Goal: Transaction & Acquisition: Purchase product/service

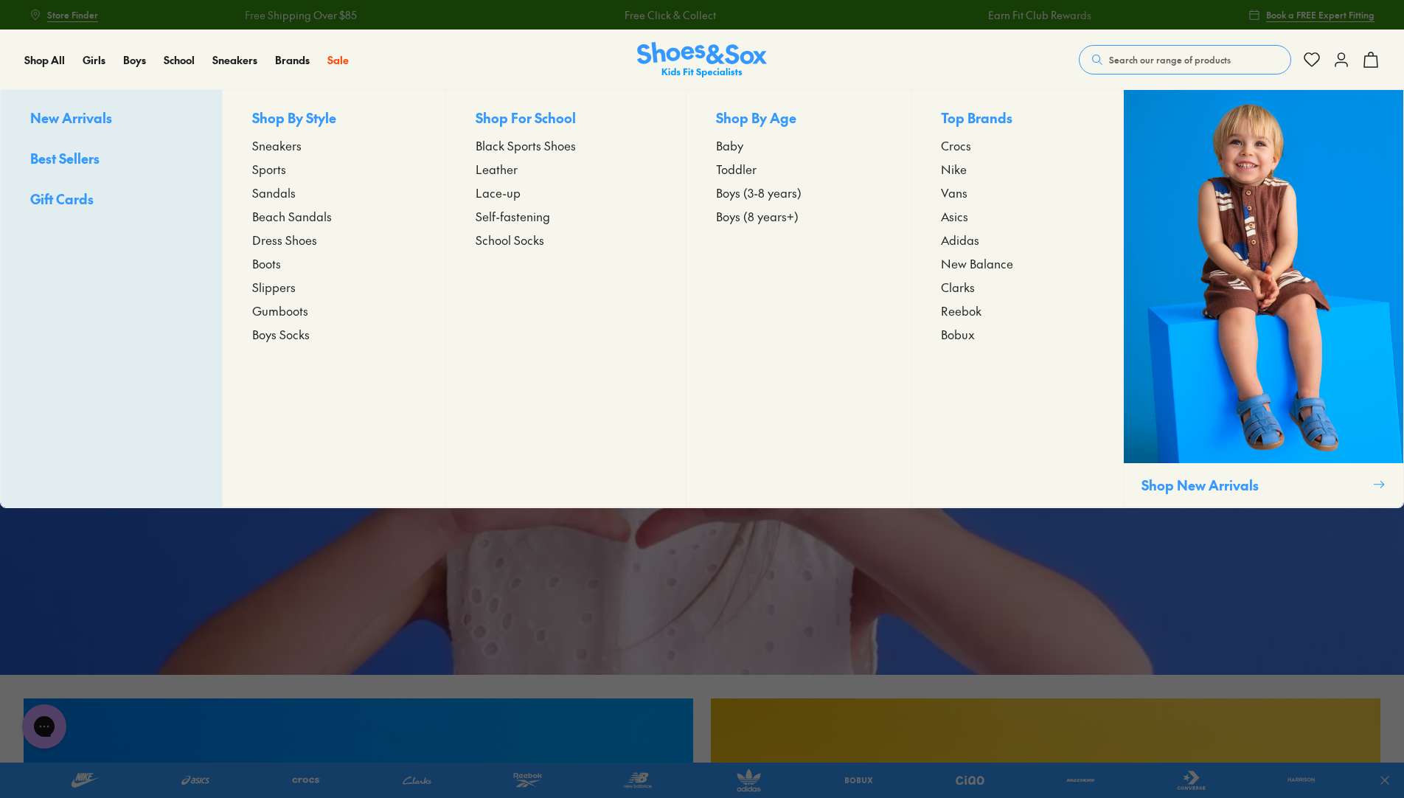
click at [498, 172] on span "Leather" at bounding box center [496, 169] width 42 height 18
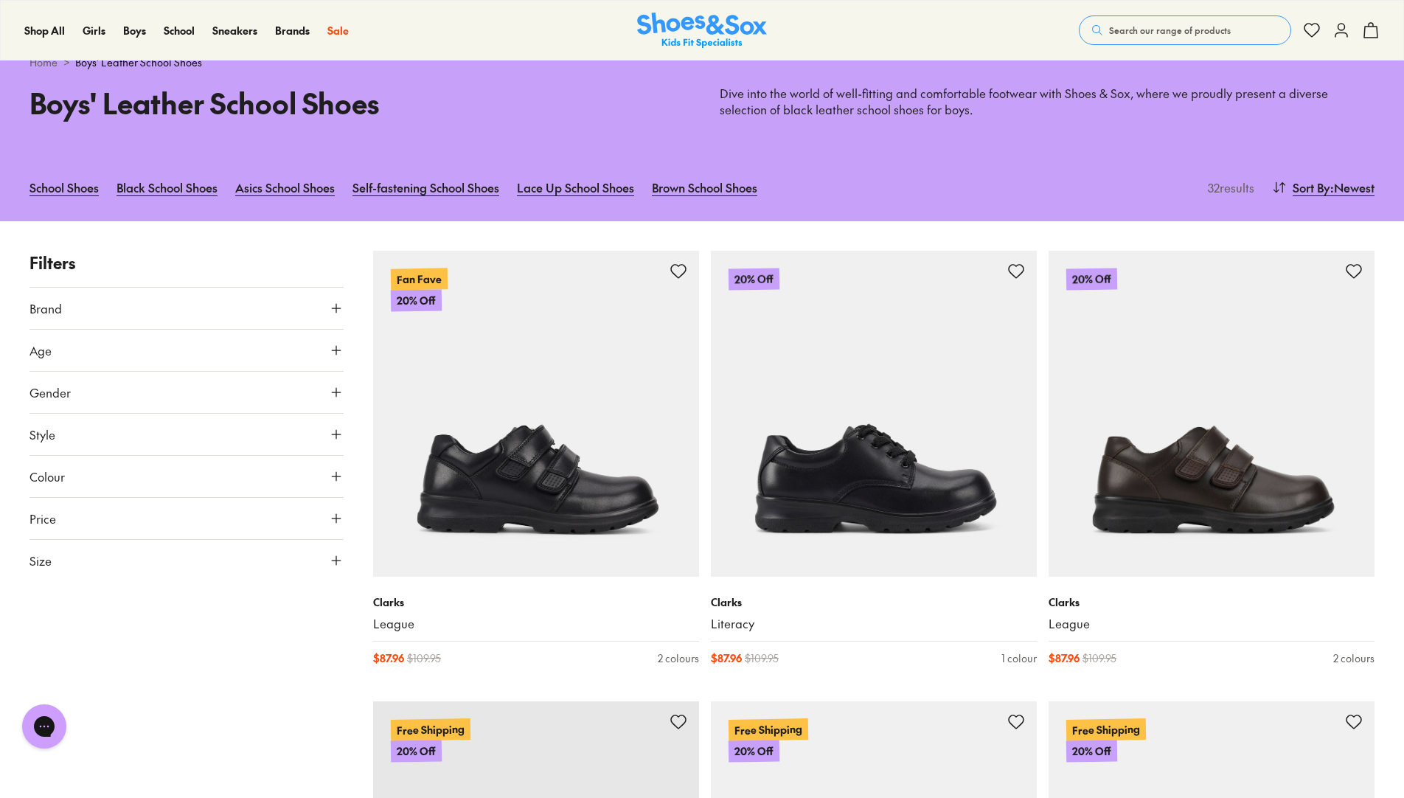
scroll to position [74, 0]
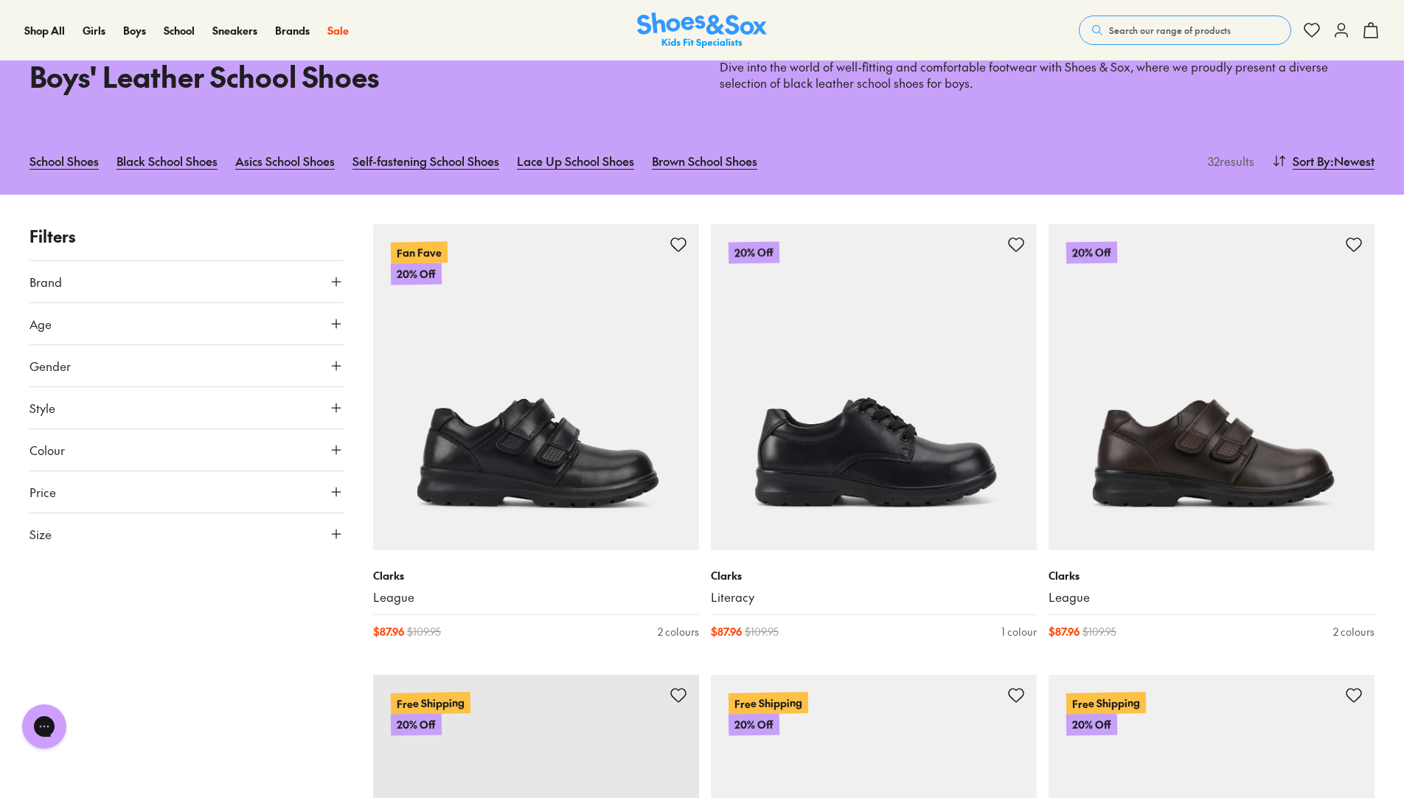
click at [72, 336] on button "Age" at bounding box center [186, 323] width 314 height 41
click at [337, 322] on icon at bounding box center [336, 323] width 15 height 15
click at [69, 411] on button "Style" at bounding box center [186, 407] width 314 height 41
click at [60, 541] on button "Size" at bounding box center [186, 533] width 314 height 41
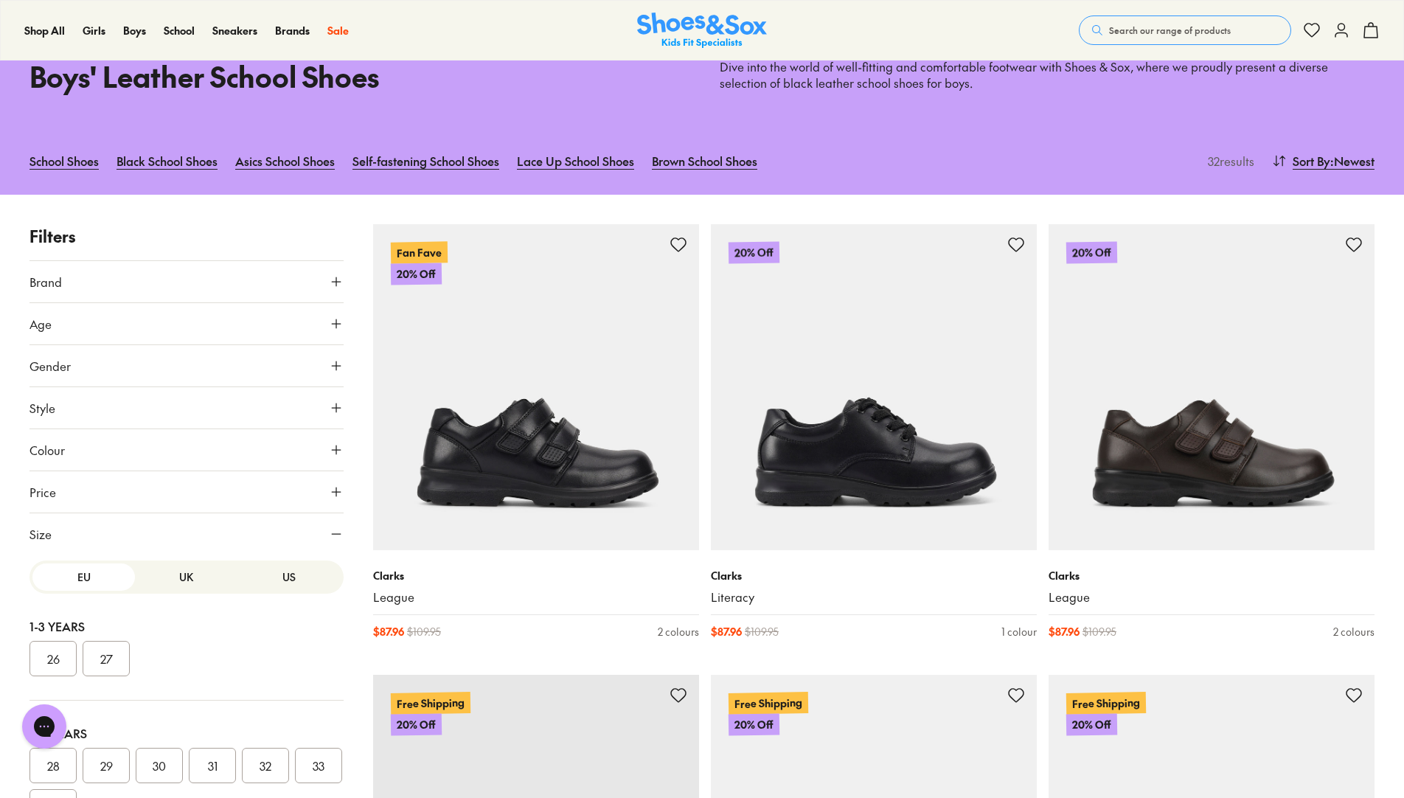
scroll to position [295, 0]
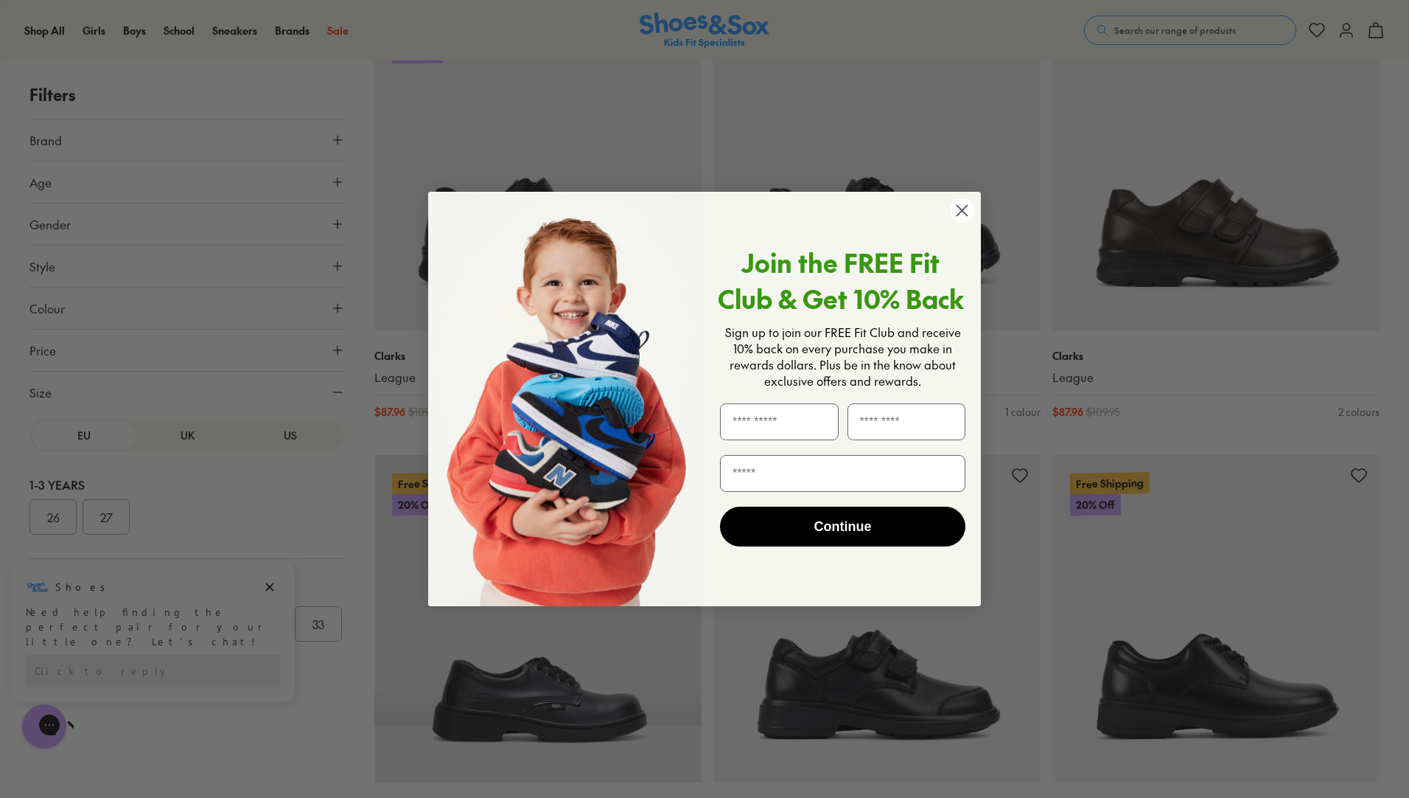
click at [961, 213] on circle "Close dialog" at bounding box center [962, 210] width 24 height 24
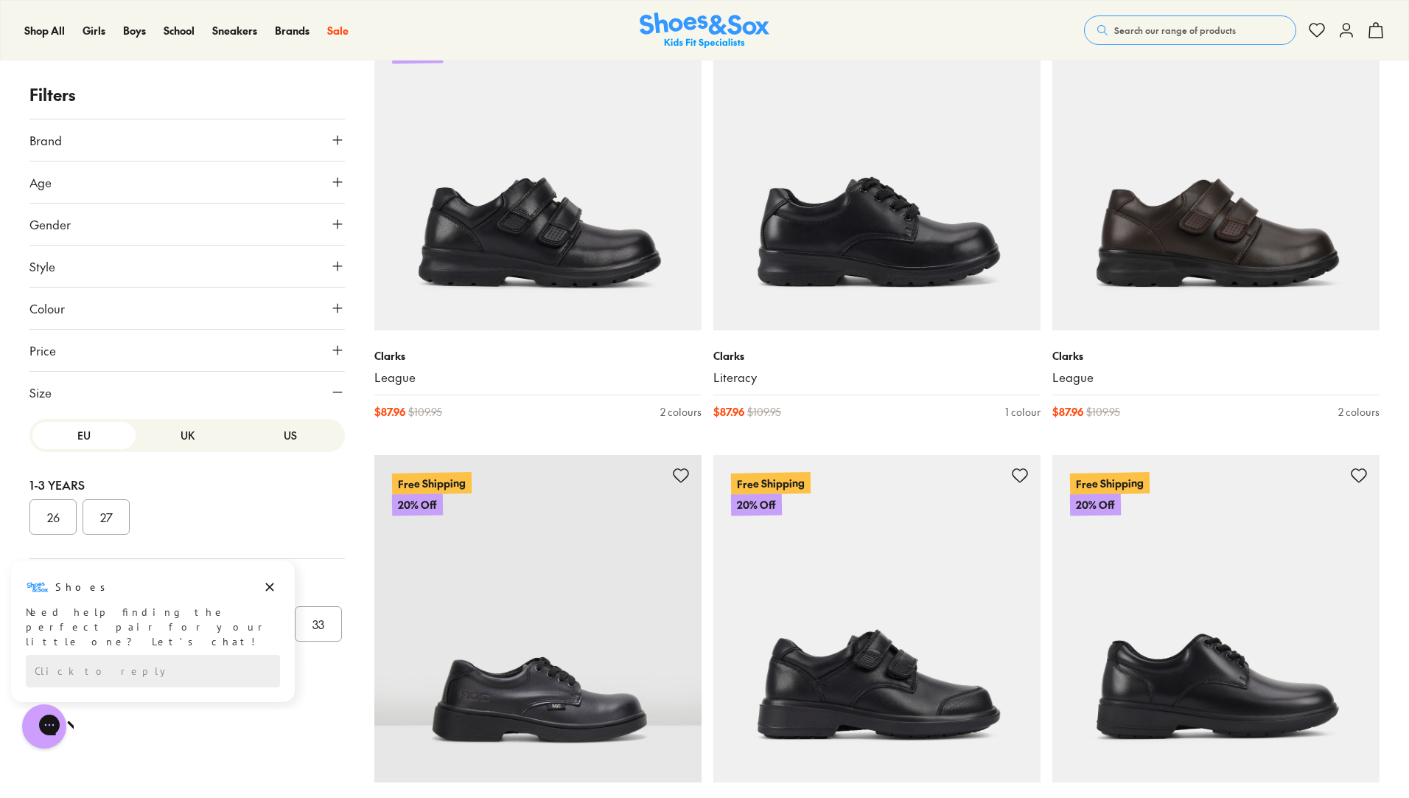
type input "***"
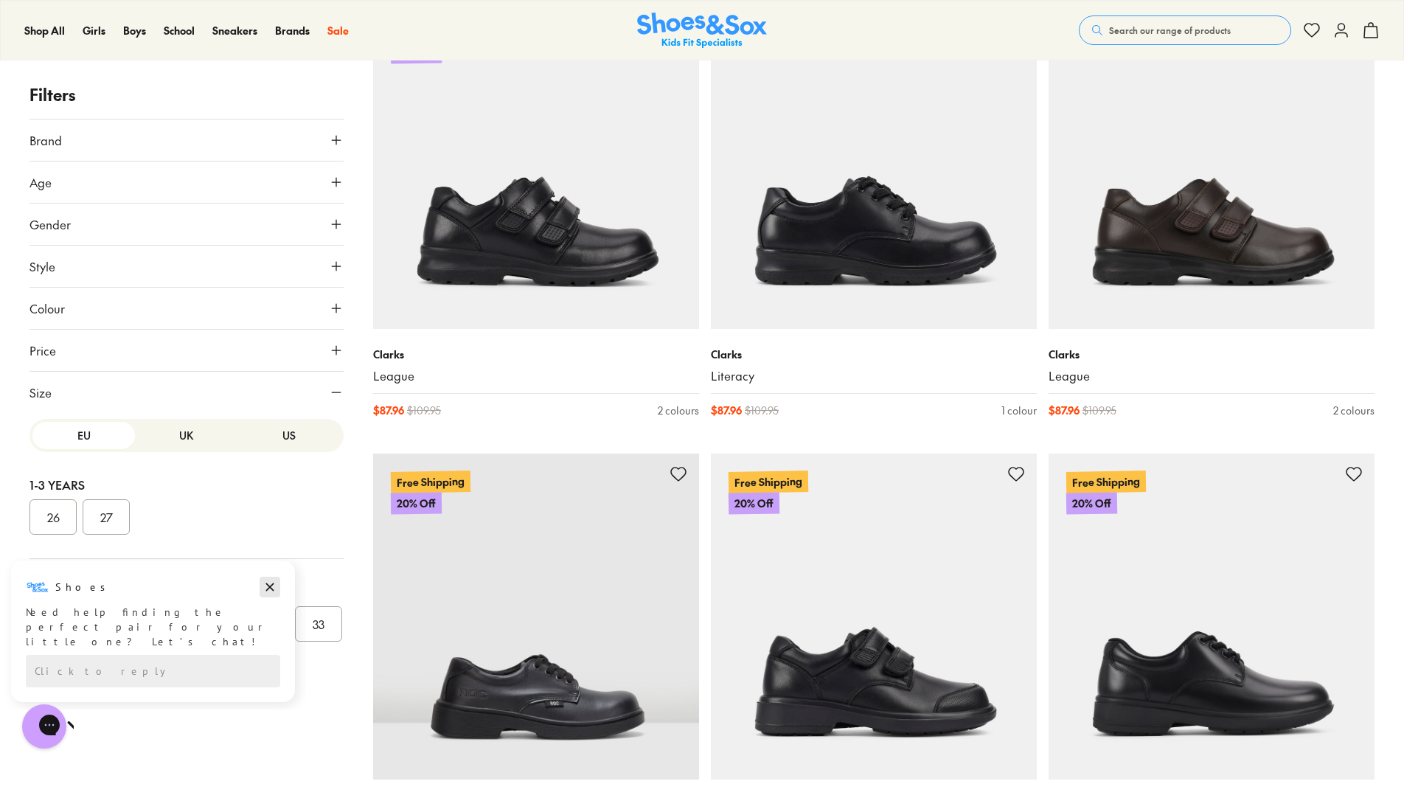
drag, startPoint x: 268, startPoint y: 593, endPoint x: 247, endPoint y: 1151, distance: 558.4
click at [268, 593] on icon "Dismiss campaign" at bounding box center [269, 587] width 15 height 18
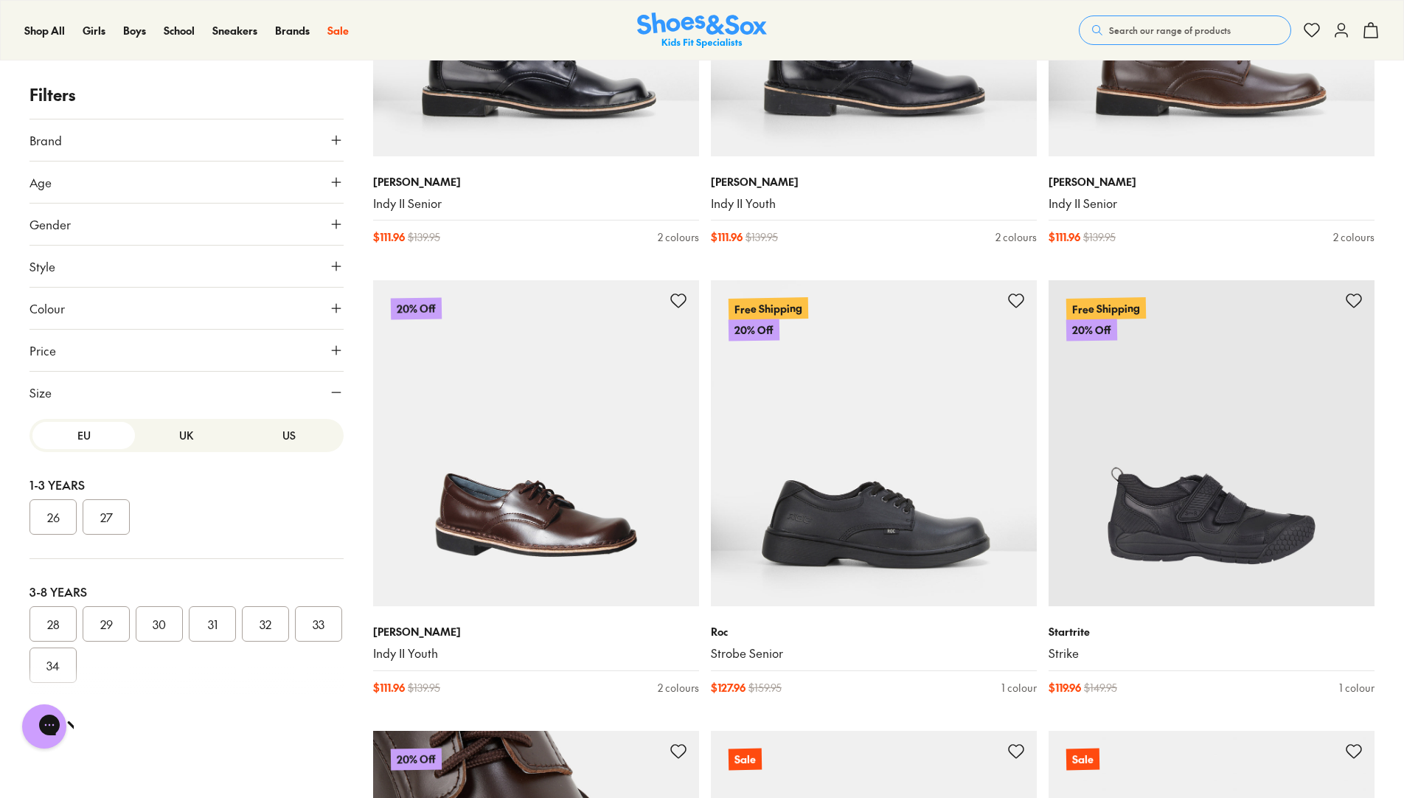
scroll to position [2801, 0]
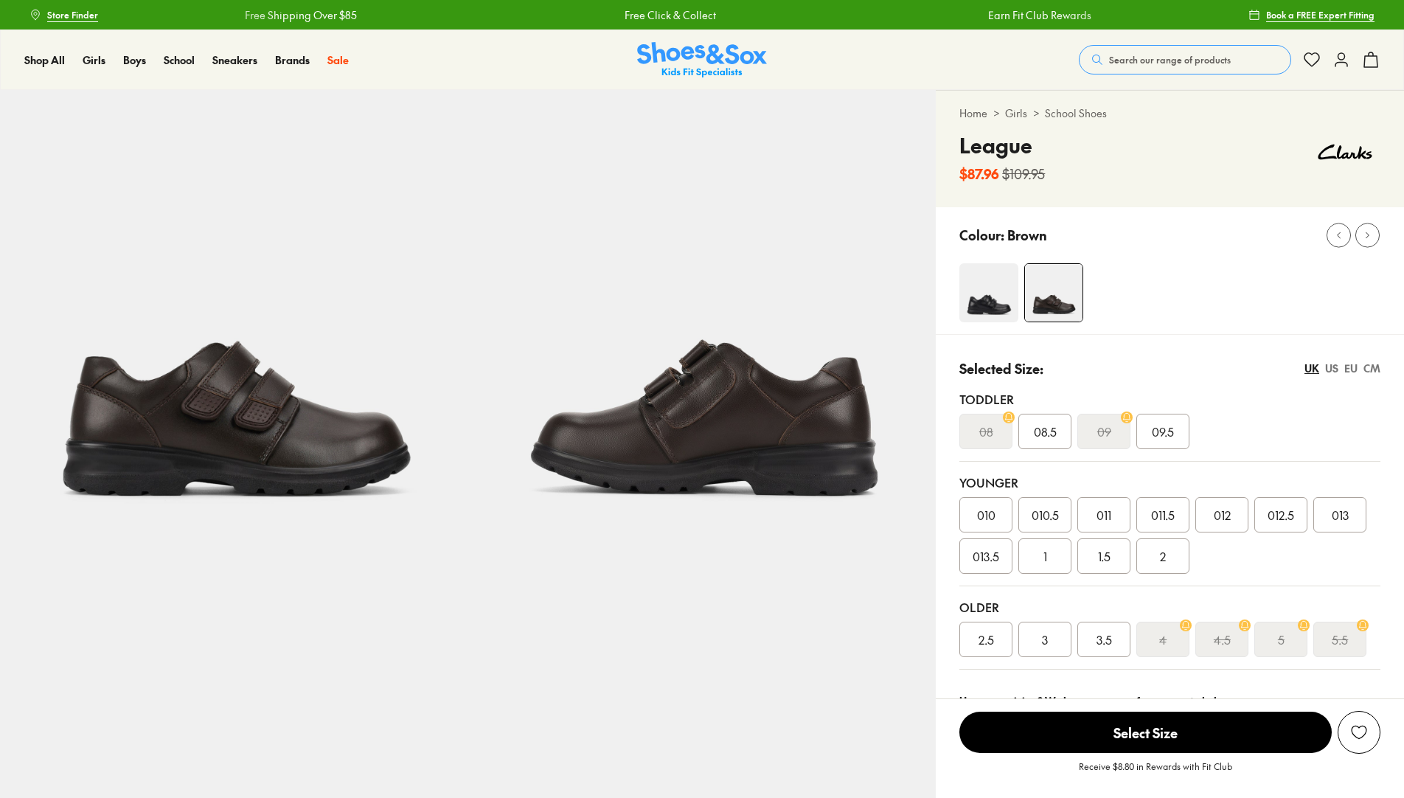
select select "*"
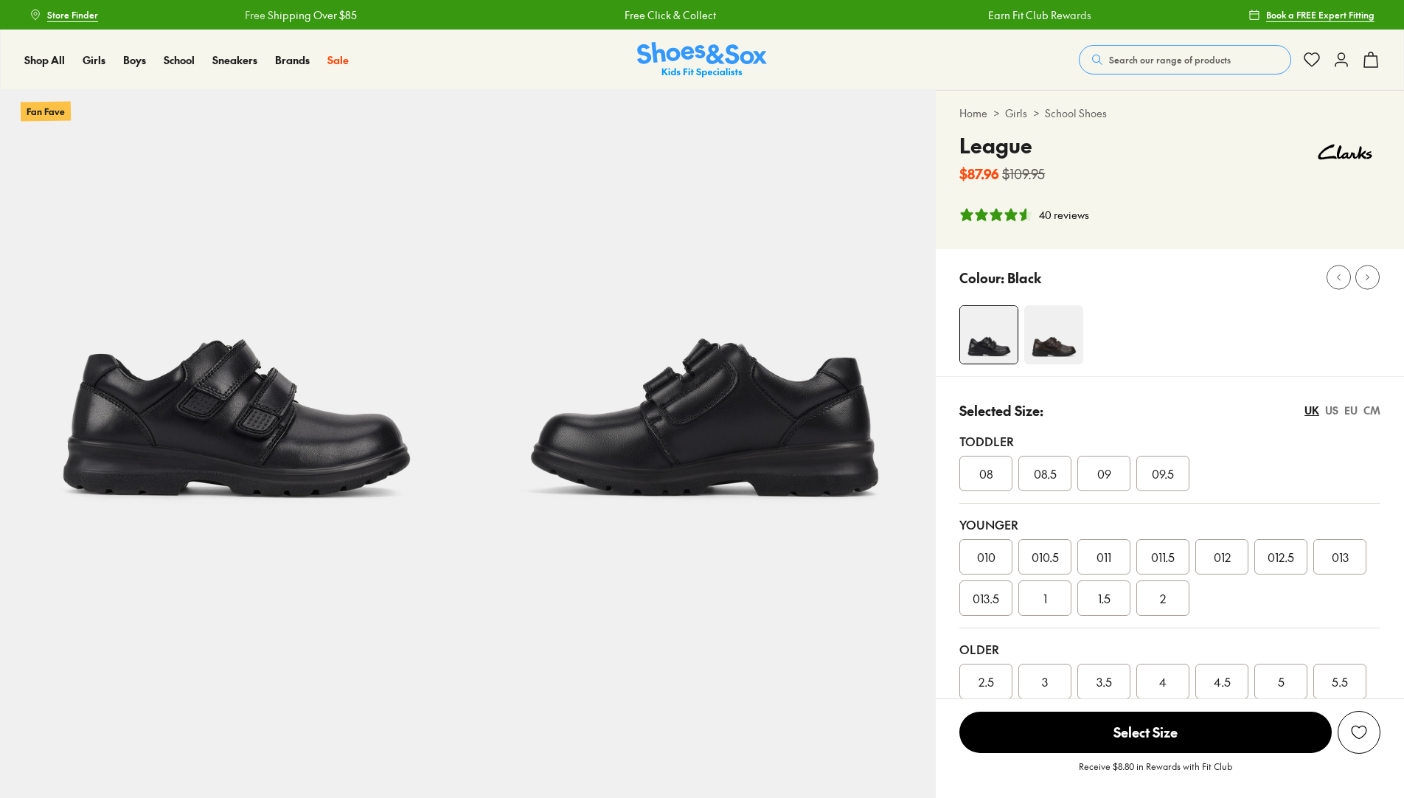
select select "*"
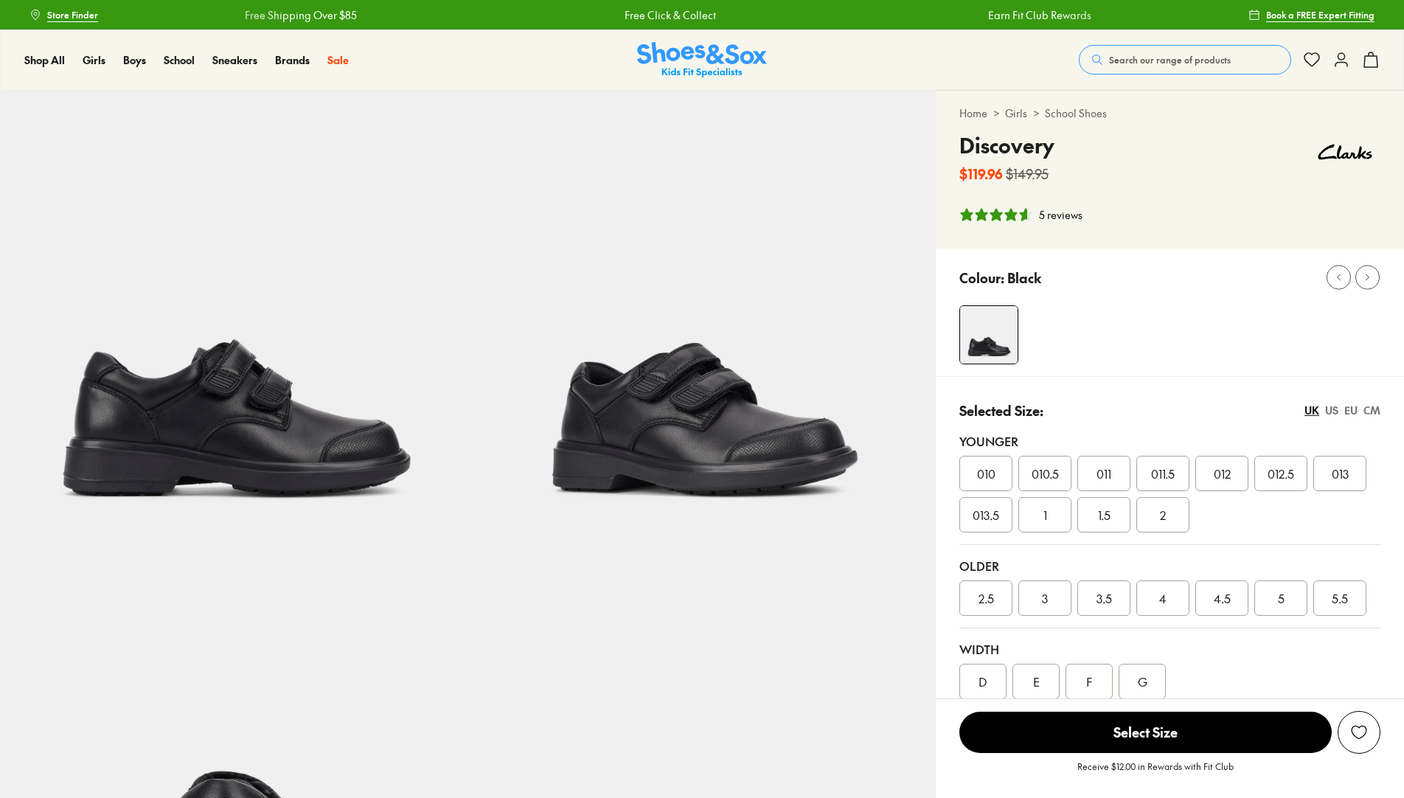
select select "*"
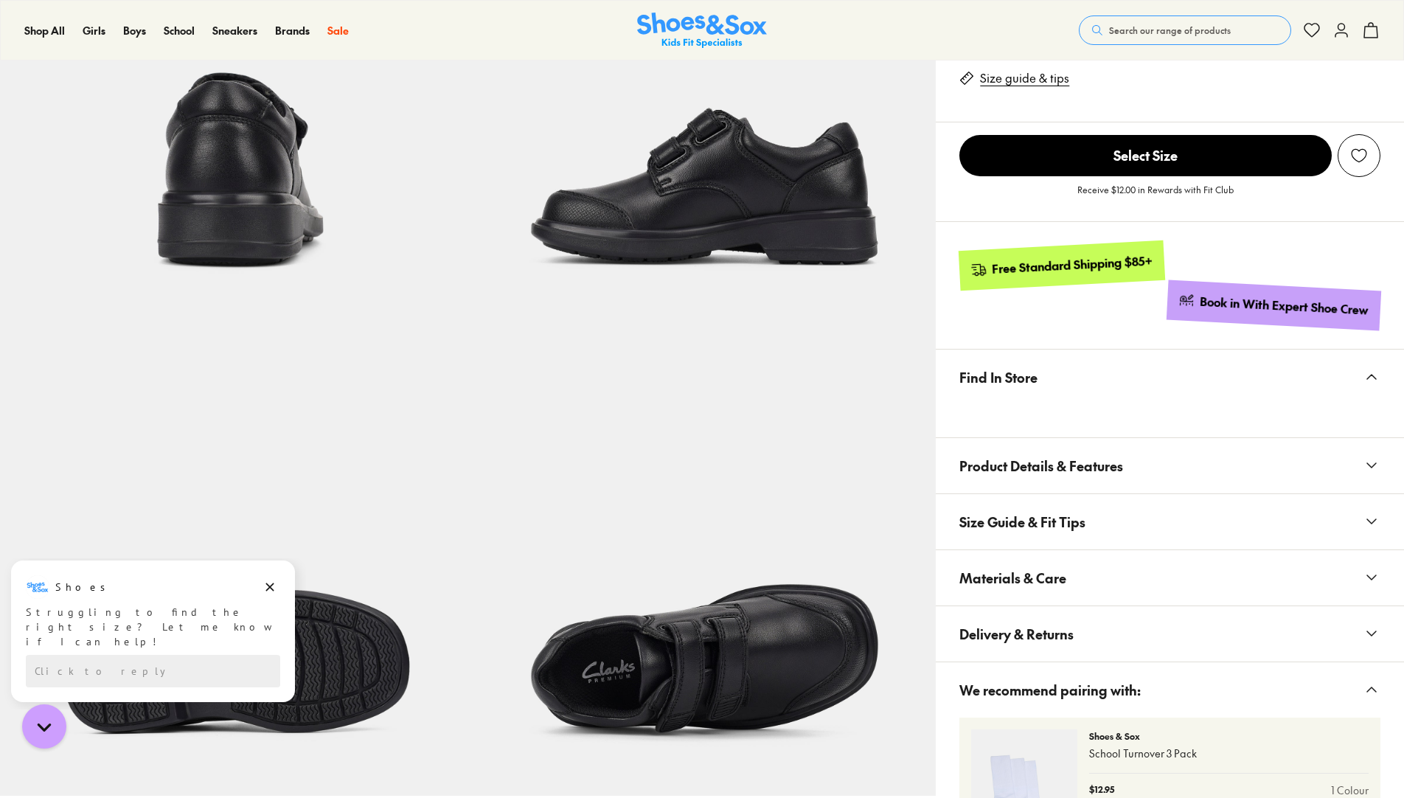
scroll to position [737, 0]
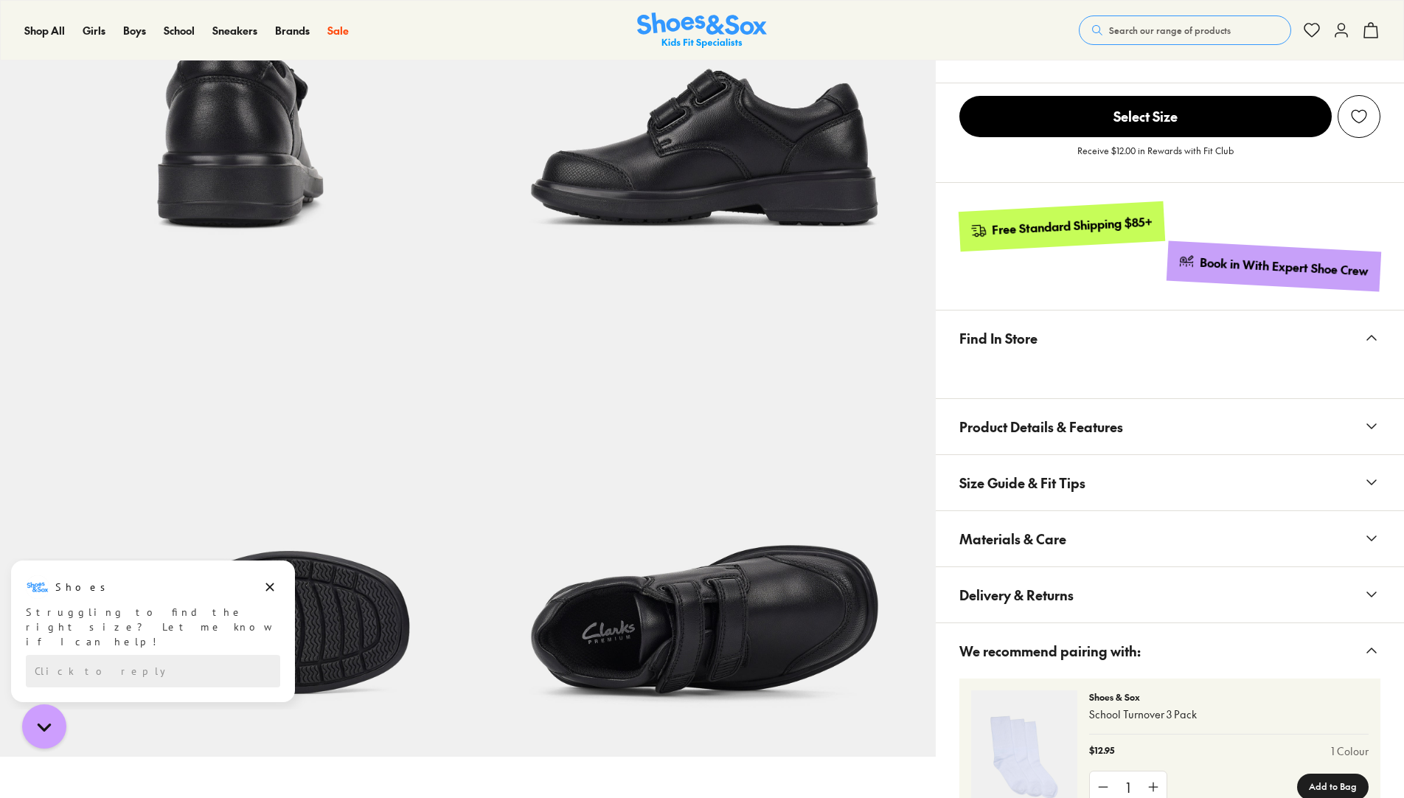
click at [963, 489] on span "Size Guide & Fit Tips" at bounding box center [1022, 482] width 126 height 43
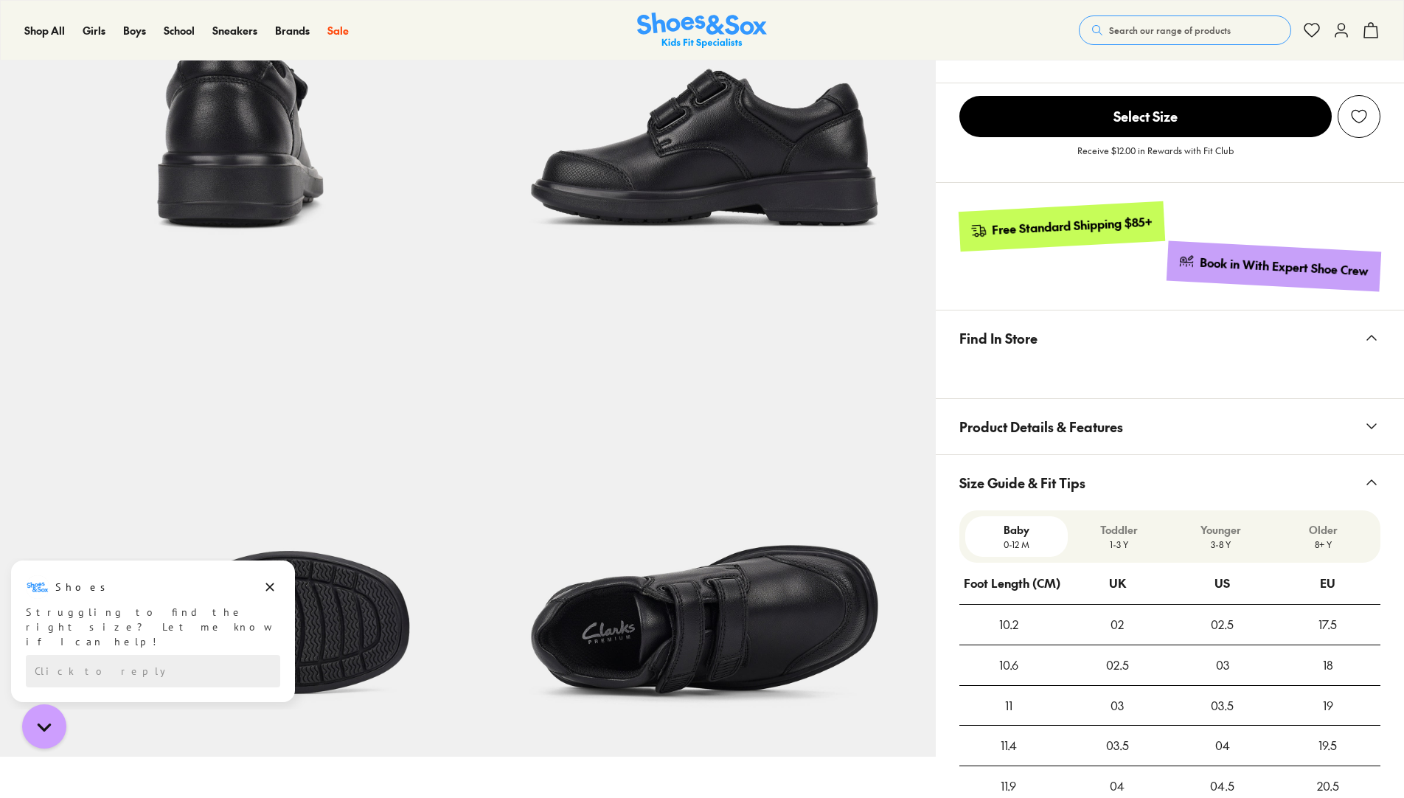
scroll to position [958, 0]
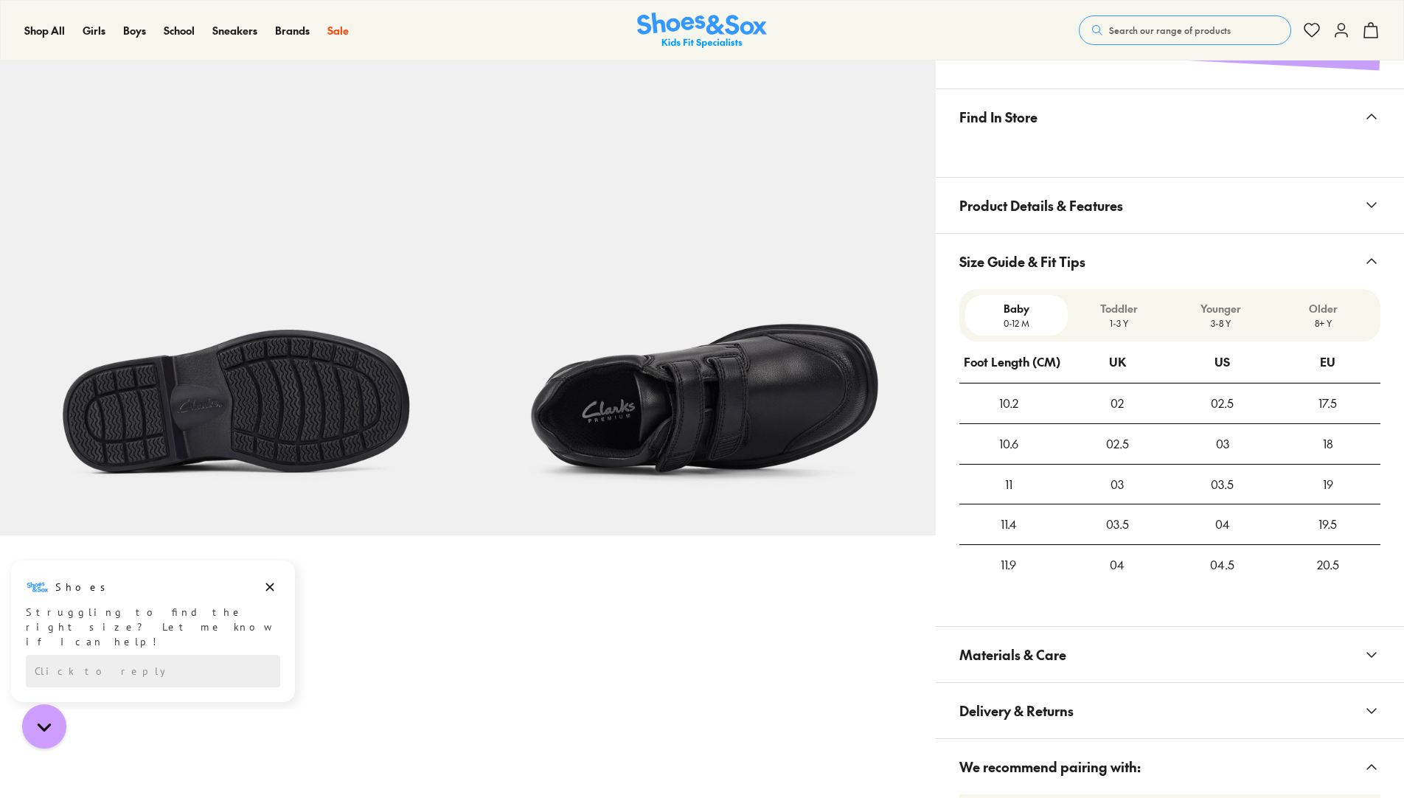
click at [1357, 271] on button "Size Guide & Fit Tips" at bounding box center [1169, 261] width 468 height 55
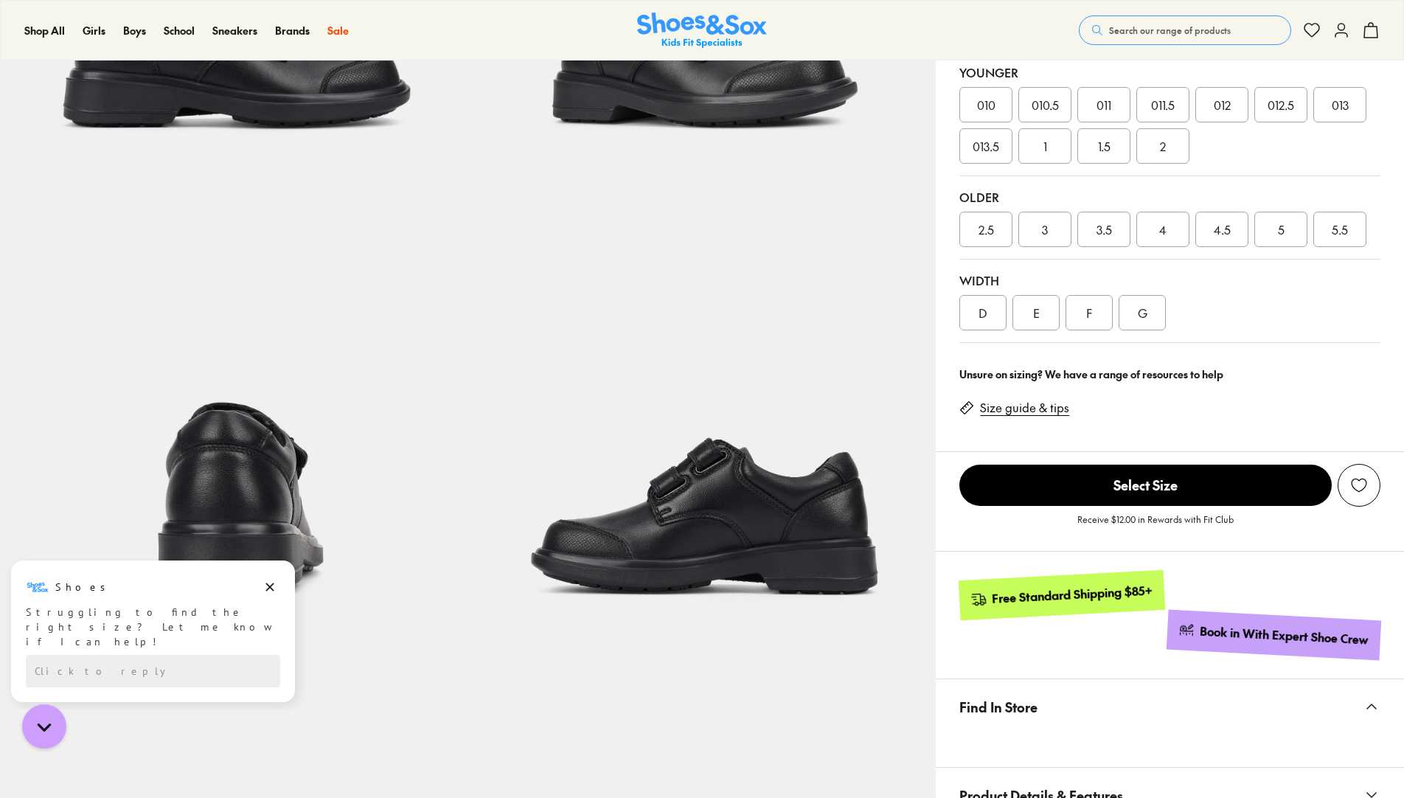
scroll to position [295, 0]
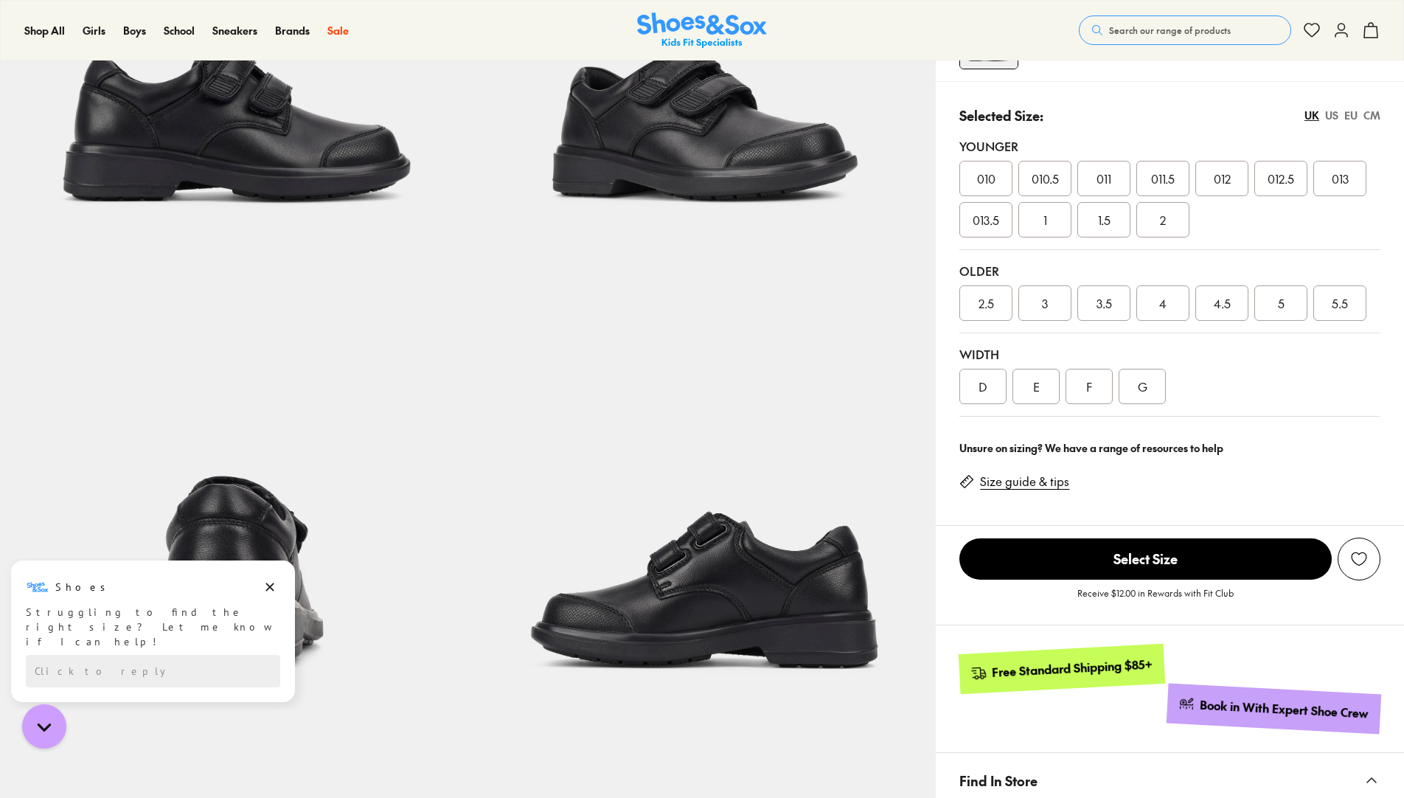
click at [1168, 220] on div "2" at bounding box center [1162, 219] width 53 height 35
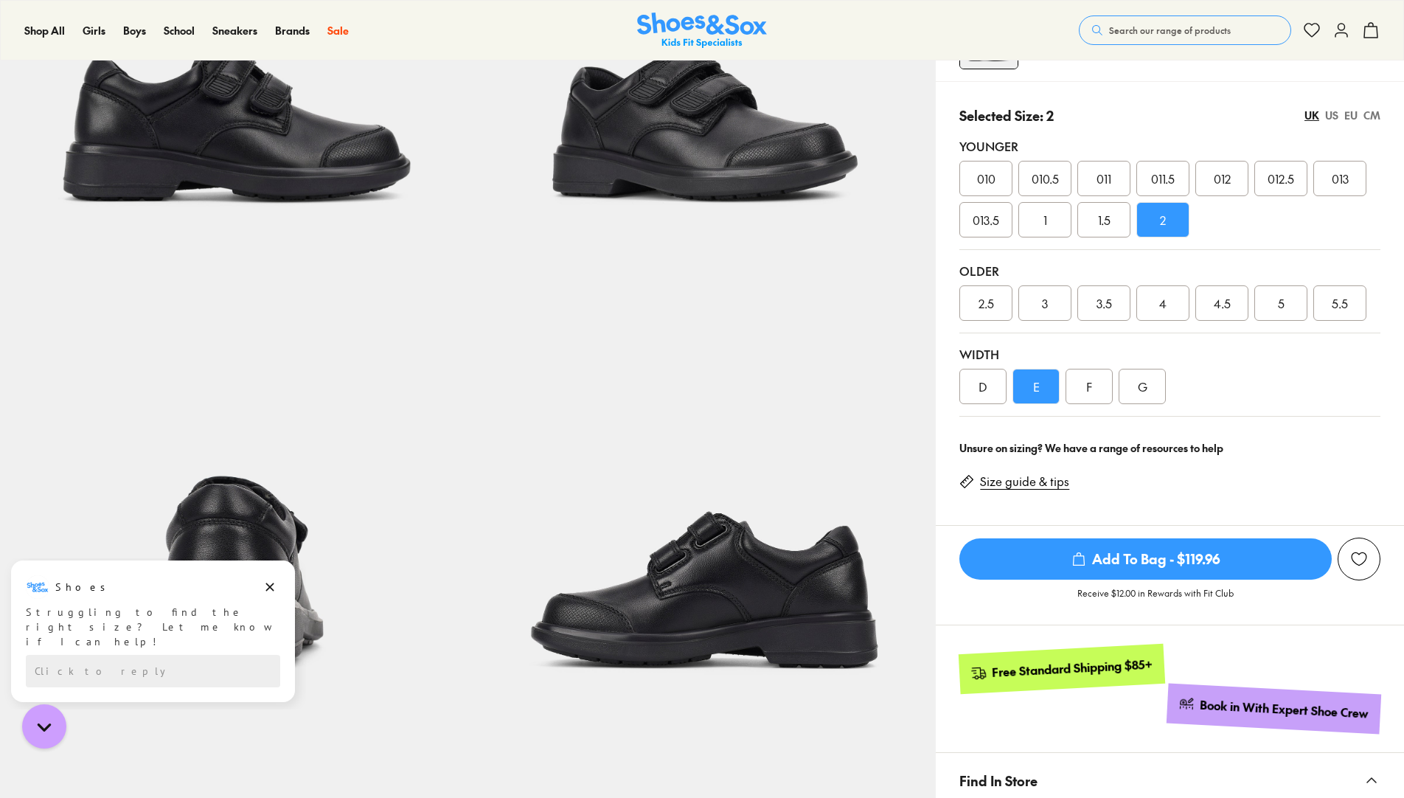
click at [1087, 385] on div "F" at bounding box center [1088, 386] width 47 height 35
click at [1155, 385] on div "G" at bounding box center [1141, 386] width 47 height 35
click at [981, 395] on div "D" at bounding box center [982, 386] width 47 height 35
click at [1031, 394] on div "E" at bounding box center [1035, 386] width 47 height 35
click at [1040, 481] on link "Size guide & tips" at bounding box center [1024, 481] width 89 height 16
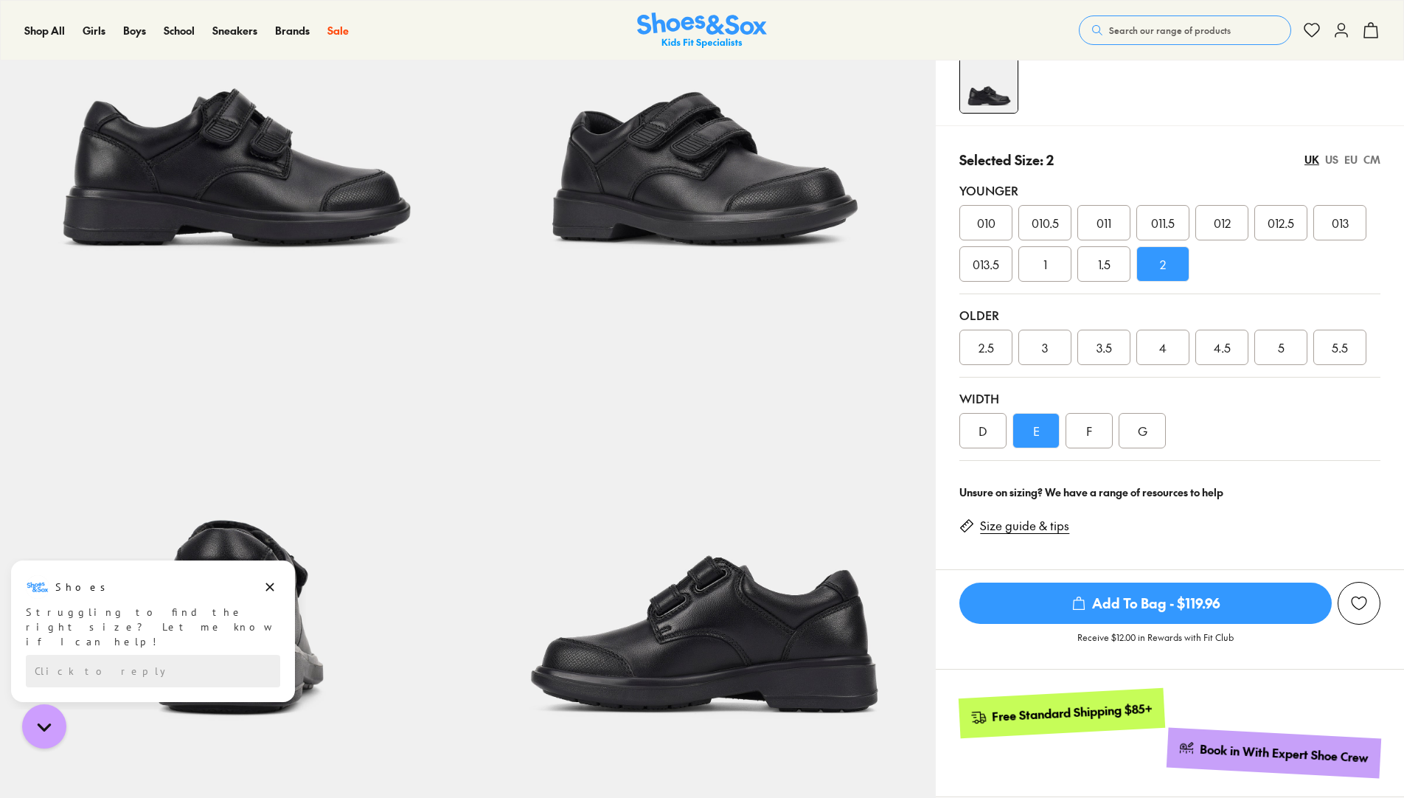
scroll to position [234, 0]
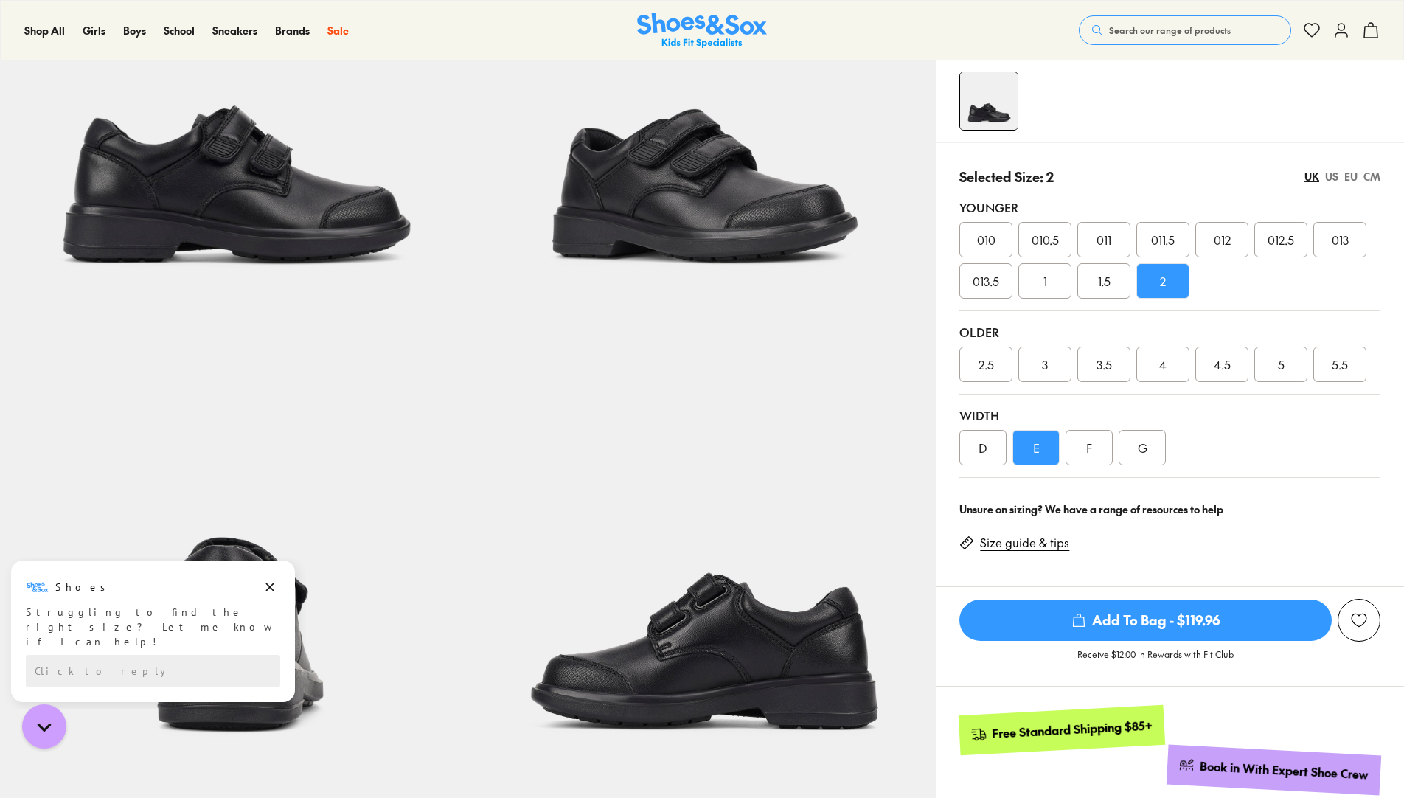
click at [1093, 456] on div "F" at bounding box center [1088, 447] width 47 height 35
click at [1145, 456] on div "G" at bounding box center [1141, 447] width 47 height 35
click at [1038, 452] on div "E" at bounding box center [1035, 447] width 47 height 35
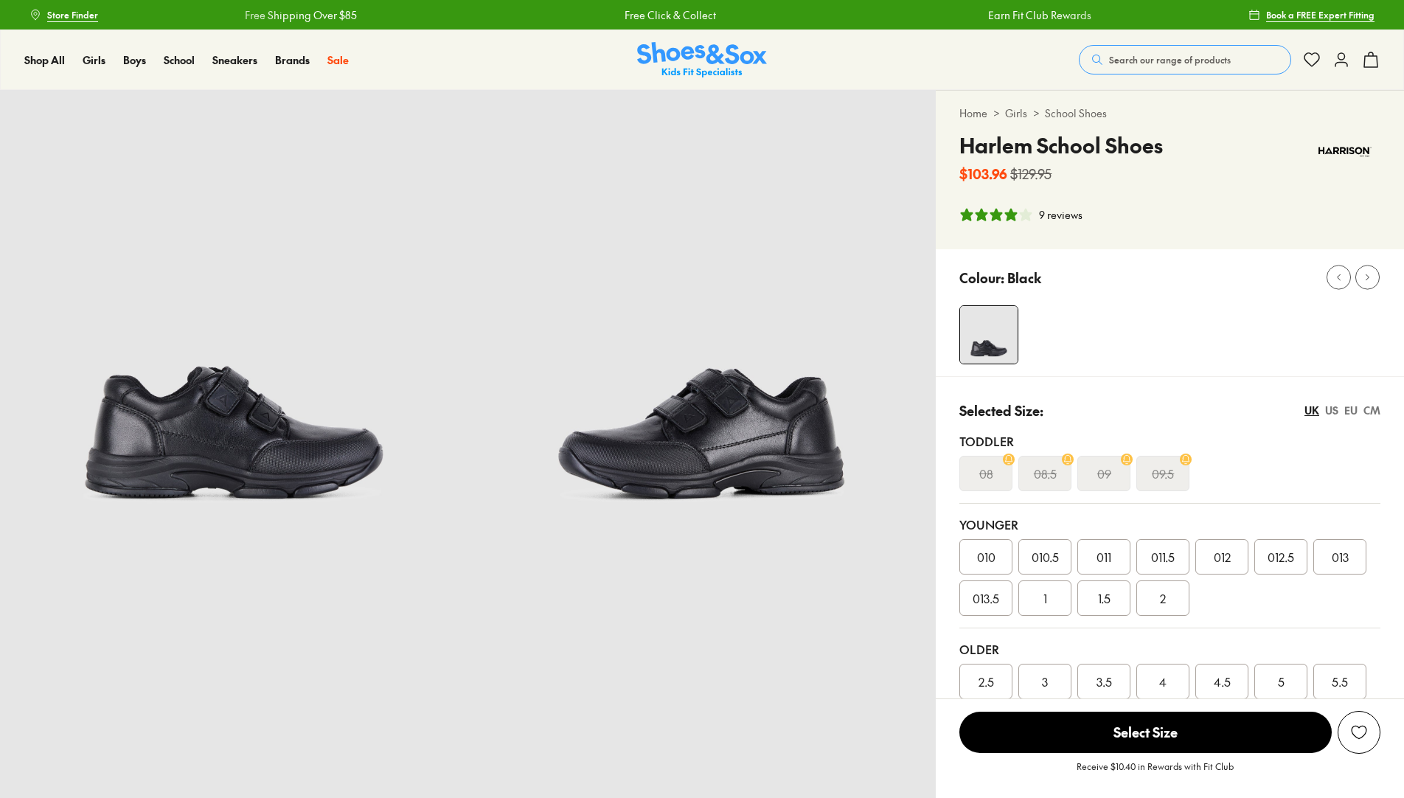
select select "*"
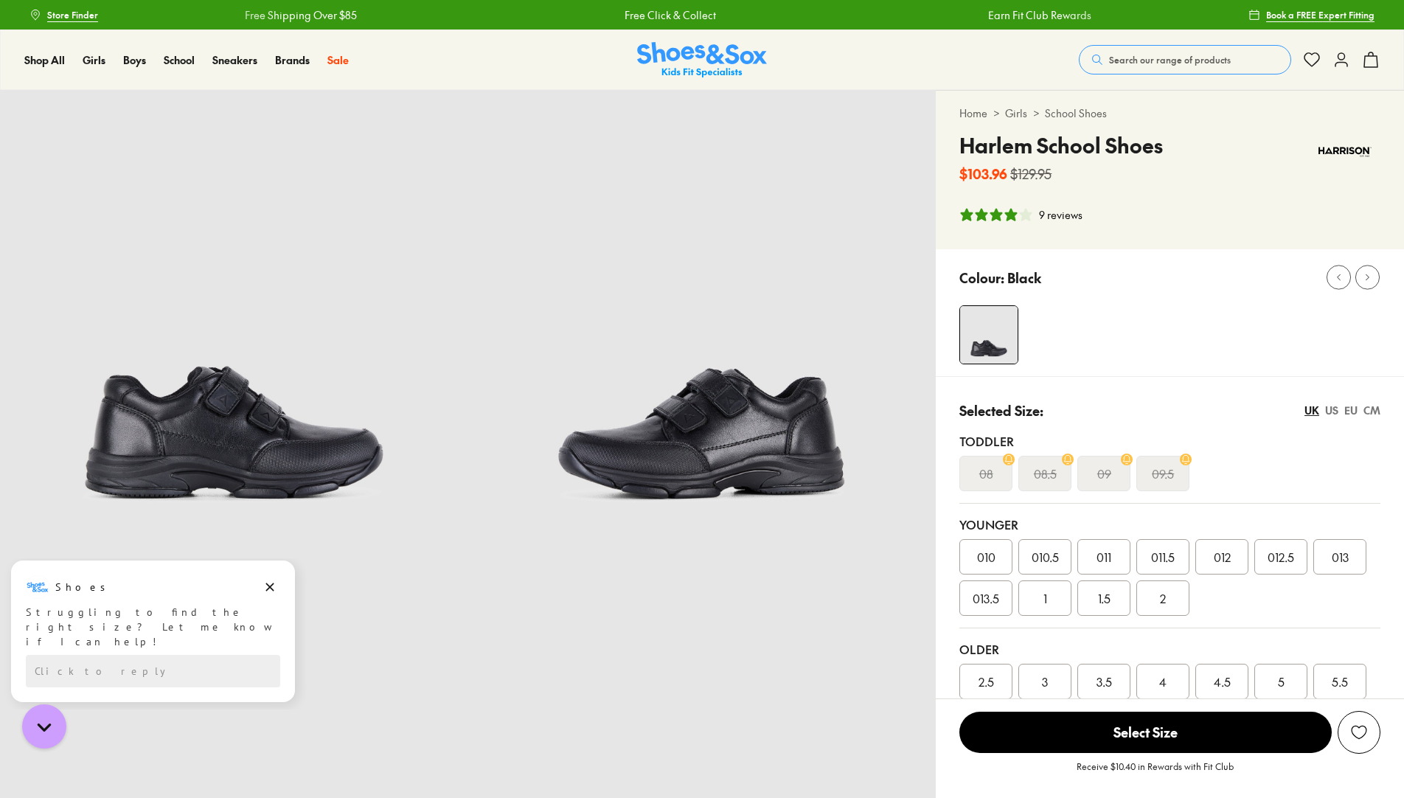
click at [1175, 593] on div "2" at bounding box center [1162, 597] width 53 height 35
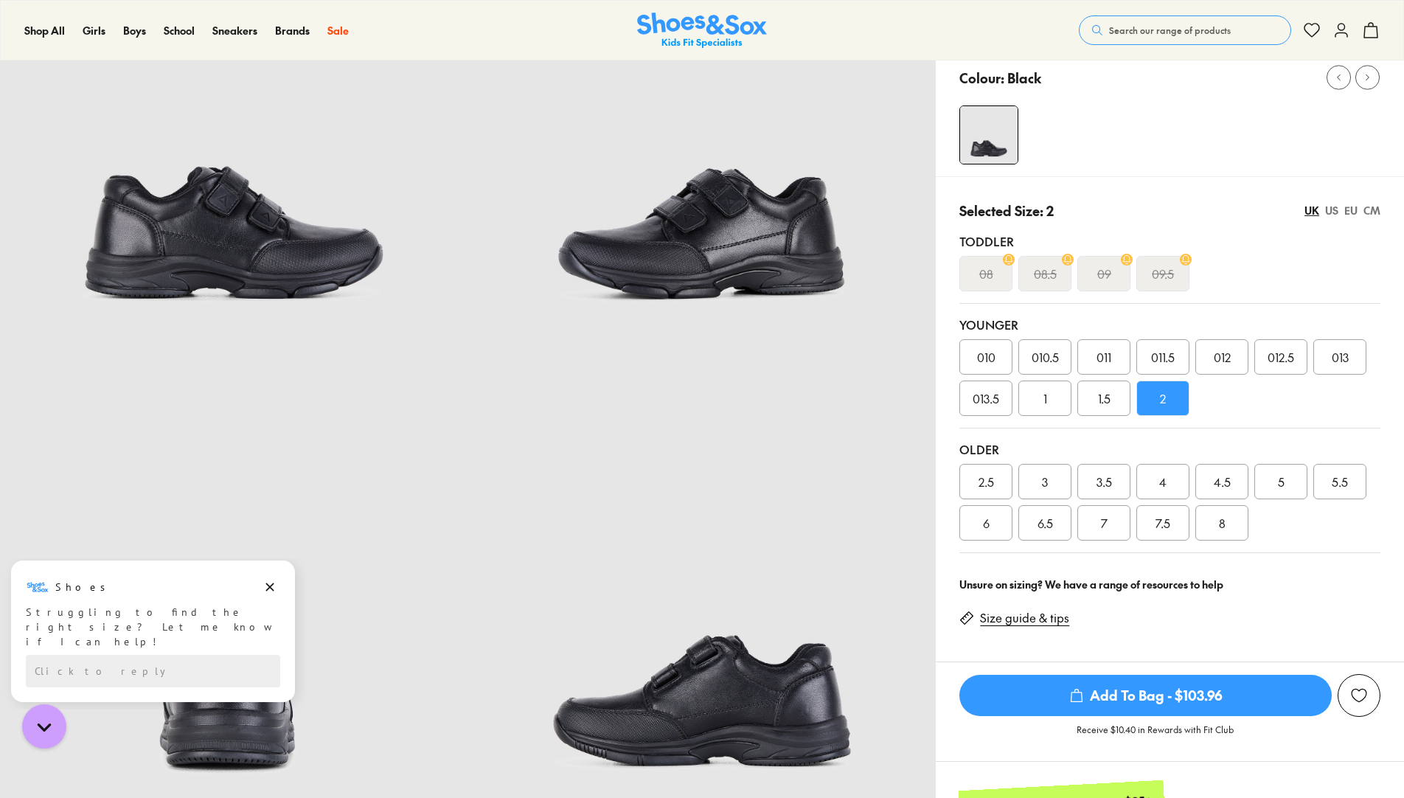
scroll to position [221, 0]
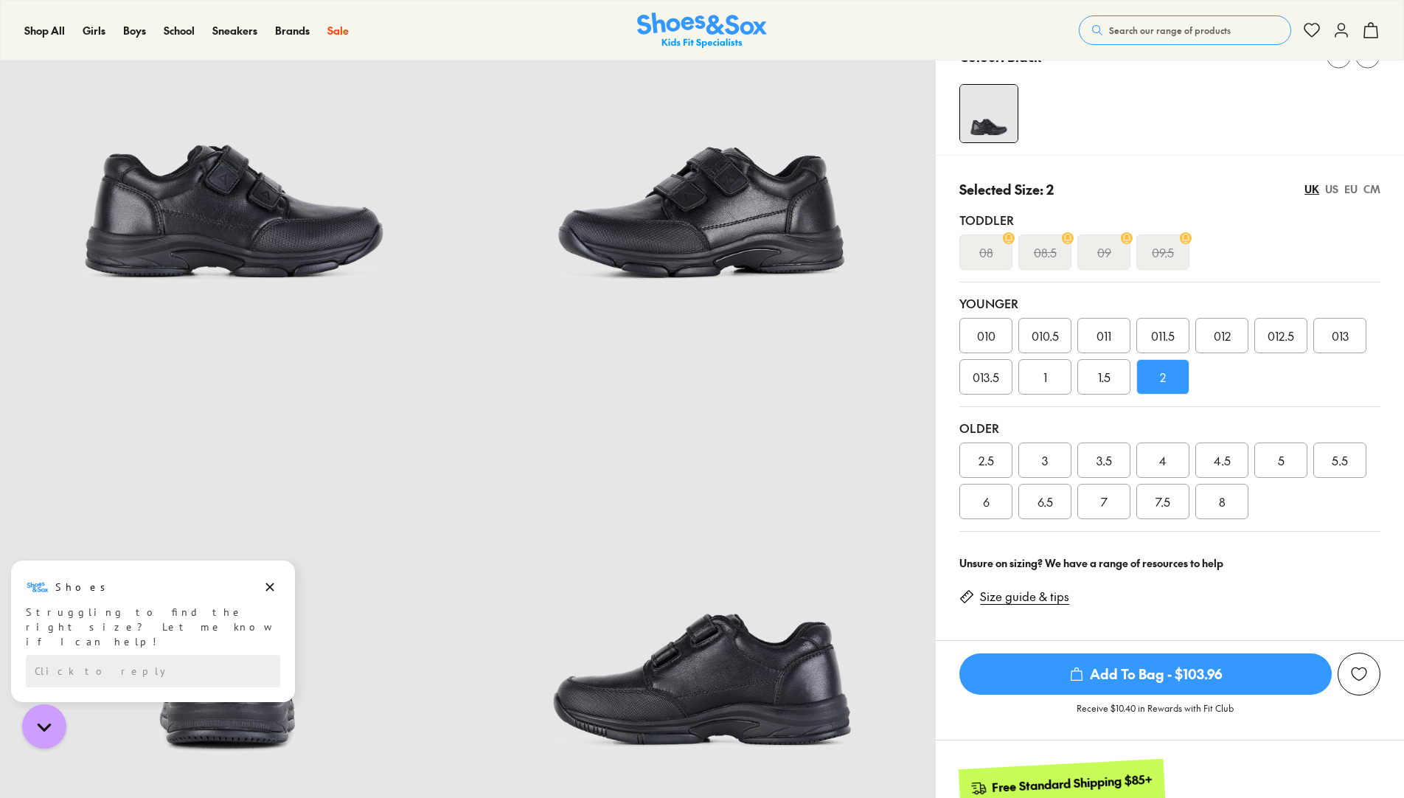
click at [1092, 680] on span "Add To Bag - $103.96" at bounding box center [1145, 673] width 372 height 41
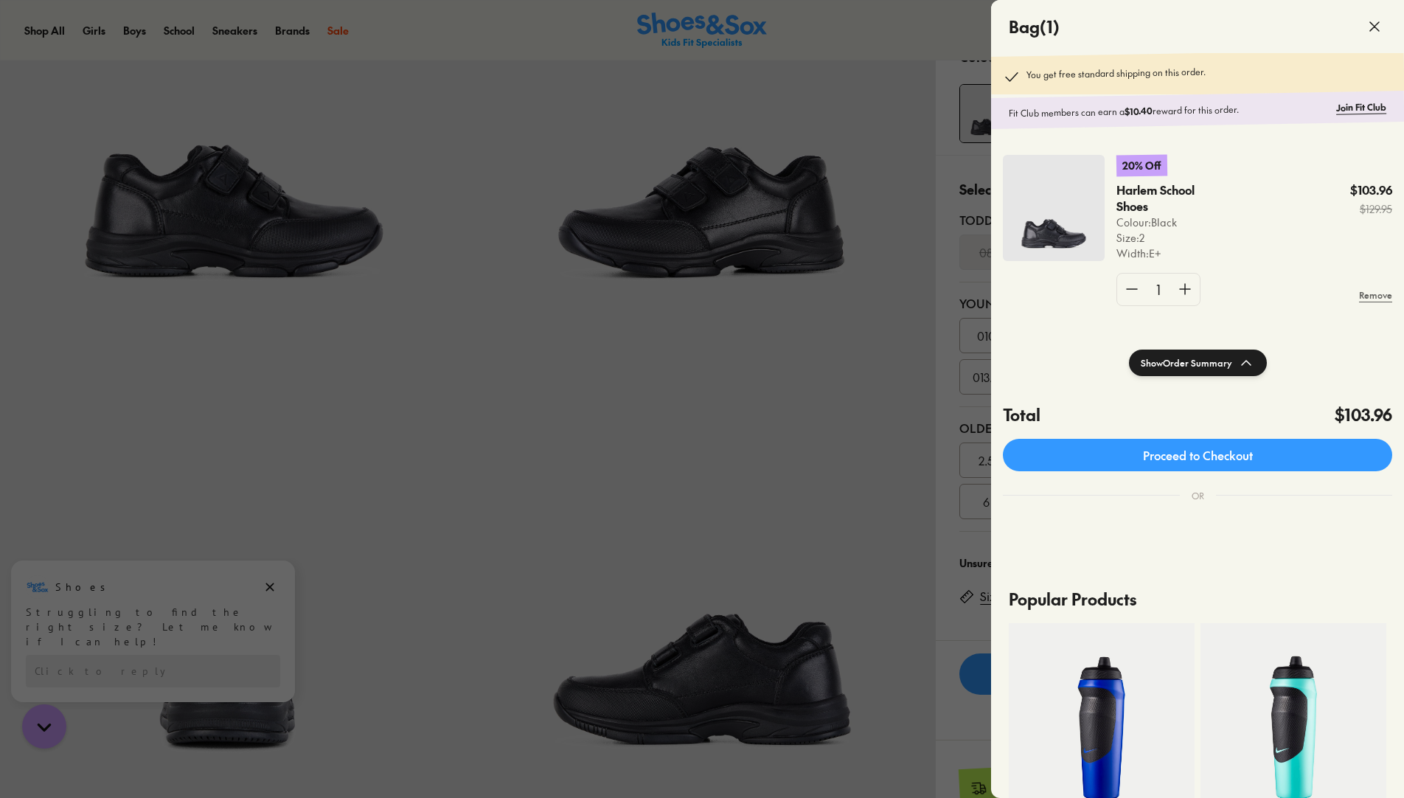
click at [1365, 32] on icon at bounding box center [1374, 27] width 18 height 18
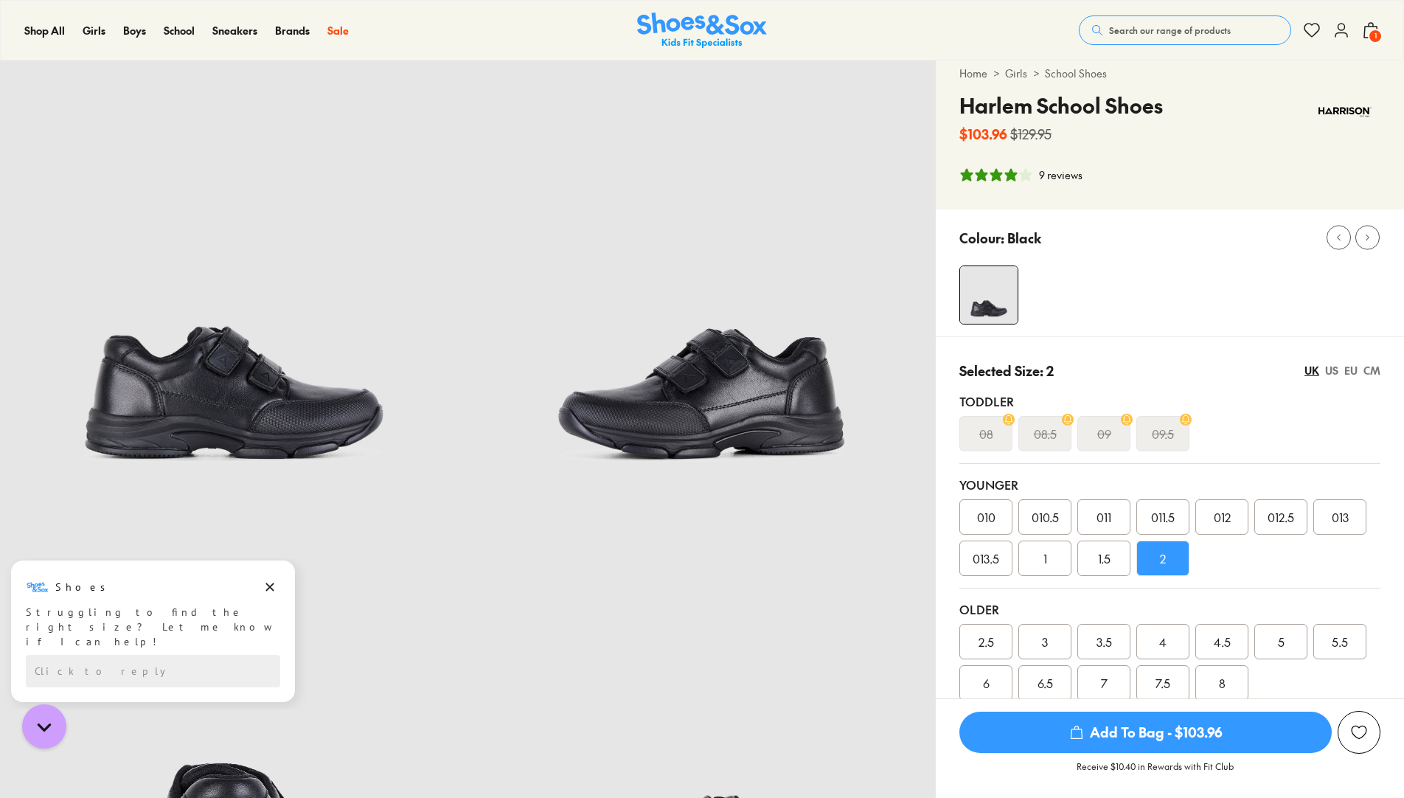
scroll to position [0, 0]
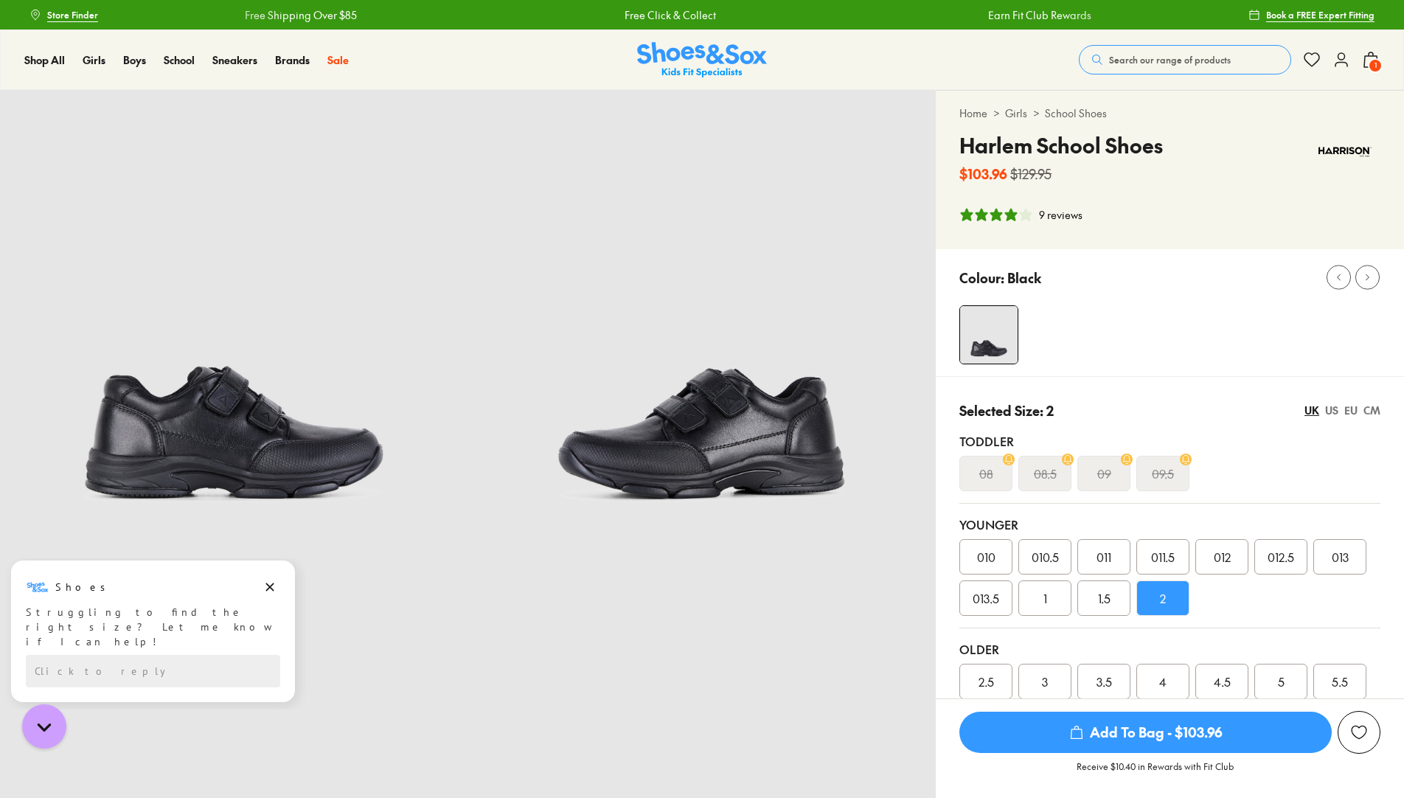
click at [1347, 58] on icon at bounding box center [1341, 60] width 18 height 18
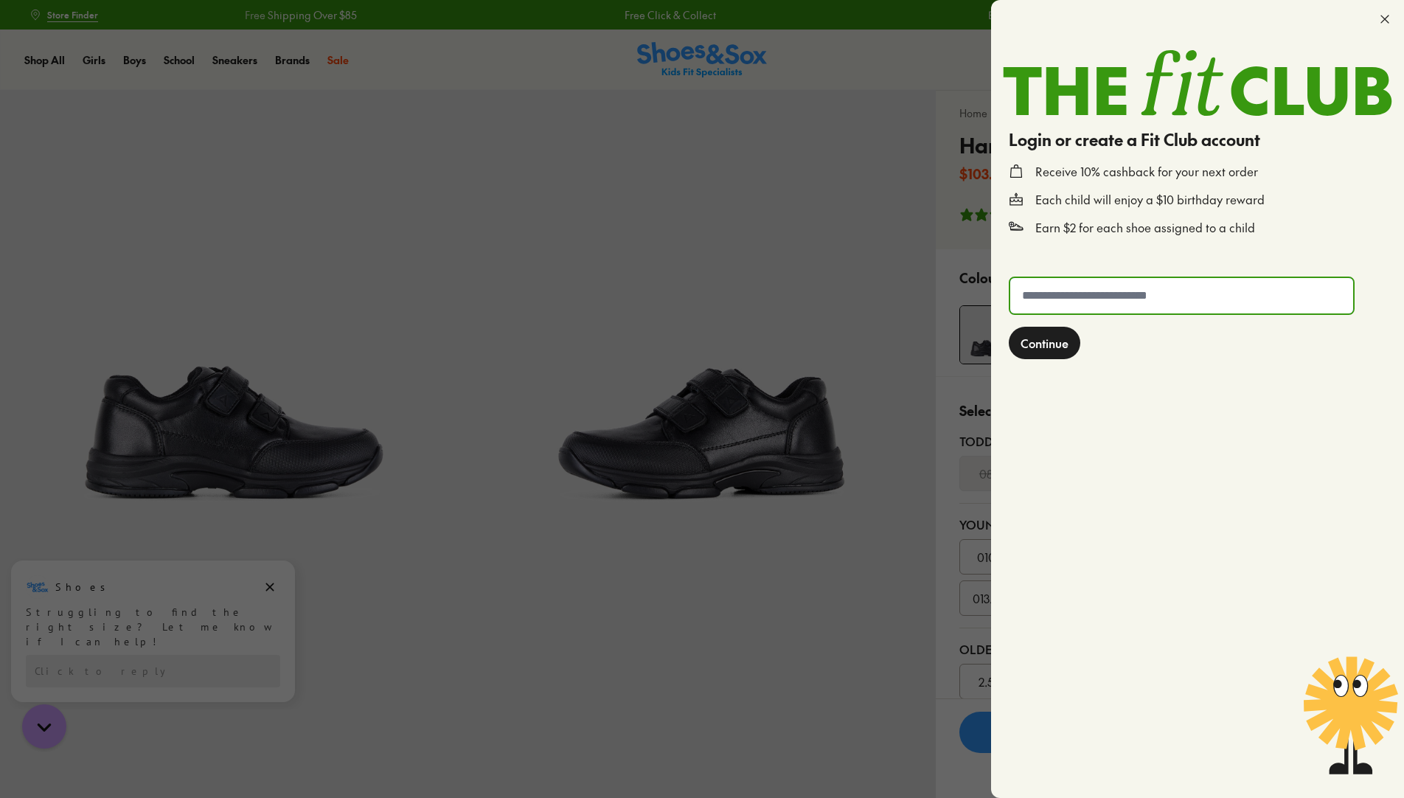
click at [1105, 298] on input "text" at bounding box center [1181, 295] width 343 height 35
type input "**********"
click at [1045, 346] on span "Continue" at bounding box center [1044, 343] width 48 height 18
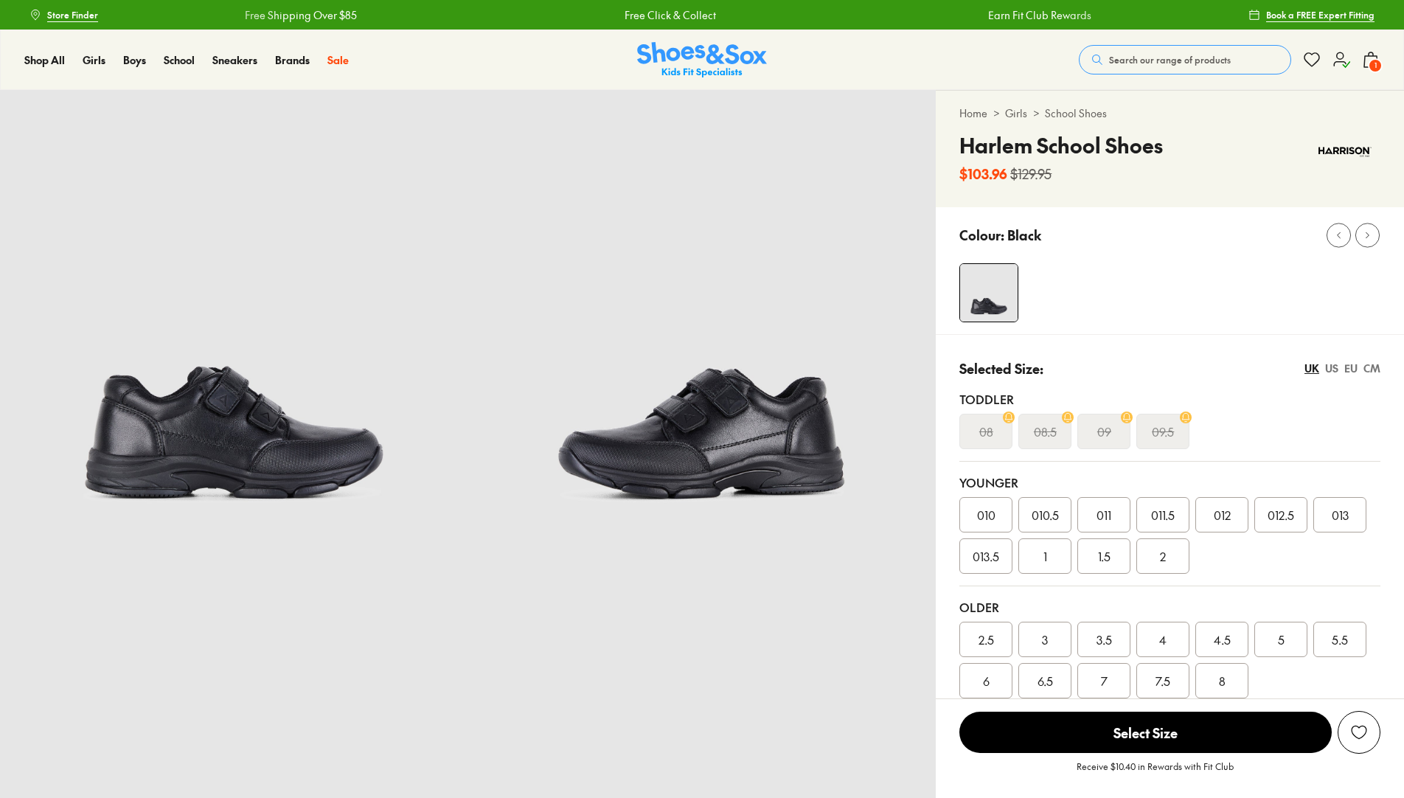
select select "*"
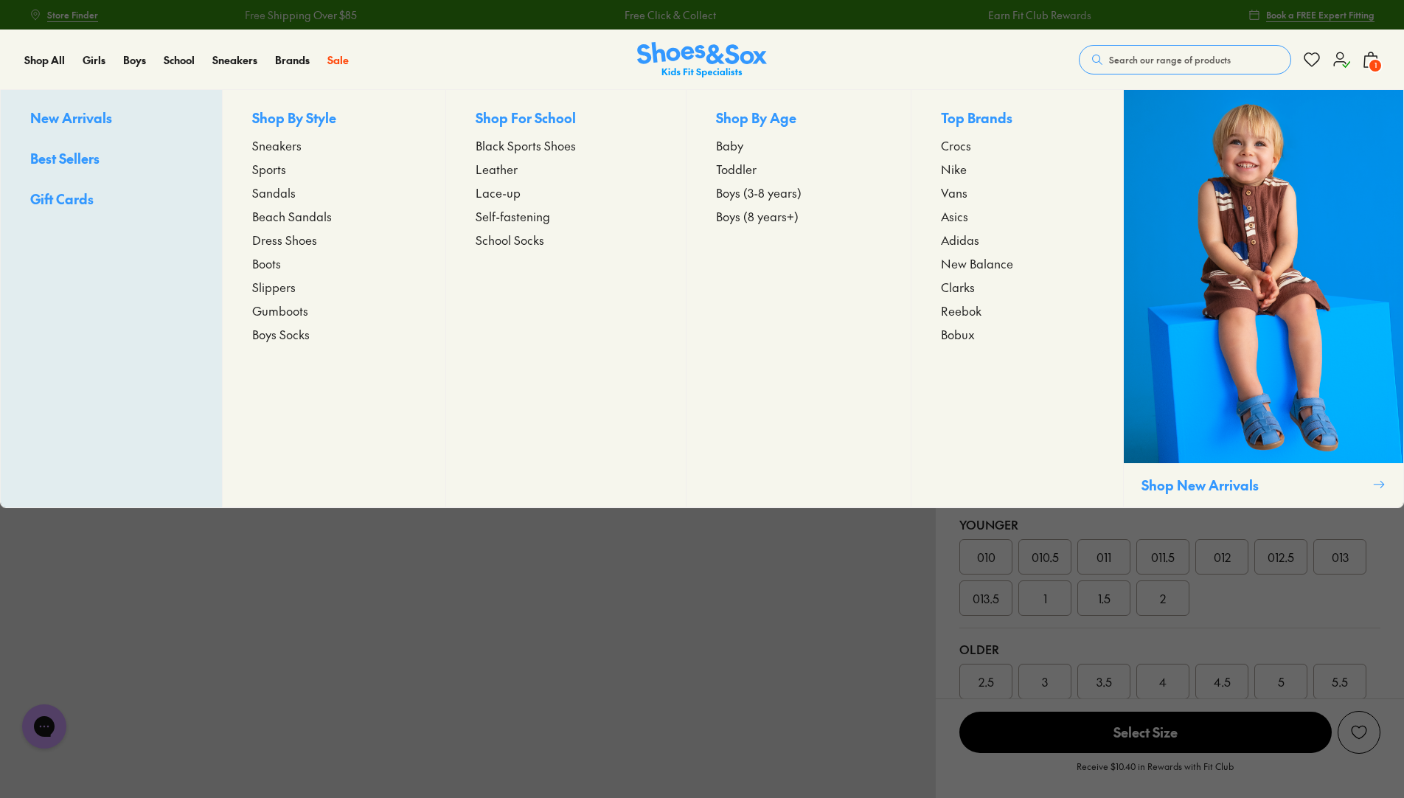
click at [266, 171] on span "Sports" at bounding box center [269, 169] width 34 height 18
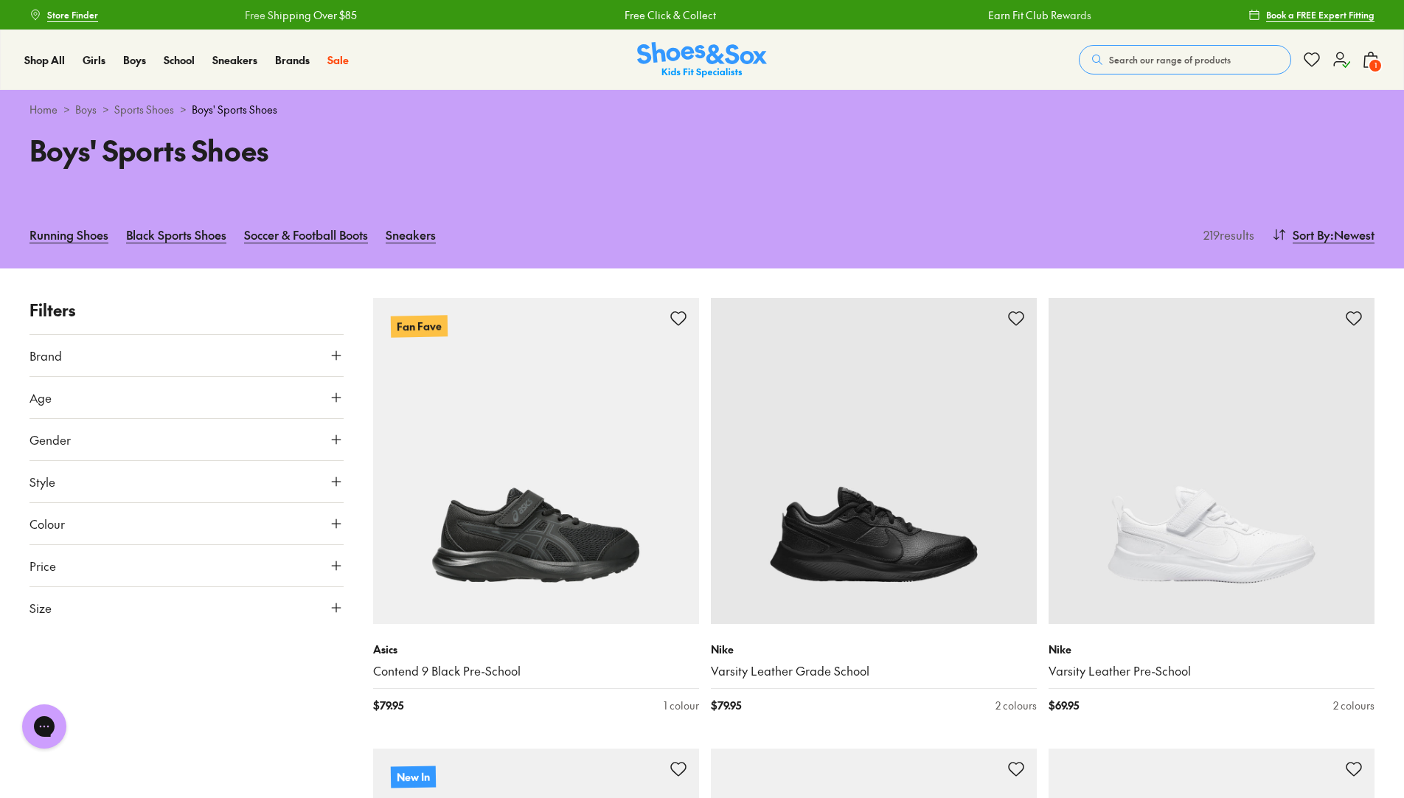
click at [62, 613] on button "Size" at bounding box center [186, 607] width 314 height 41
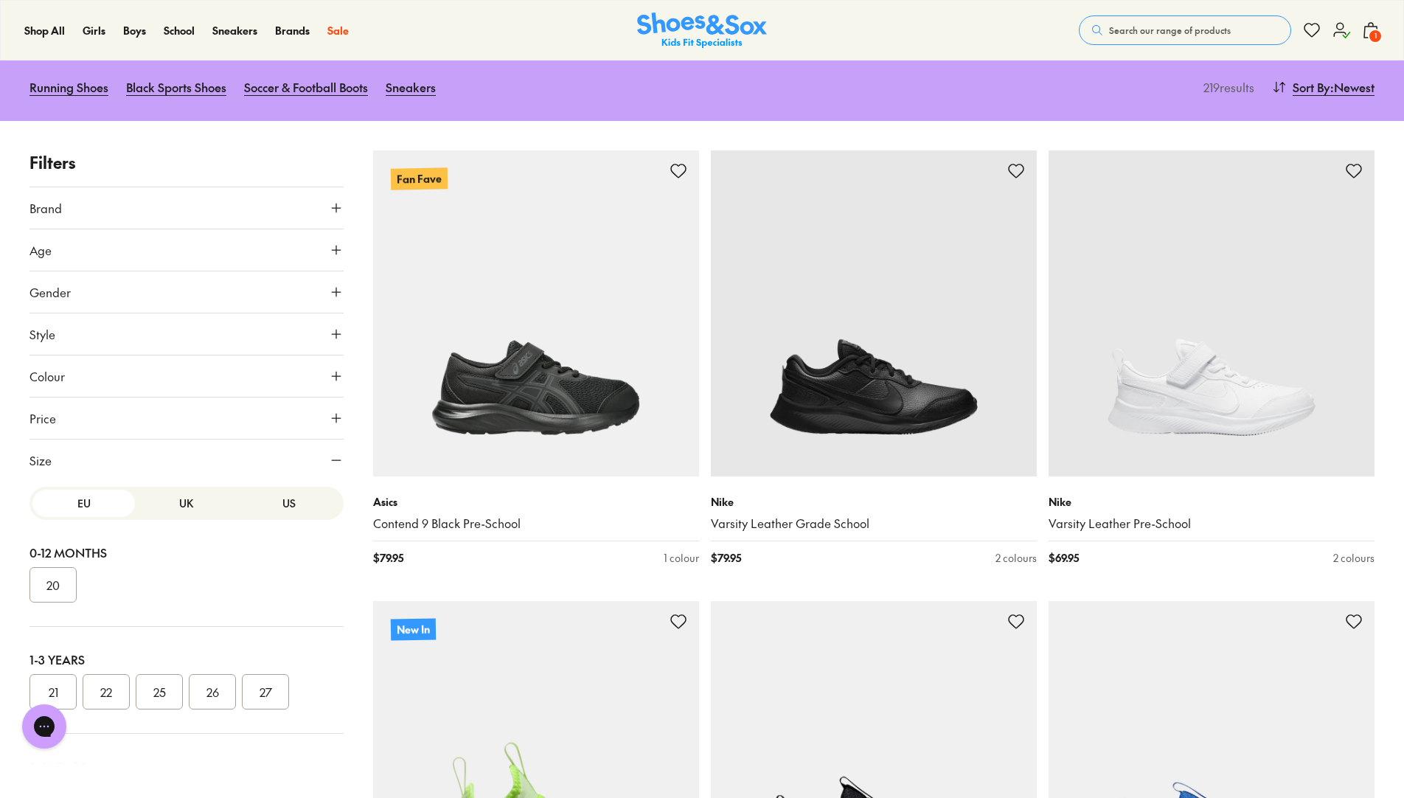
click at [187, 492] on button "UK" at bounding box center [186, 502] width 102 height 27
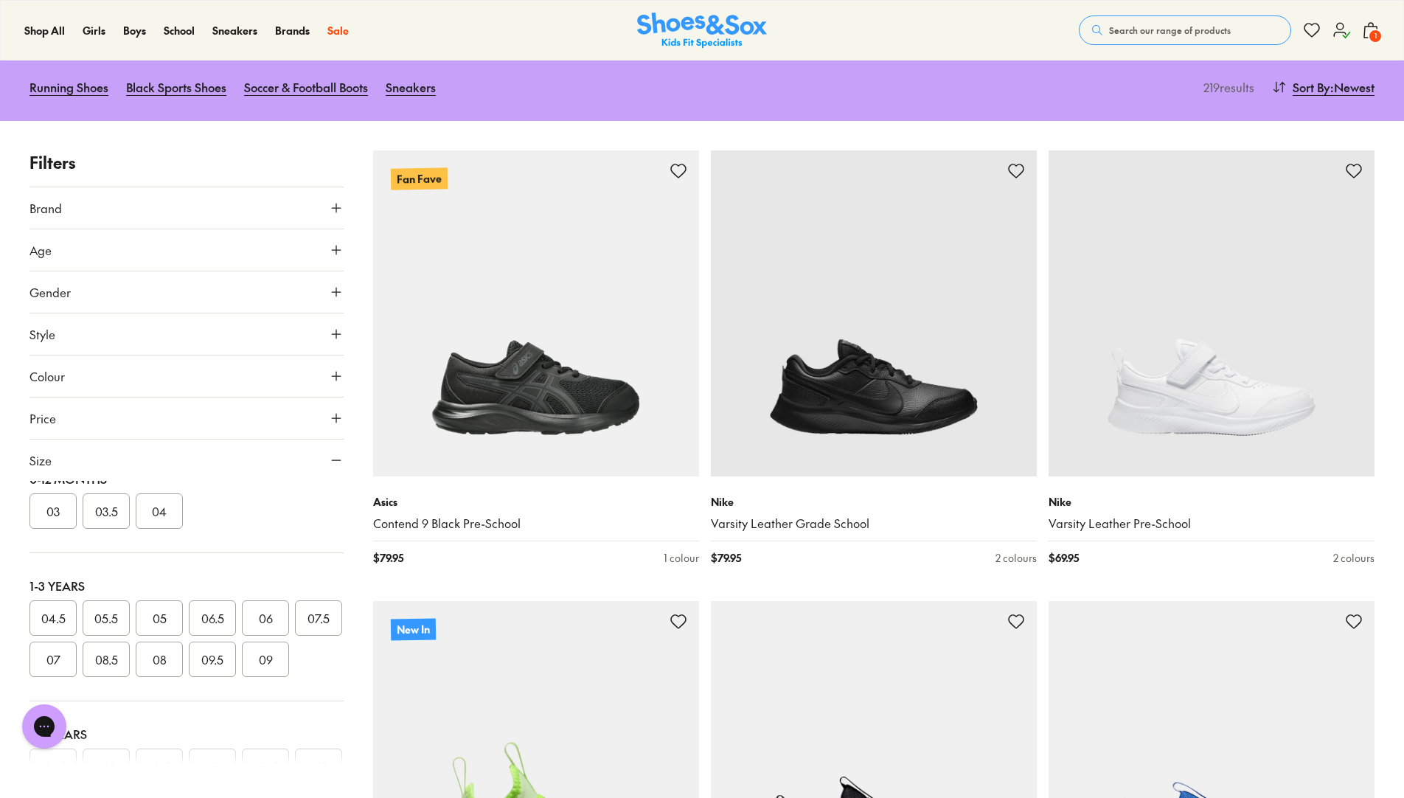
scroll to position [295, 0]
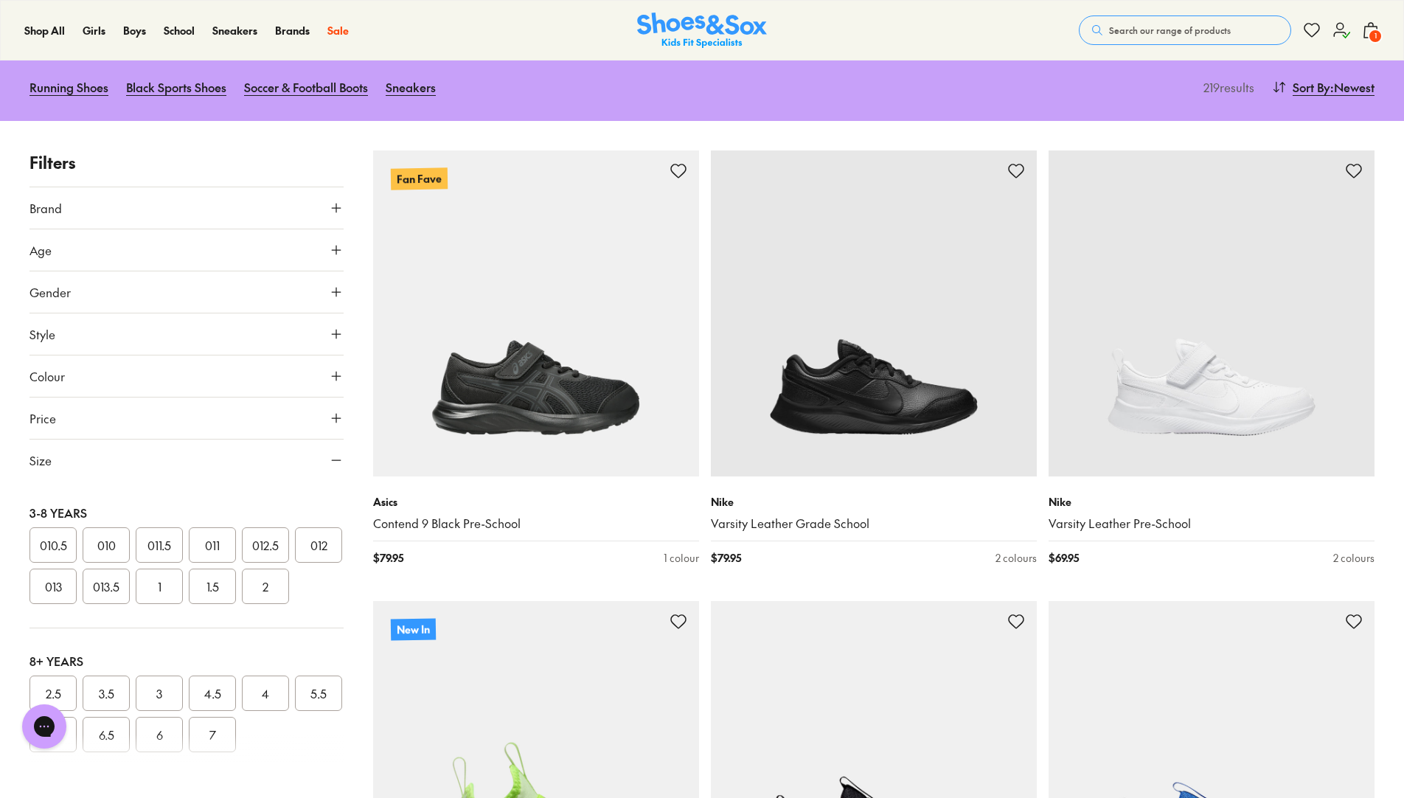
click at [242, 604] on button "2" at bounding box center [265, 585] width 47 height 35
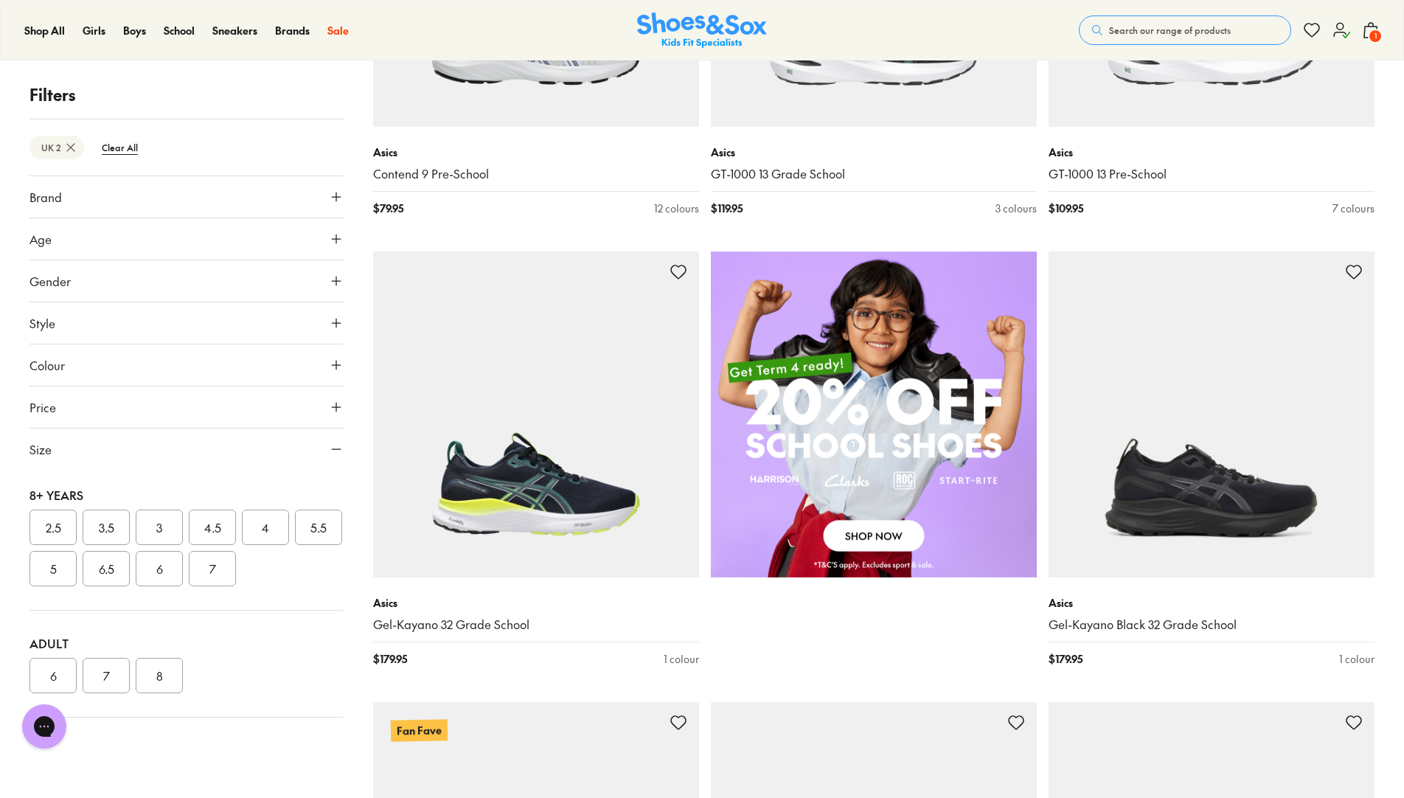
scroll to position [947, 0]
click at [101, 201] on button "Brand" at bounding box center [186, 196] width 314 height 41
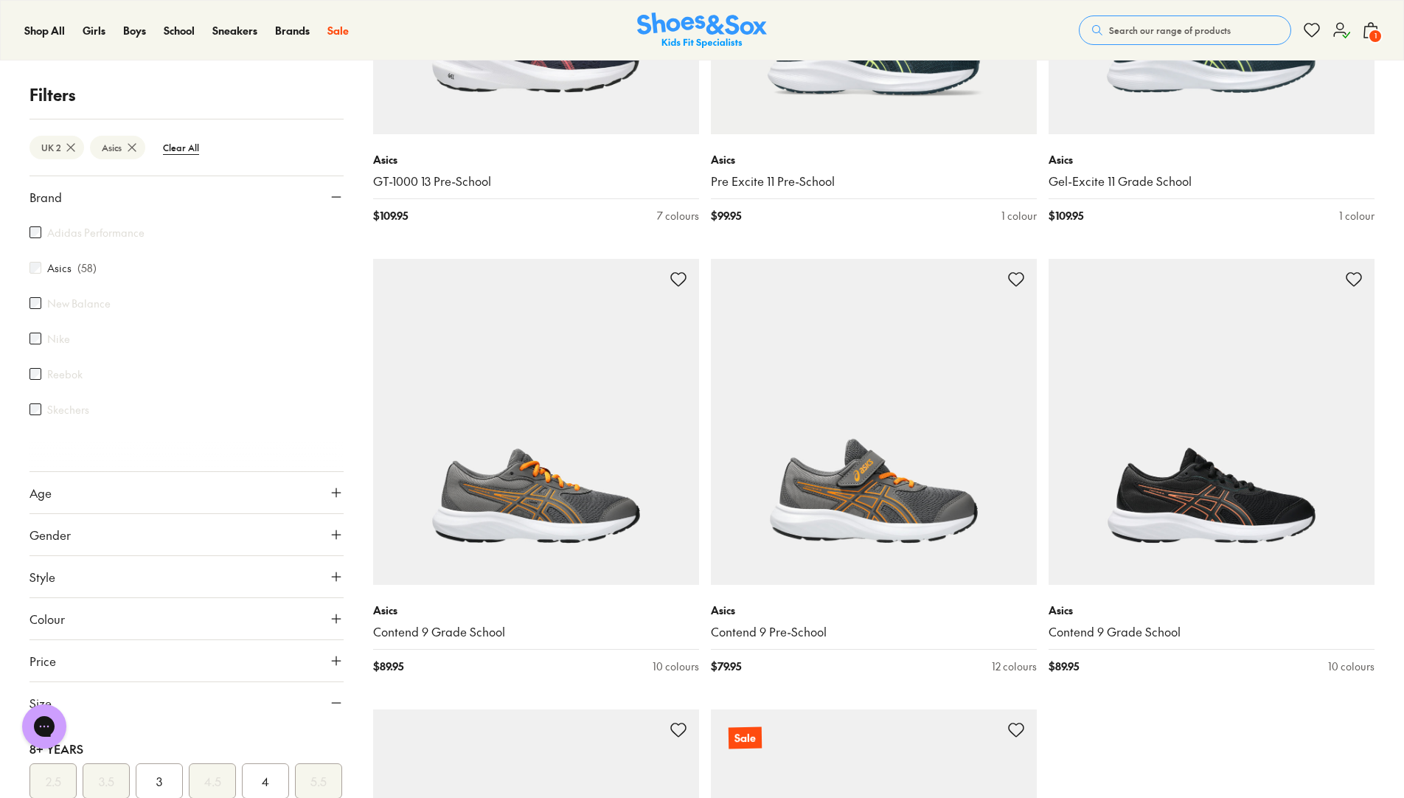
scroll to position [4102, 0]
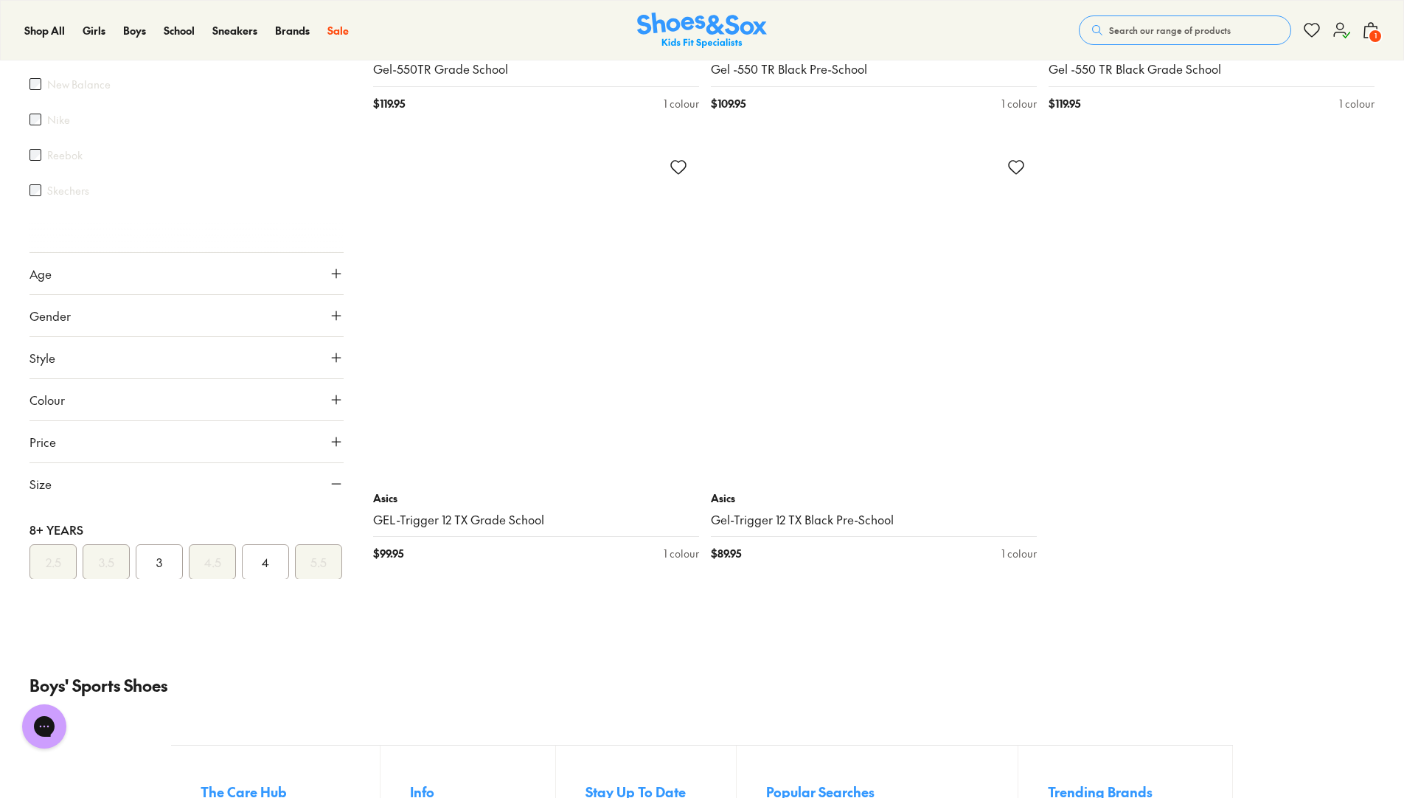
scroll to position [8746, 0]
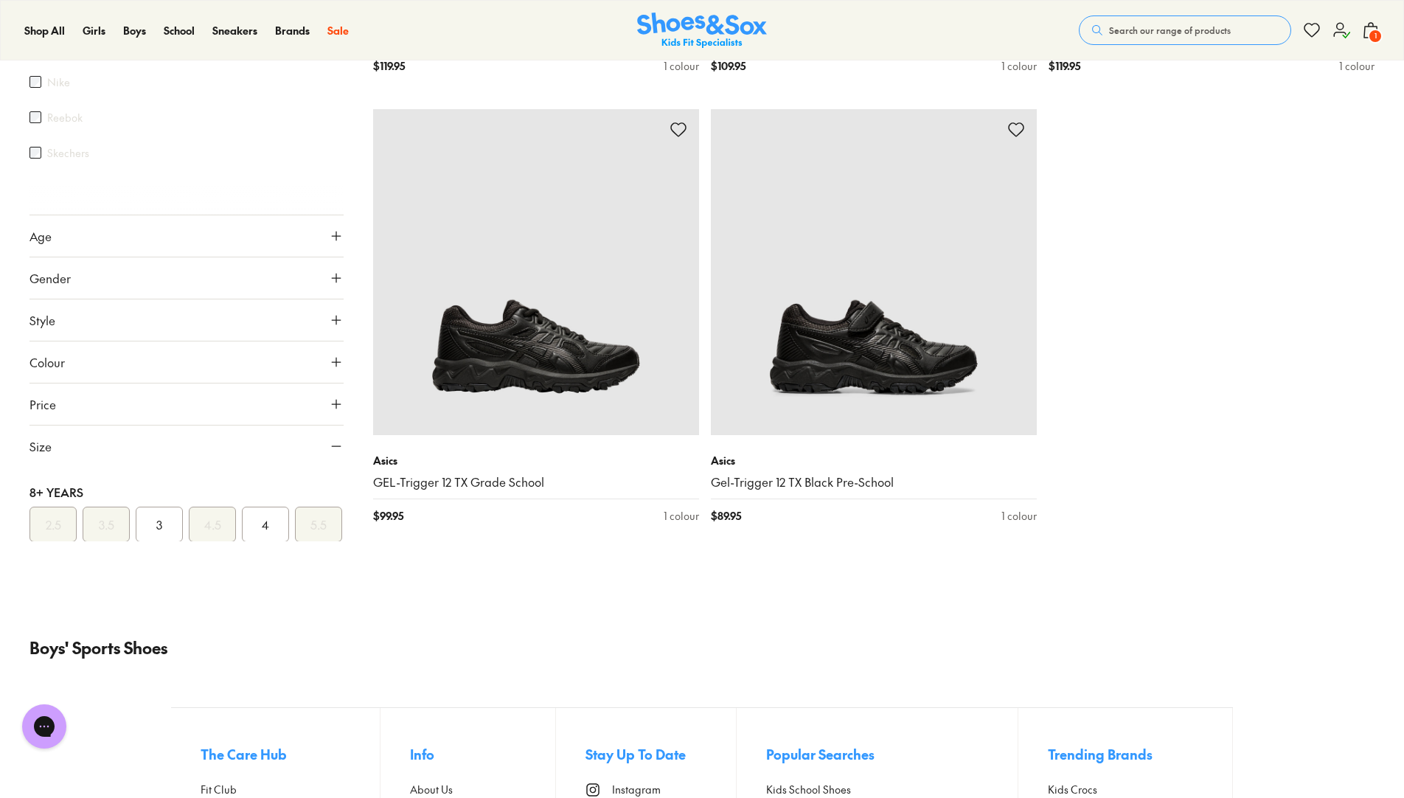
click at [55, 360] on span "Colour" at bounding box center [46, 362] width 35 height 18
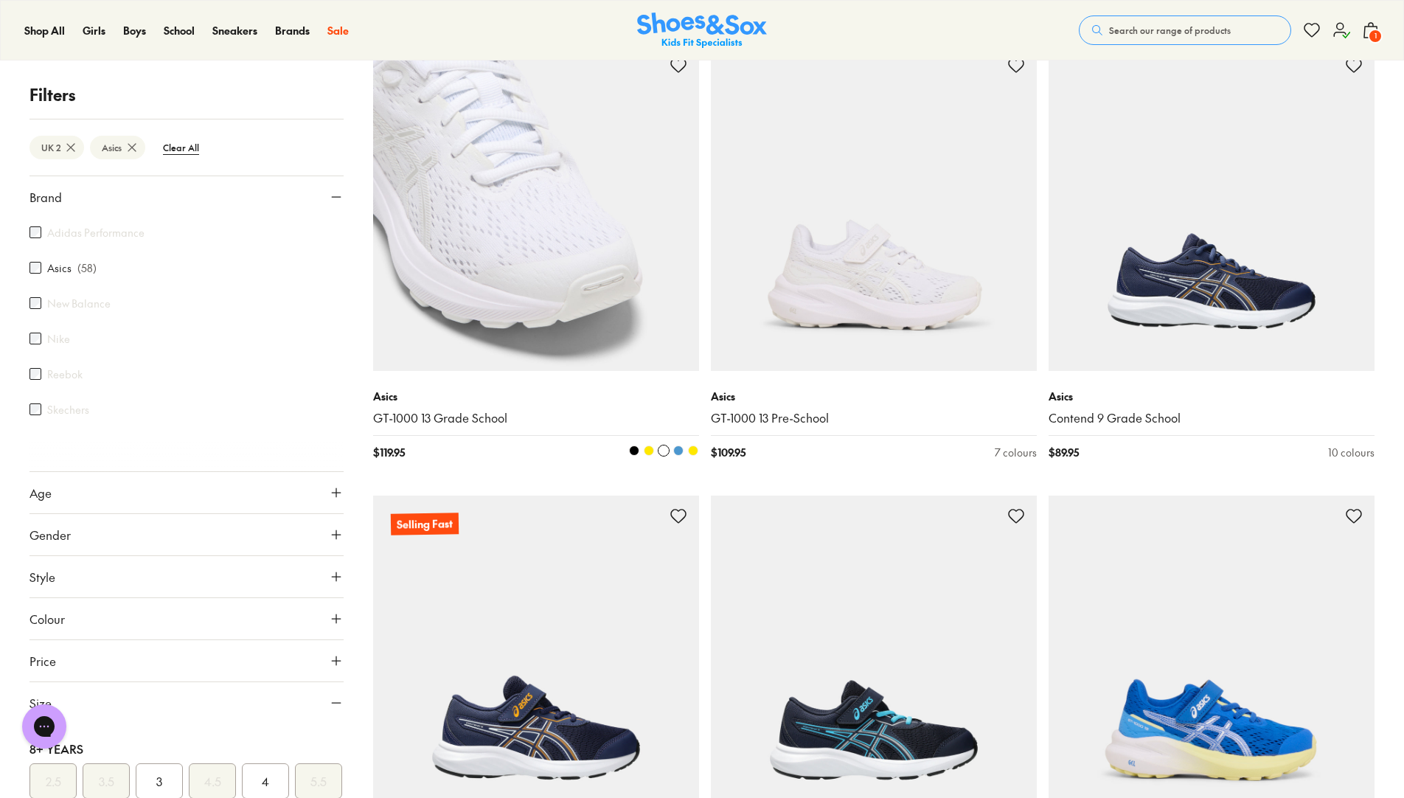
scroll to position [5399, 0]
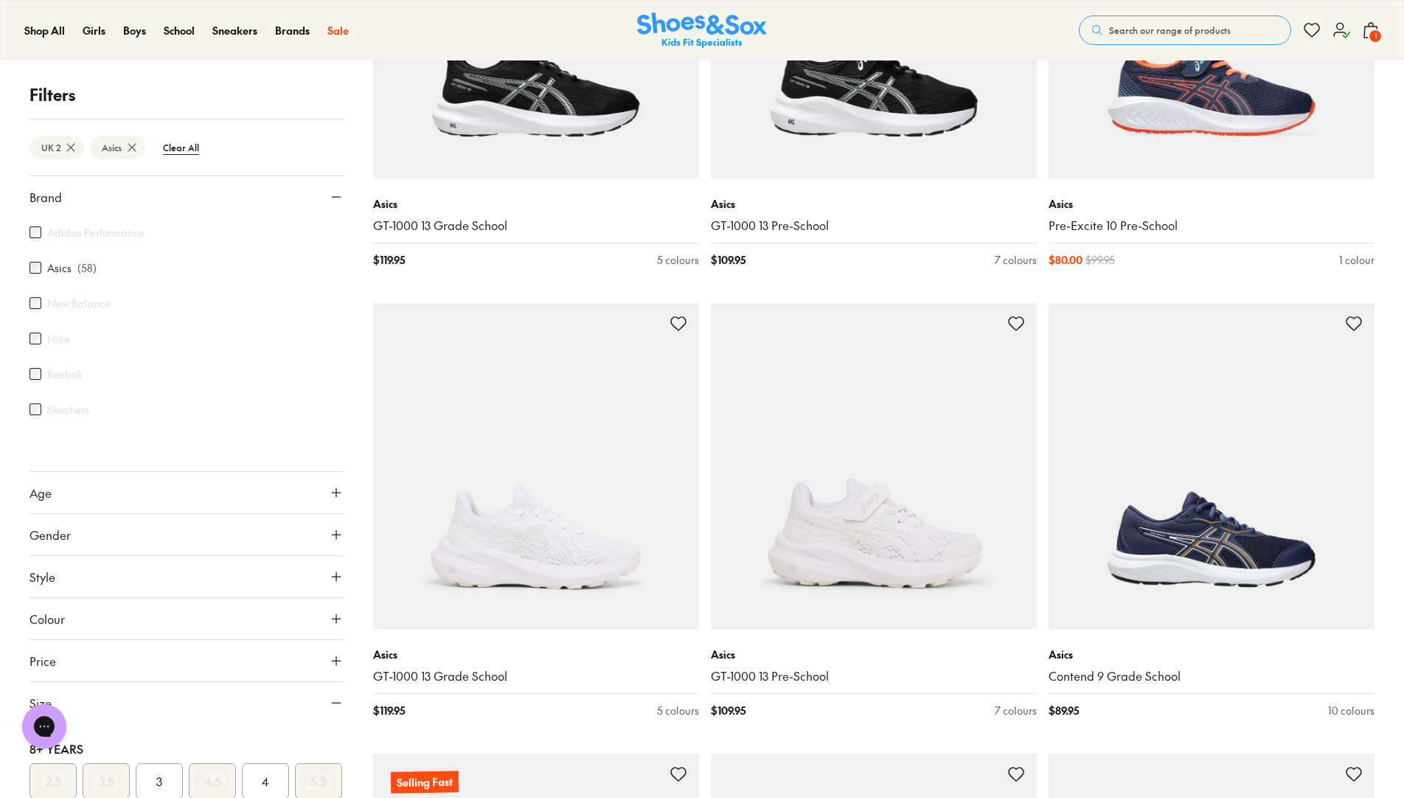
click at [106, 652] on button "Price" at bounding box center [186, 660] width 314 height 41
click at [167, 714] on div at bounding box center [186, 717] width 302 height 6
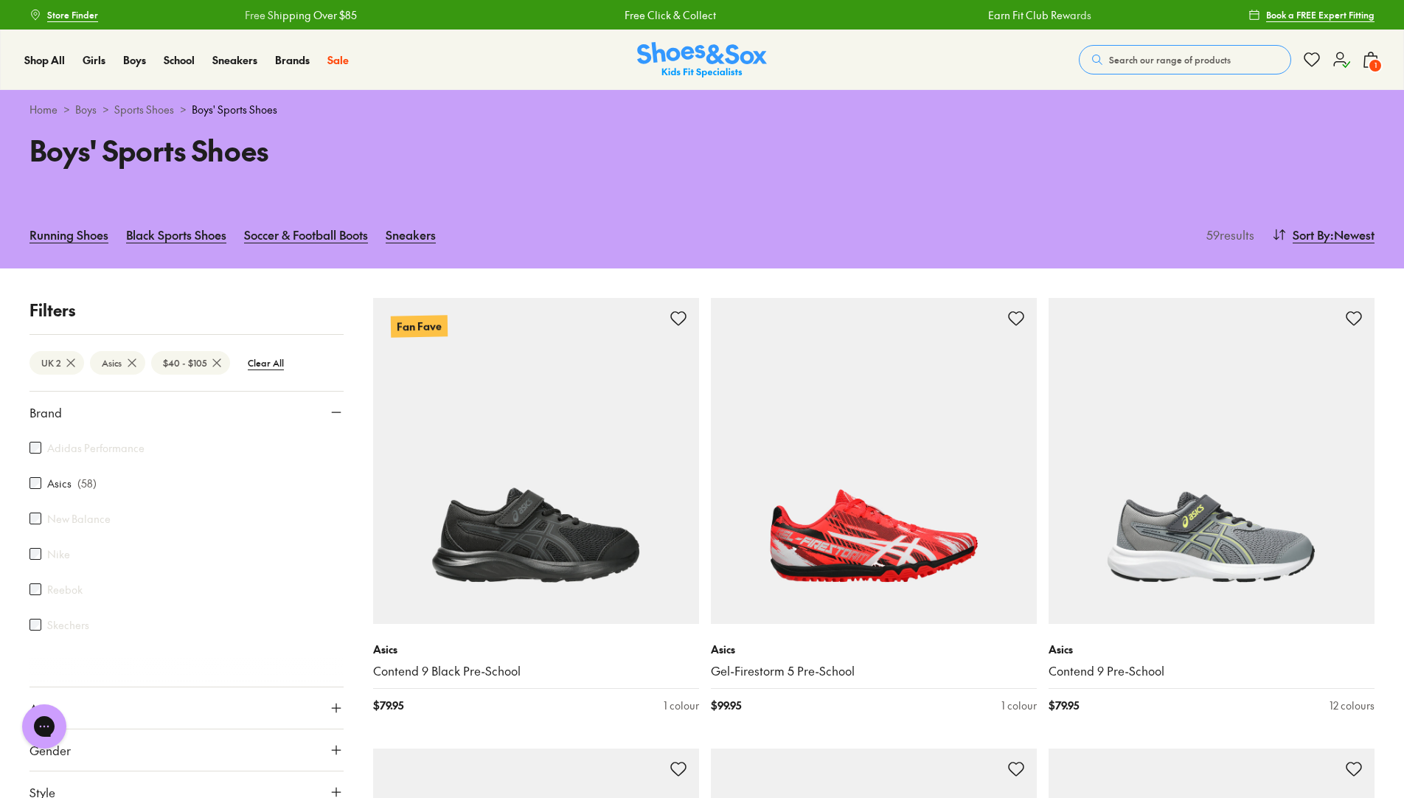
drag, startPoint x: 330, startPoint y: 717, endPoint x: 161, endPoint y: 718, distance: 168.8
drag, startPoint x: 155, startPoint y: 655, endPoint x: 181, endPoint y: 653, distance: 26.6
click at [181, 649] on input "range" at bounding box center [186, 647] width 302 height 6
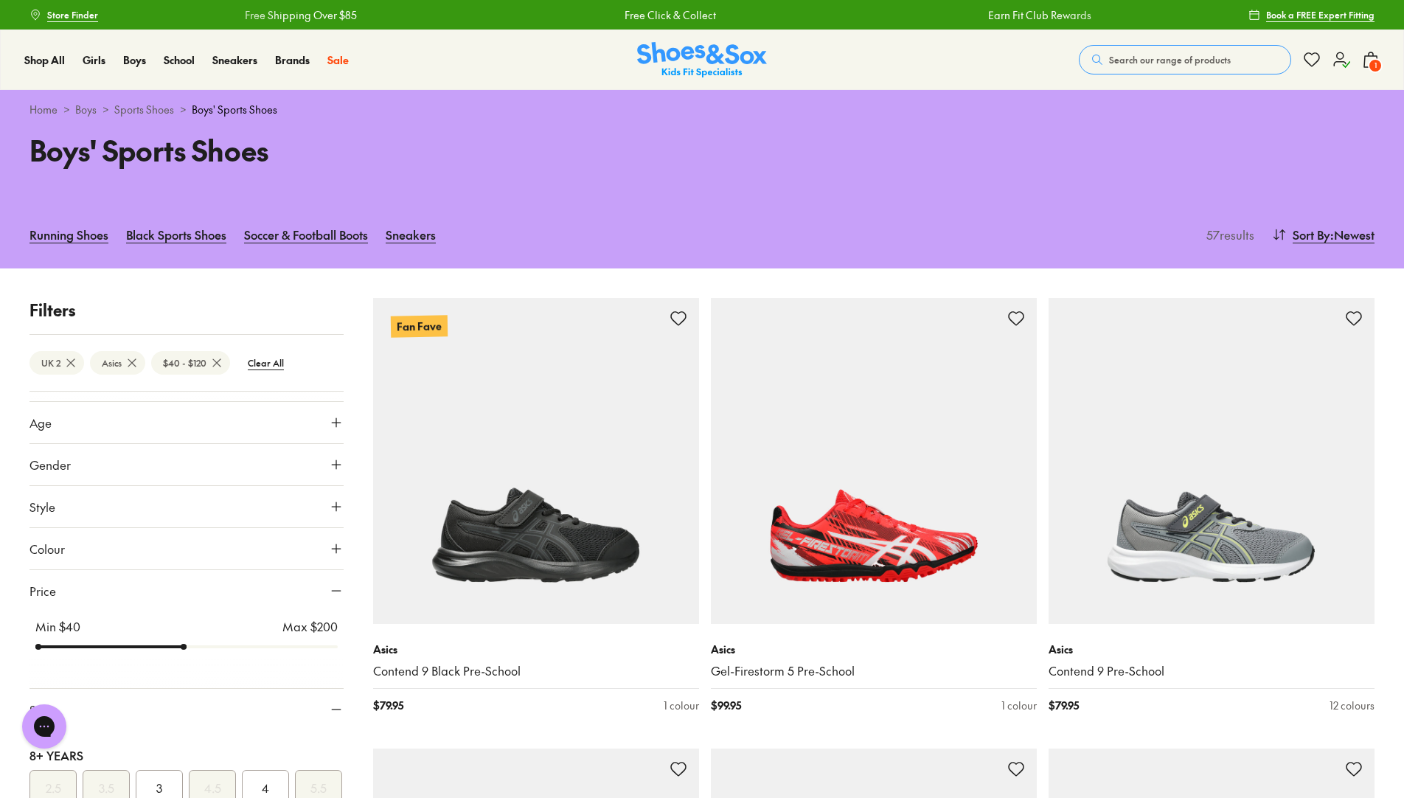
click at [205, 649] on input "range" at bounding box center [186, 647] width 302 height 6
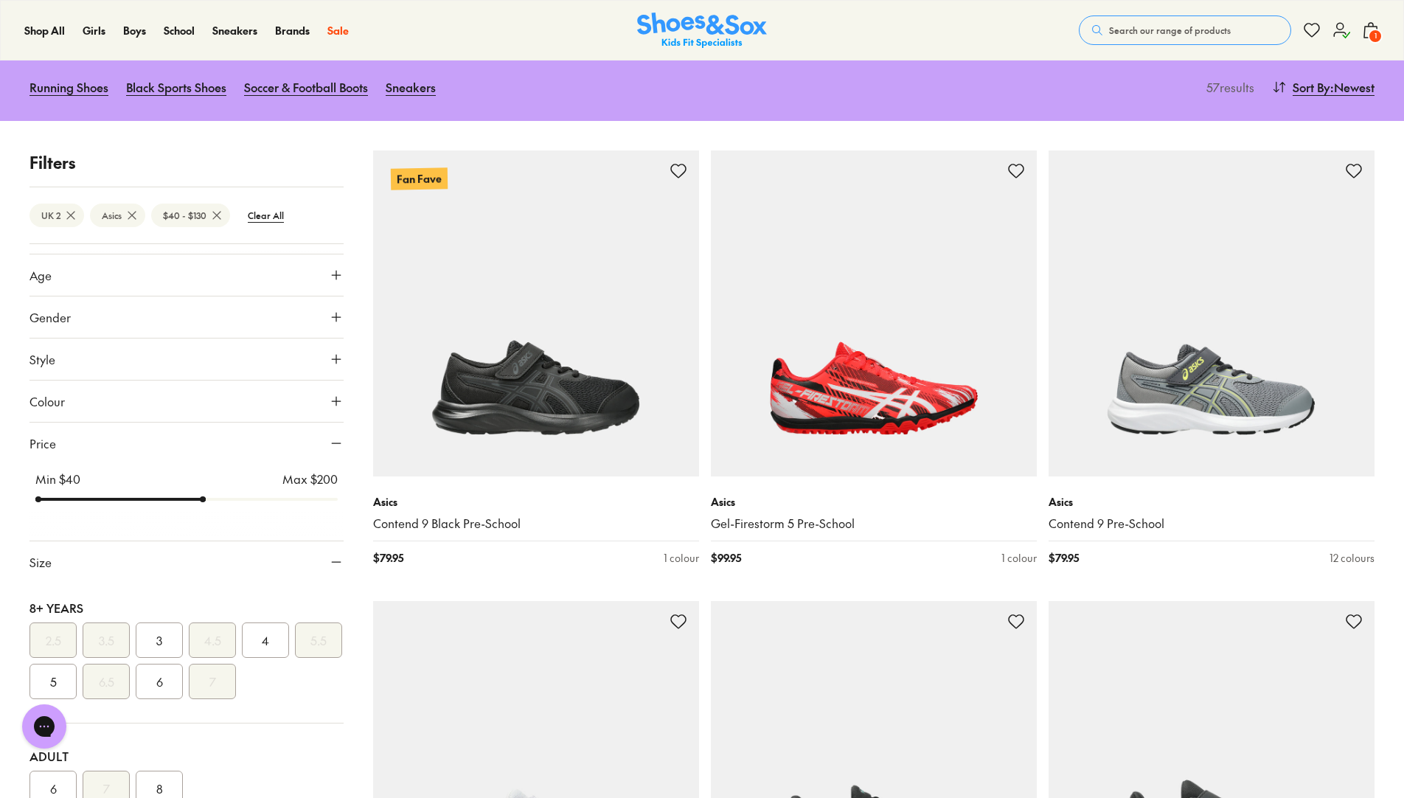
click at [229, 502] on input "range" at bounding box center [186, 499] width 302 height 6
drag, startPoint x: 229, startPoint y: 504, endPoint x: 154, endPoint y: 498, distance: 75.5
click at [154, 498] on input "range" at bounding box center [186, 499] width 302 height 6
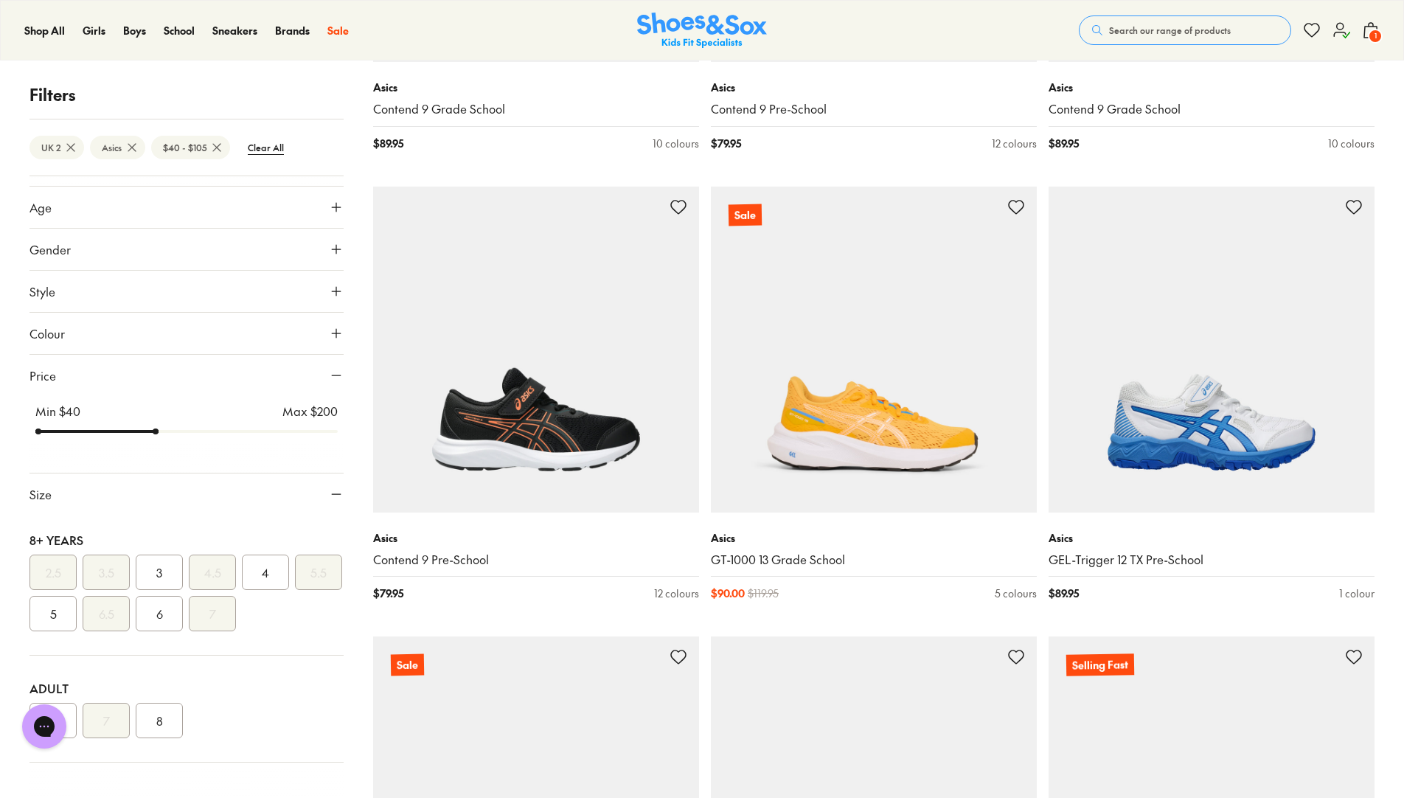
scroll to position [2899, 0]
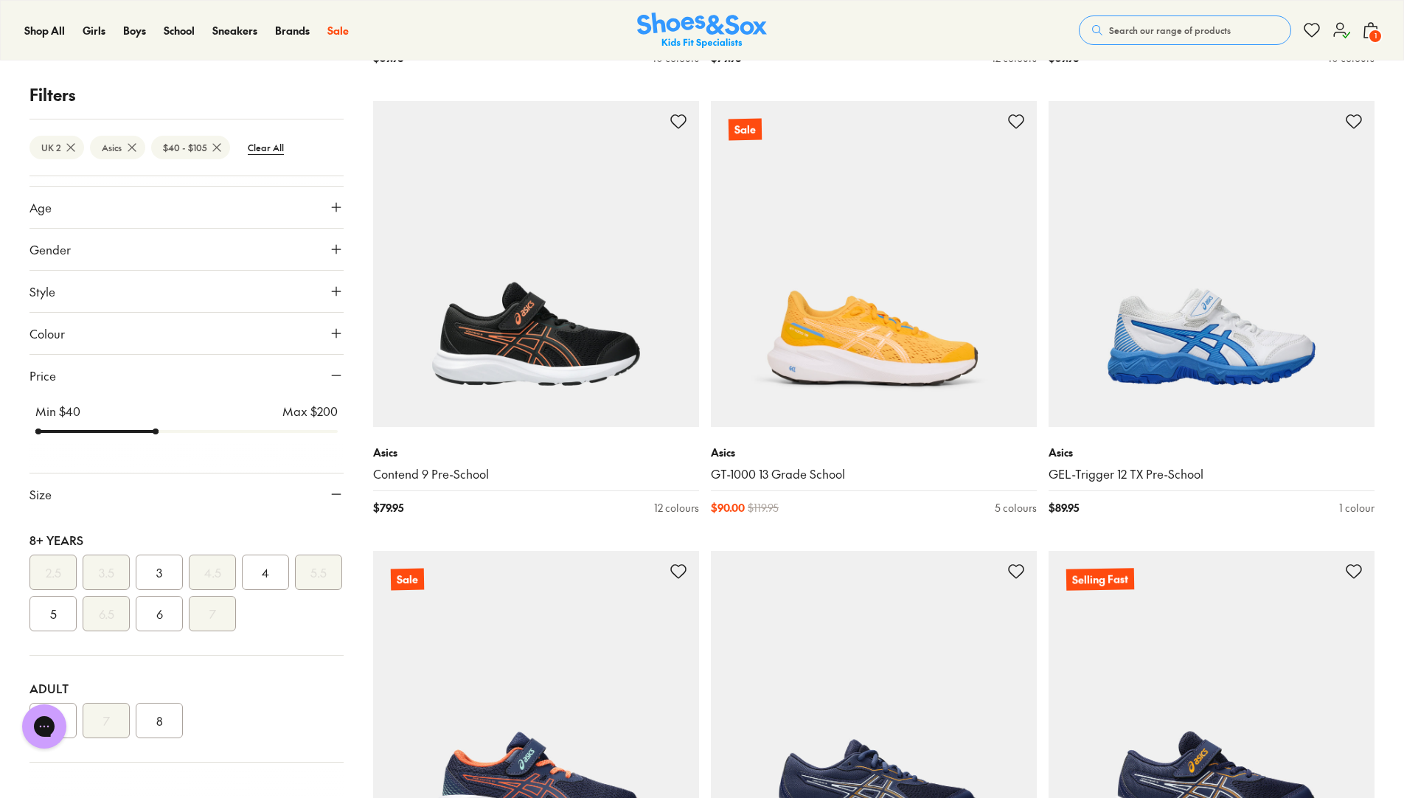
scroll to position [195, 0]
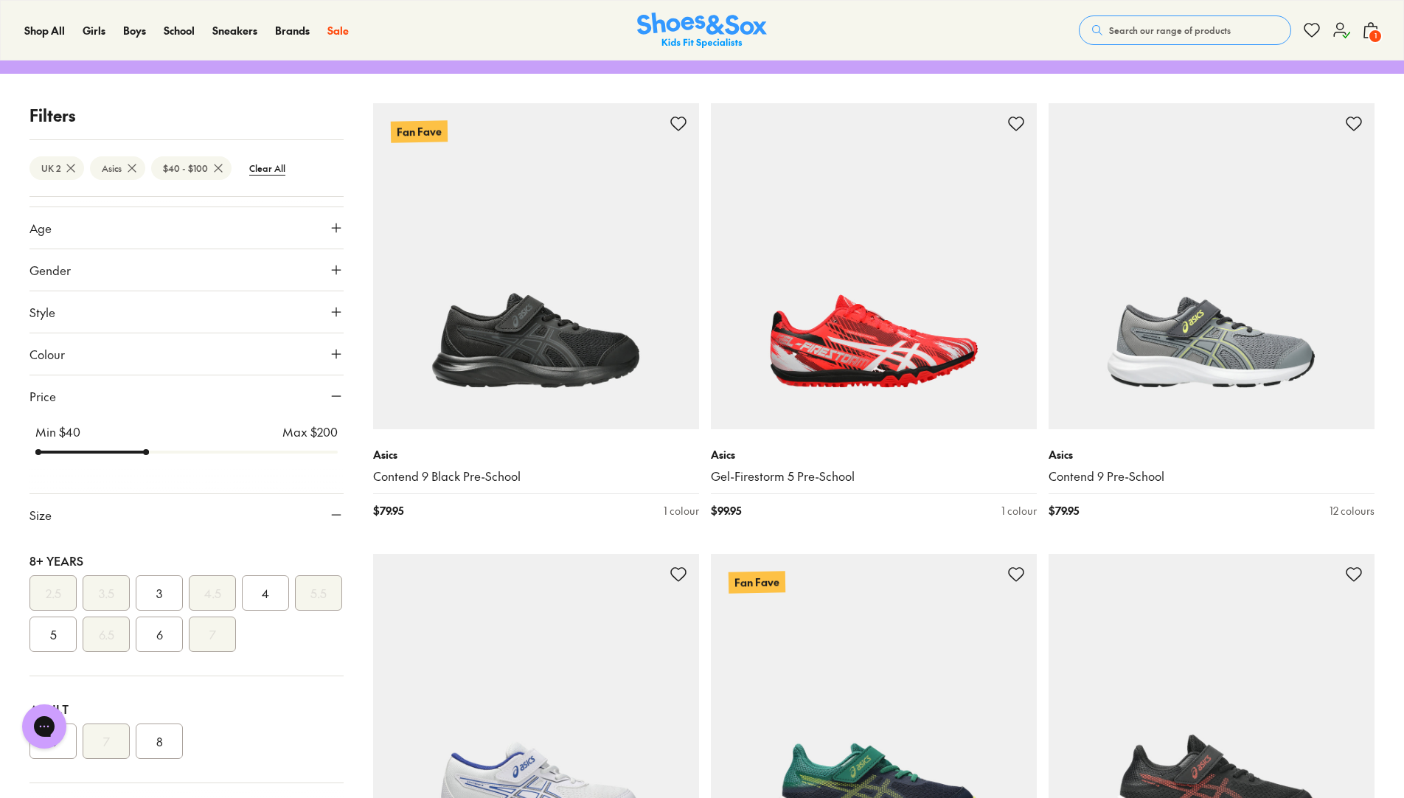
click at [150, 449] on input "range" at bounding box center [186, 452] width 302 height 6
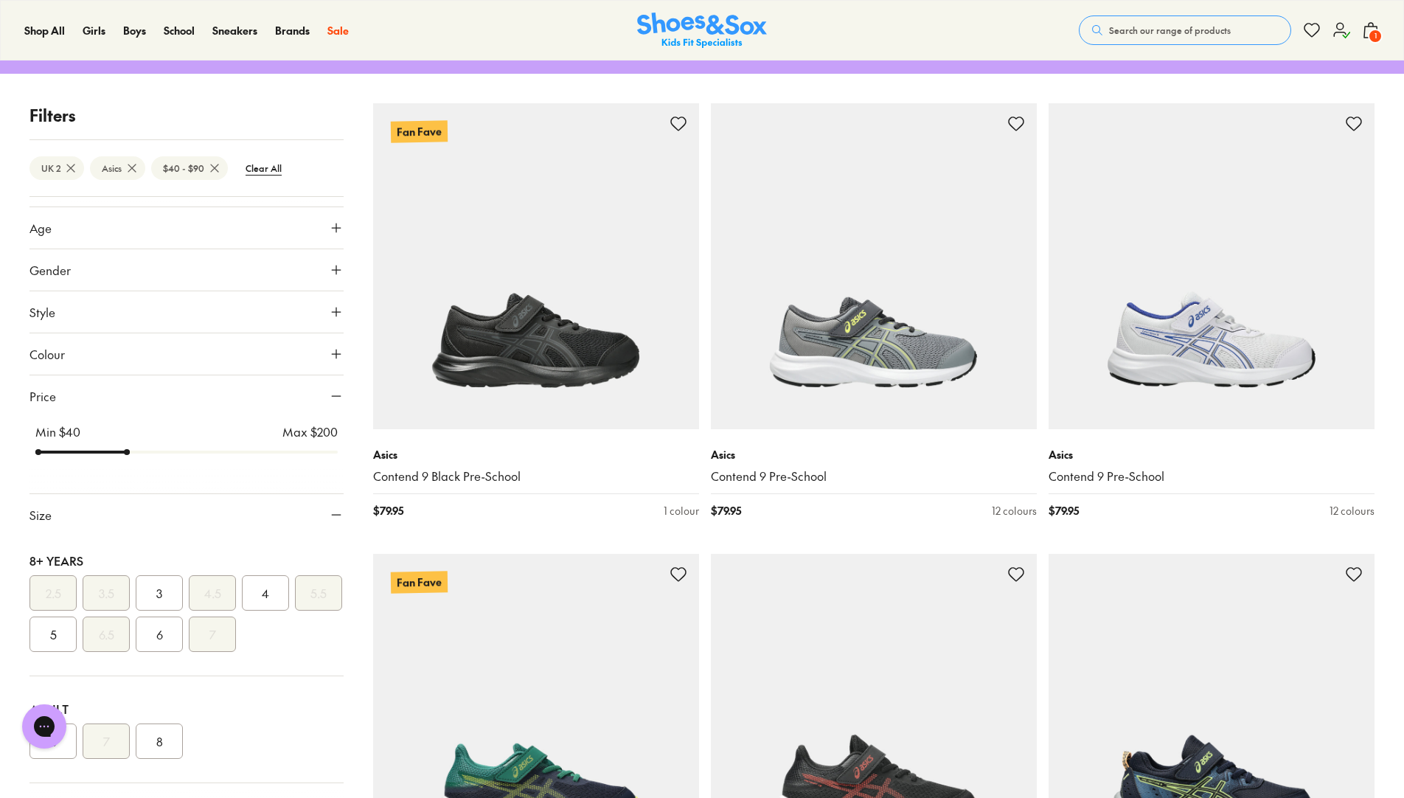
drag, startPoint x: 142, startPoint y: 452, endPoint x: 133, endPoint y: 455, distance: 9.3
type input "**"
click at [133, 455] on input "range" at bounding box center [186, 452] width 302 height 6
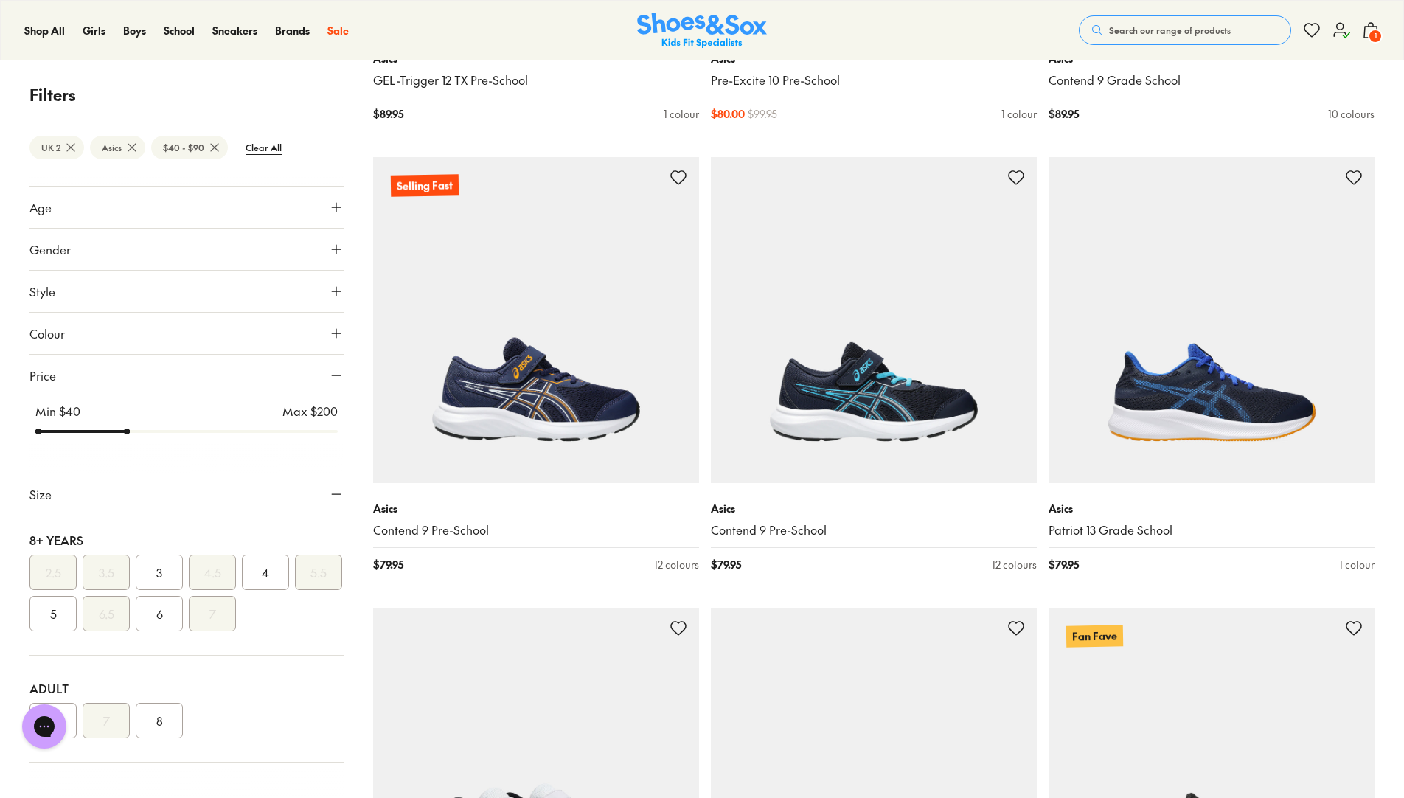
scroll to position [3269, 0]
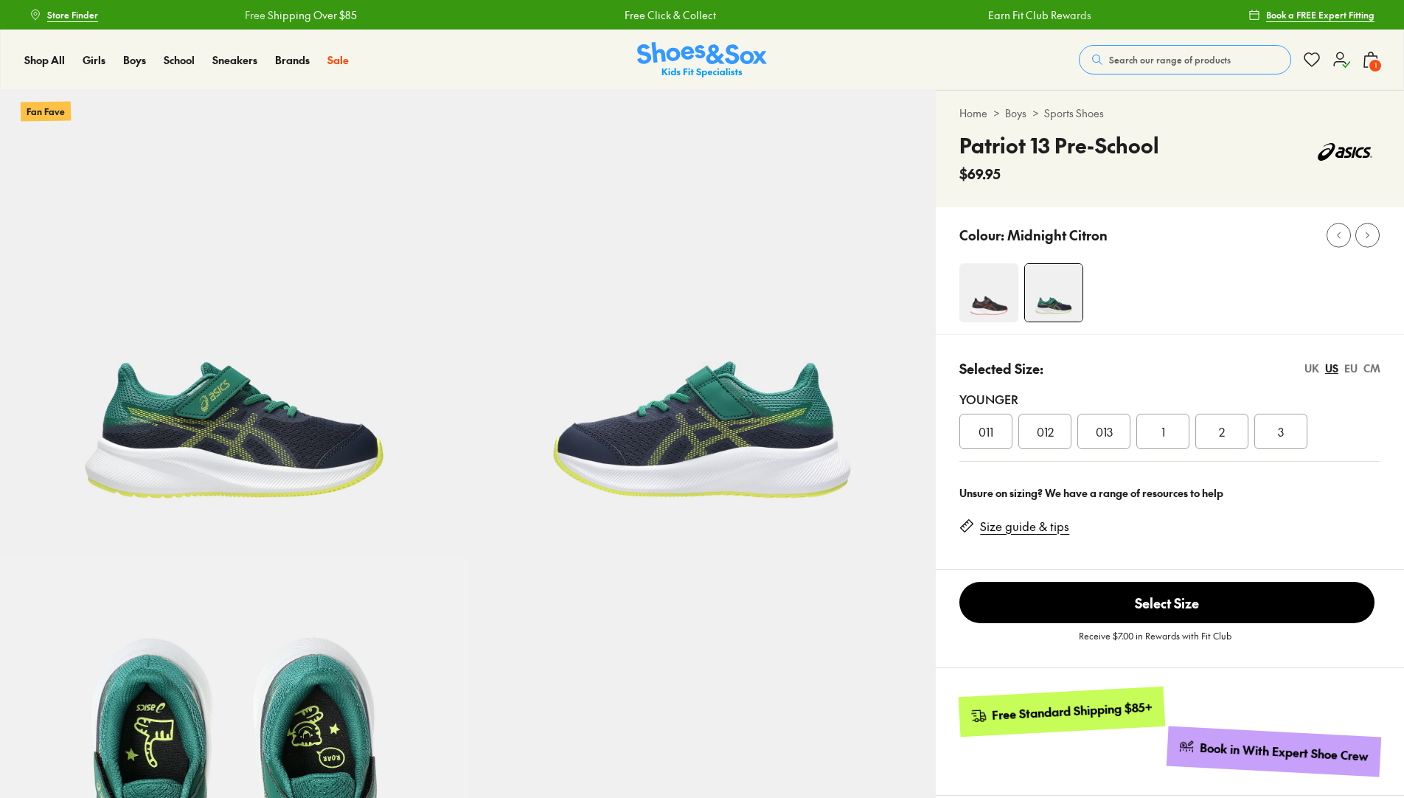
select select "*"
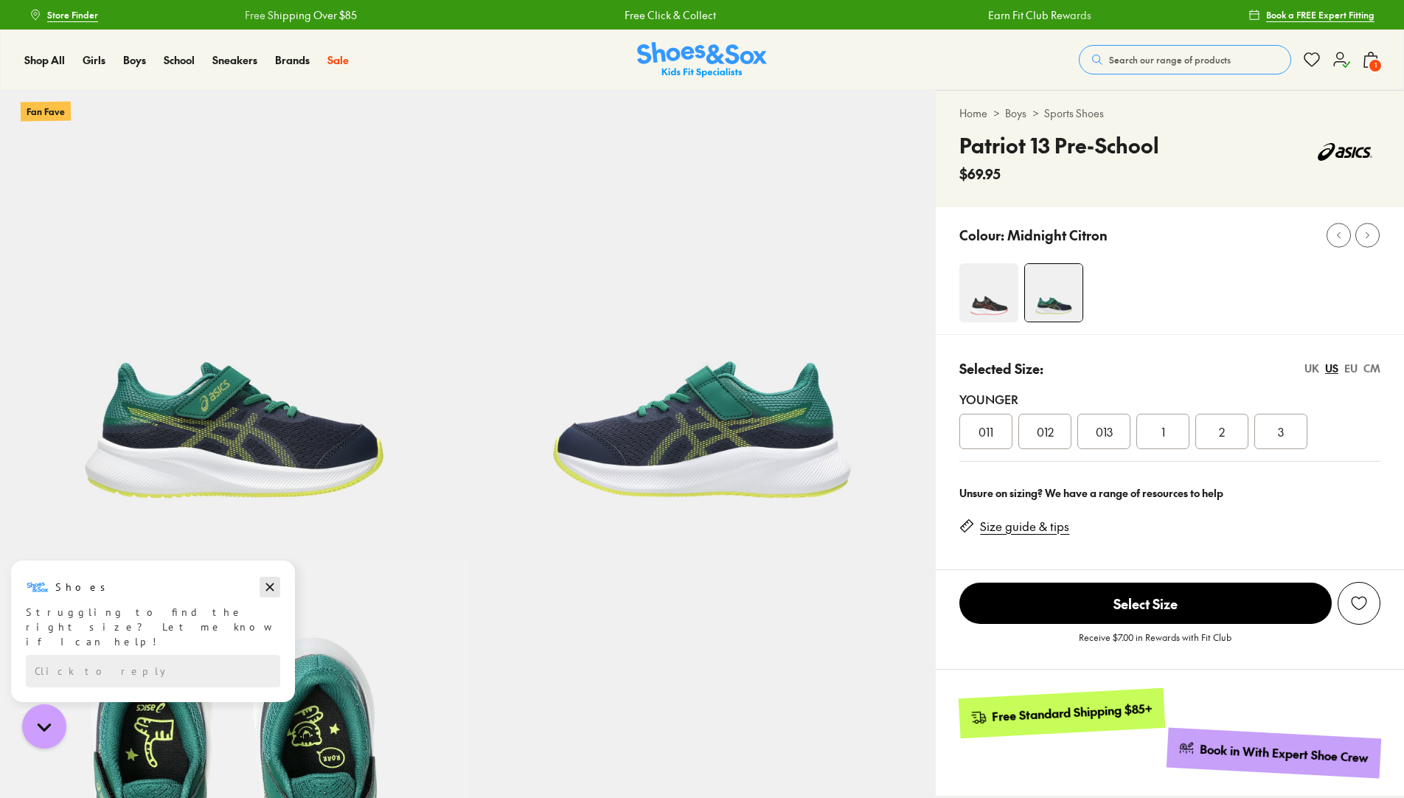
click at [269, 593] on icon "Dismiss campaign" at bounding box center [269, 587] width 15 height 18
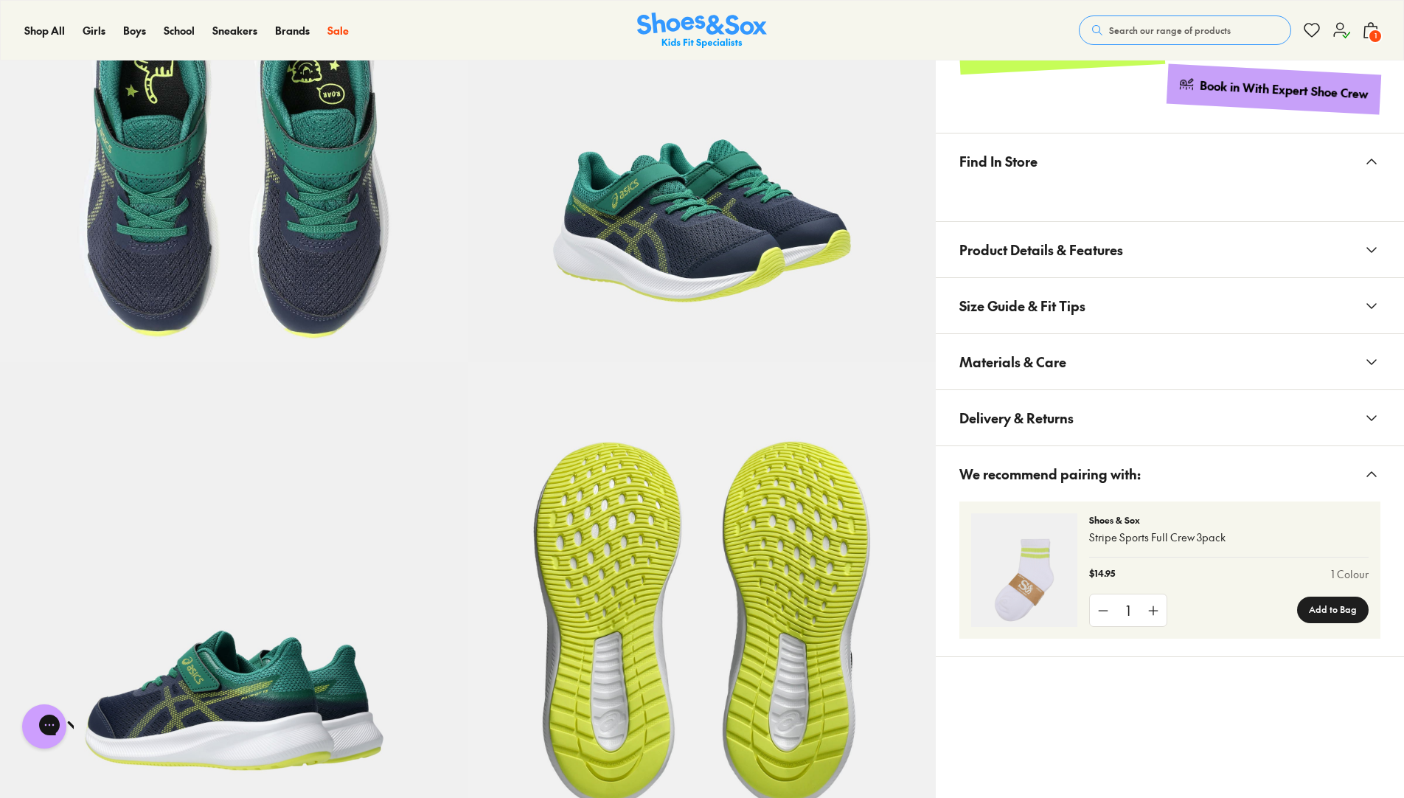
scroll to position [147, 0]
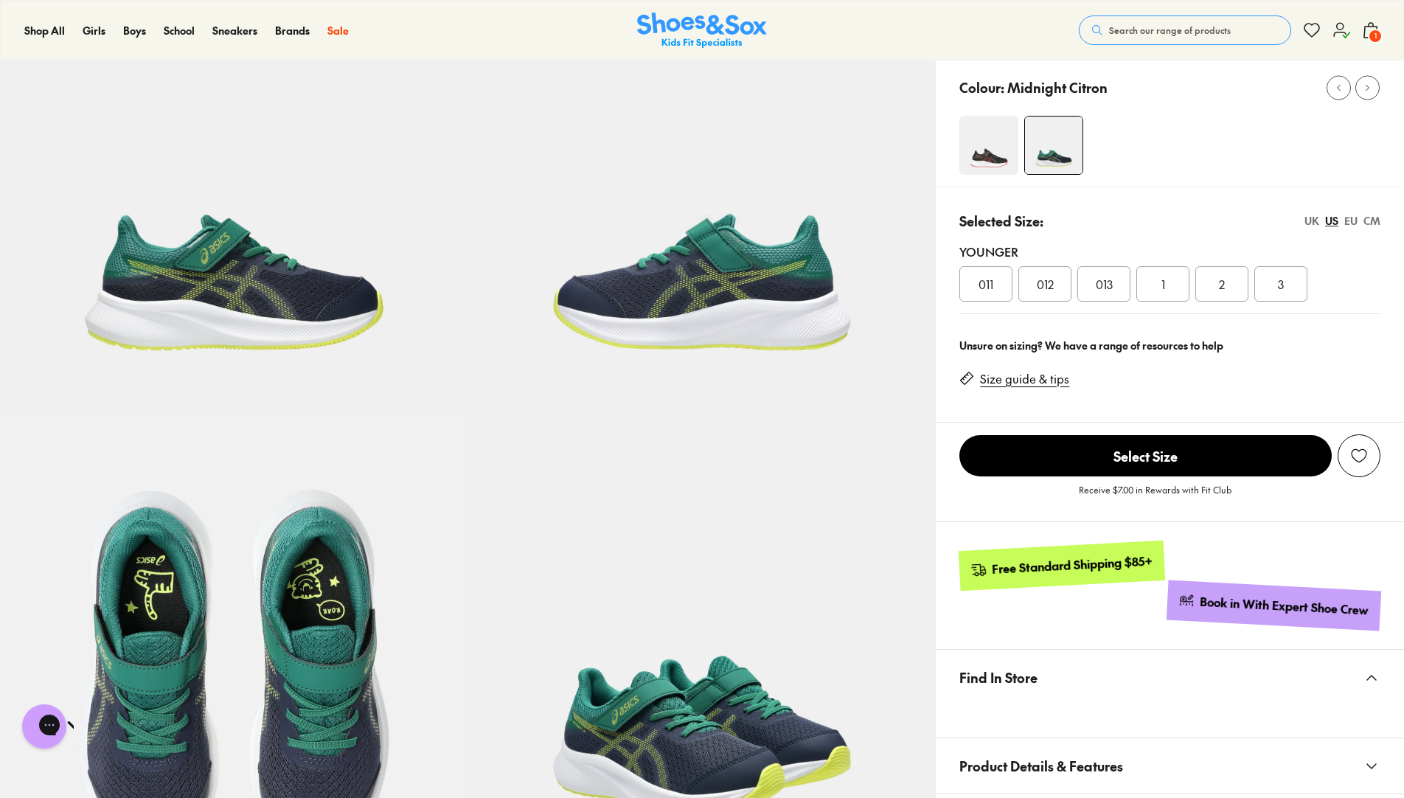
click at [1309, 219] on div "UK" at bounding box center [1311, 220] width 15 height 15
click at [1211, 282] on div "1" at bounding box center [1221, 283] width 53 height 35
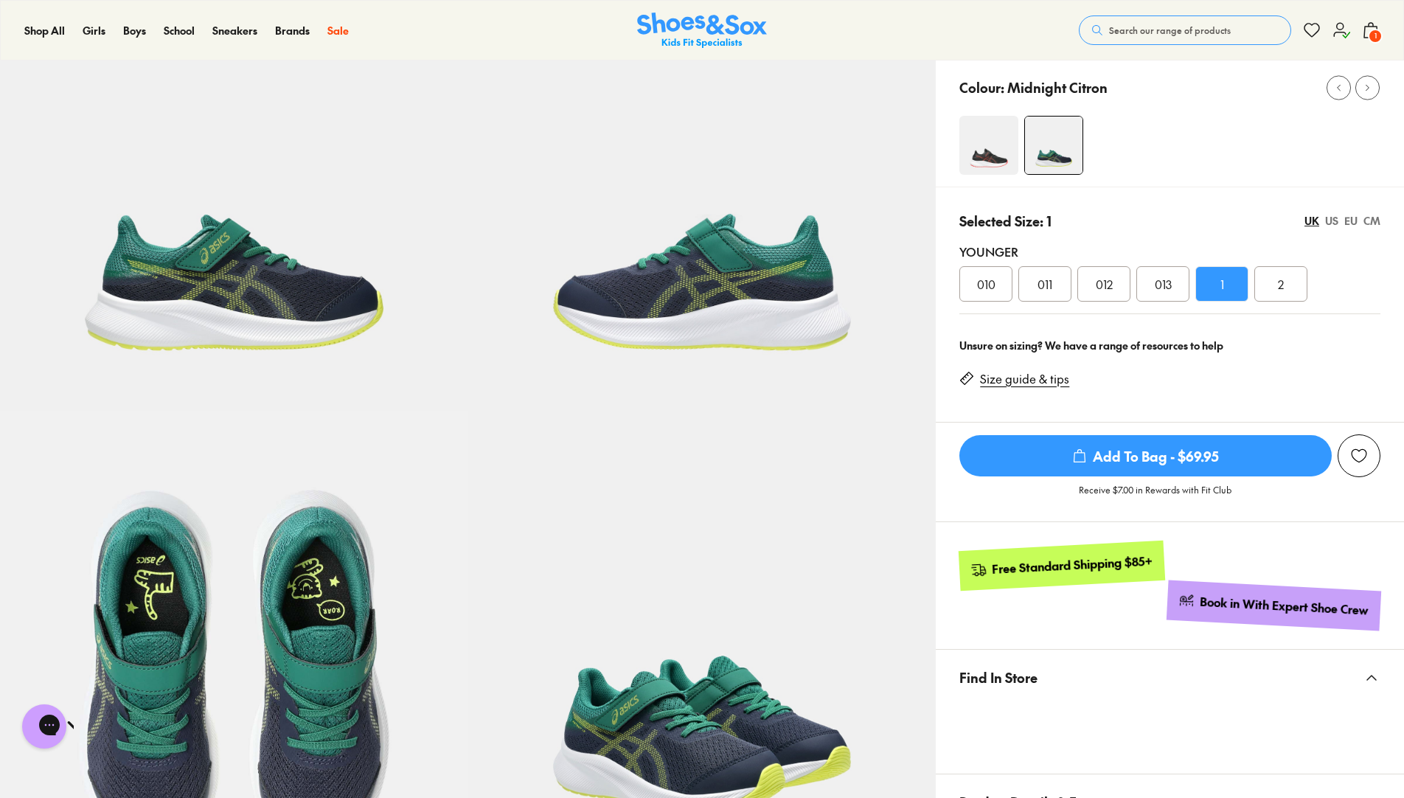
click at [1127, 455] on span "Add To Bag - $69.95" at bounding box center [1145, 455] width 372 height 41
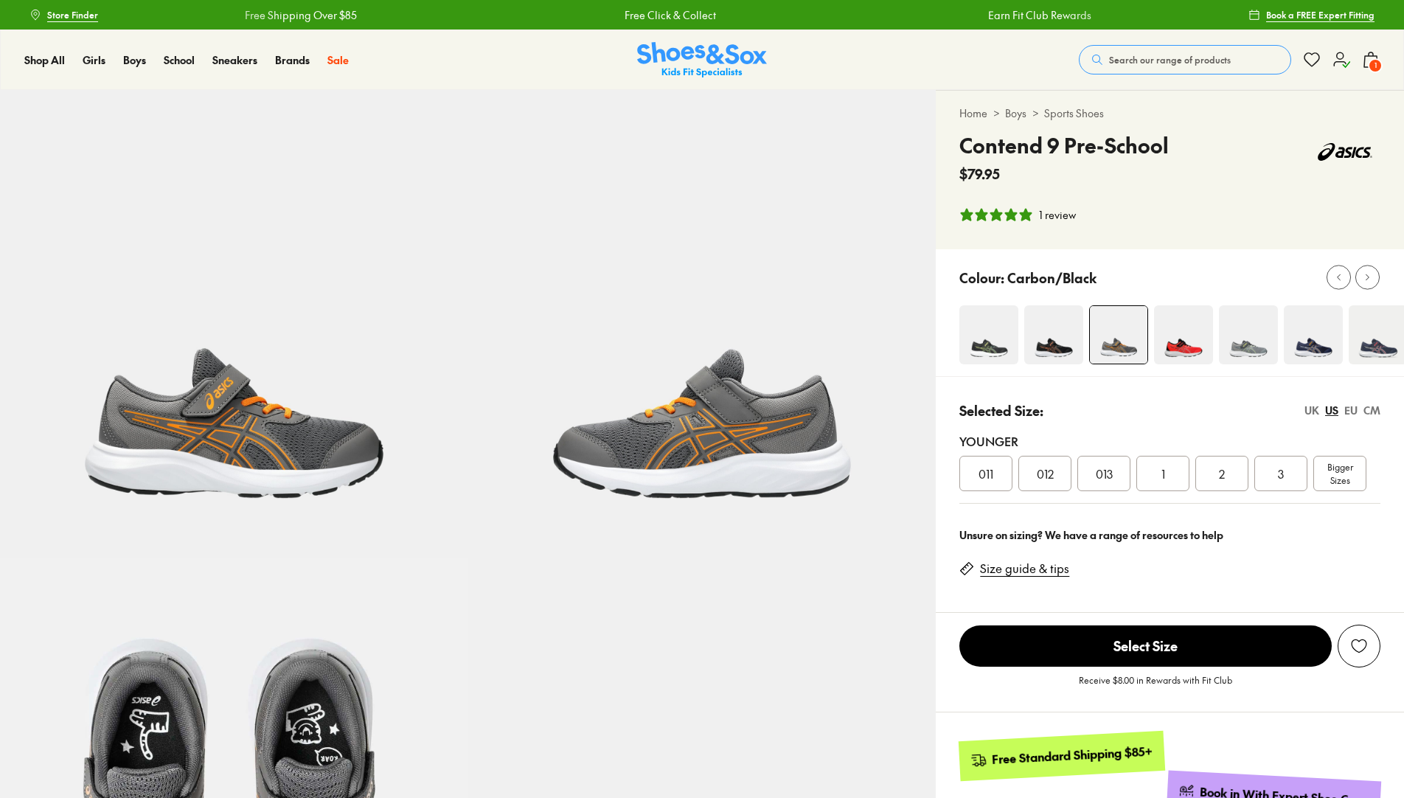
select select "*"
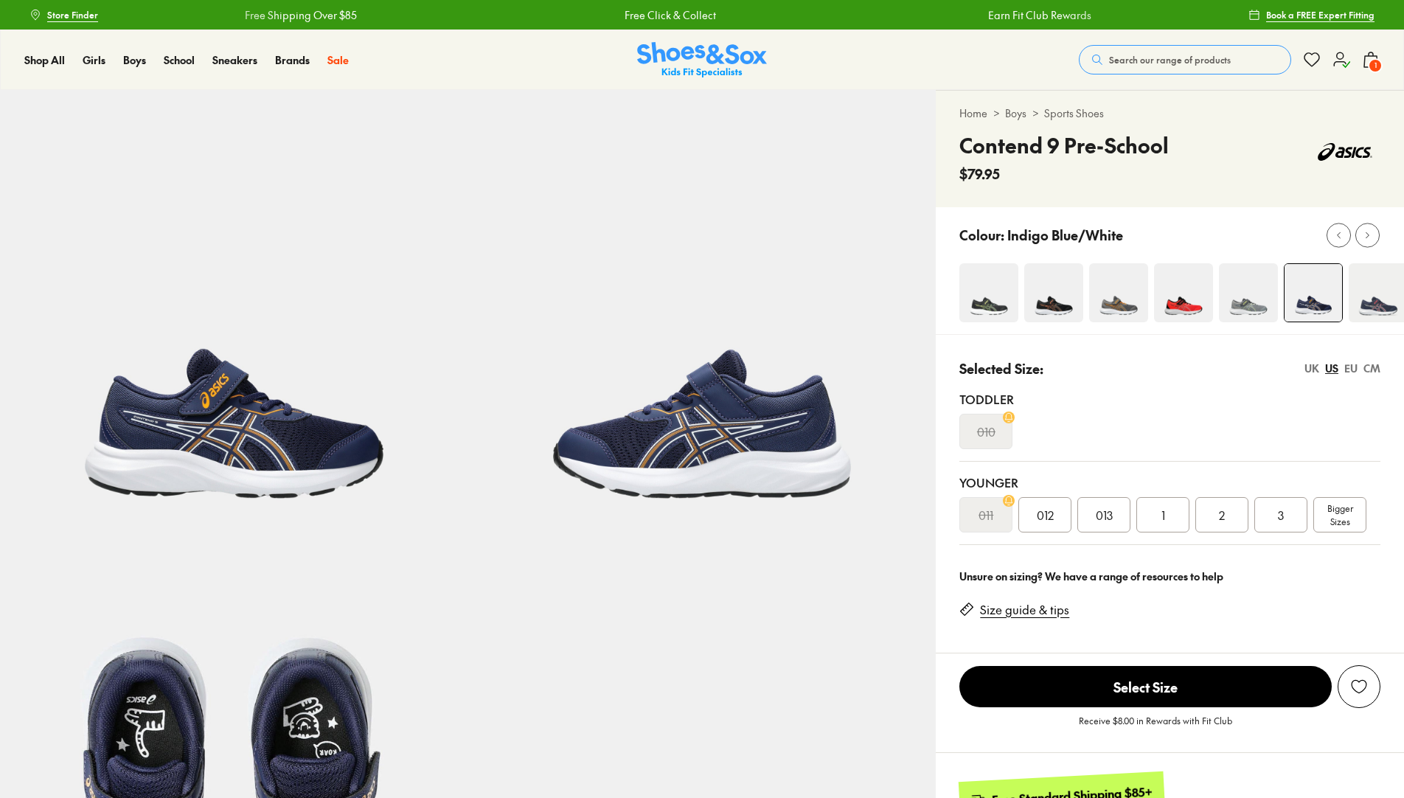
scroll to position [590, 0]
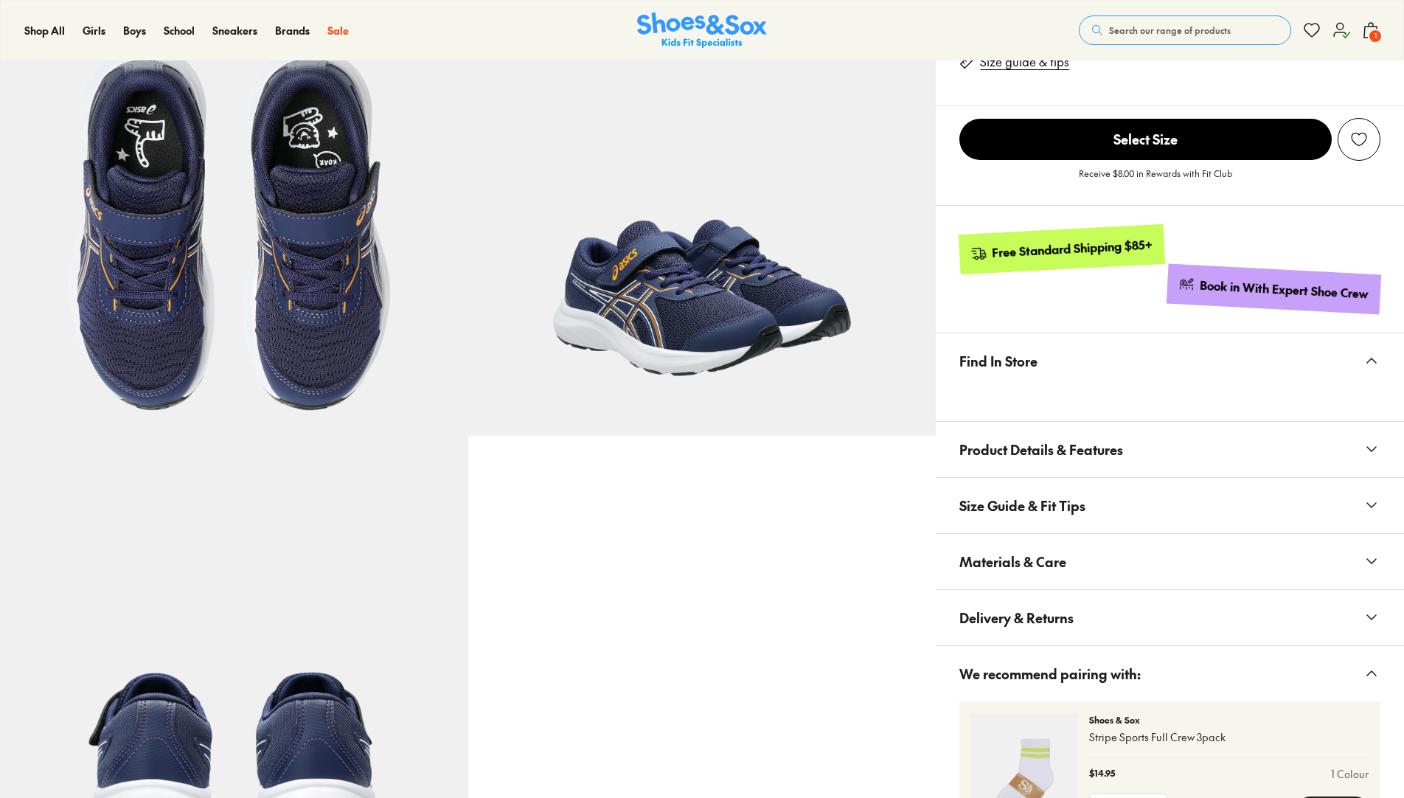
select select "*"
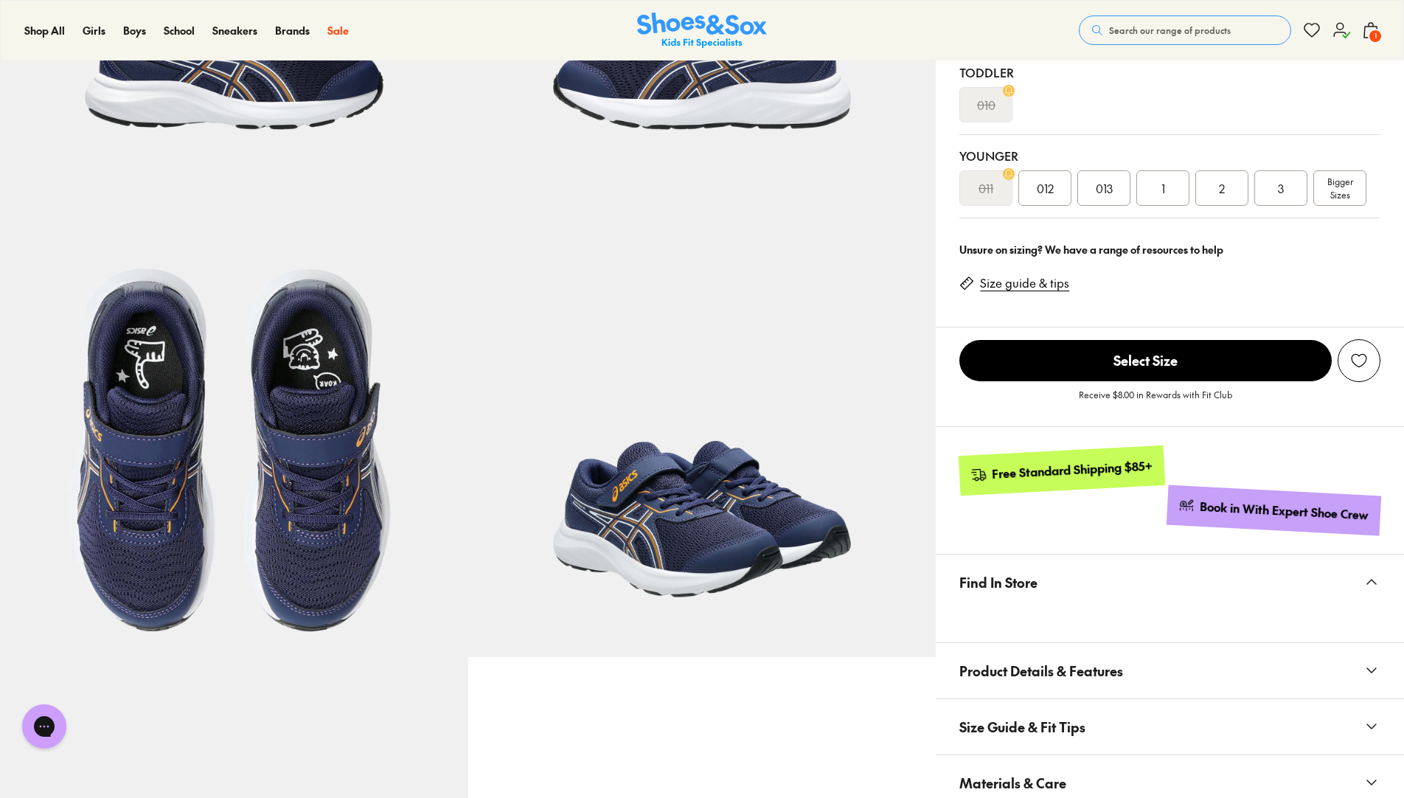
scroll to position [0, 0]
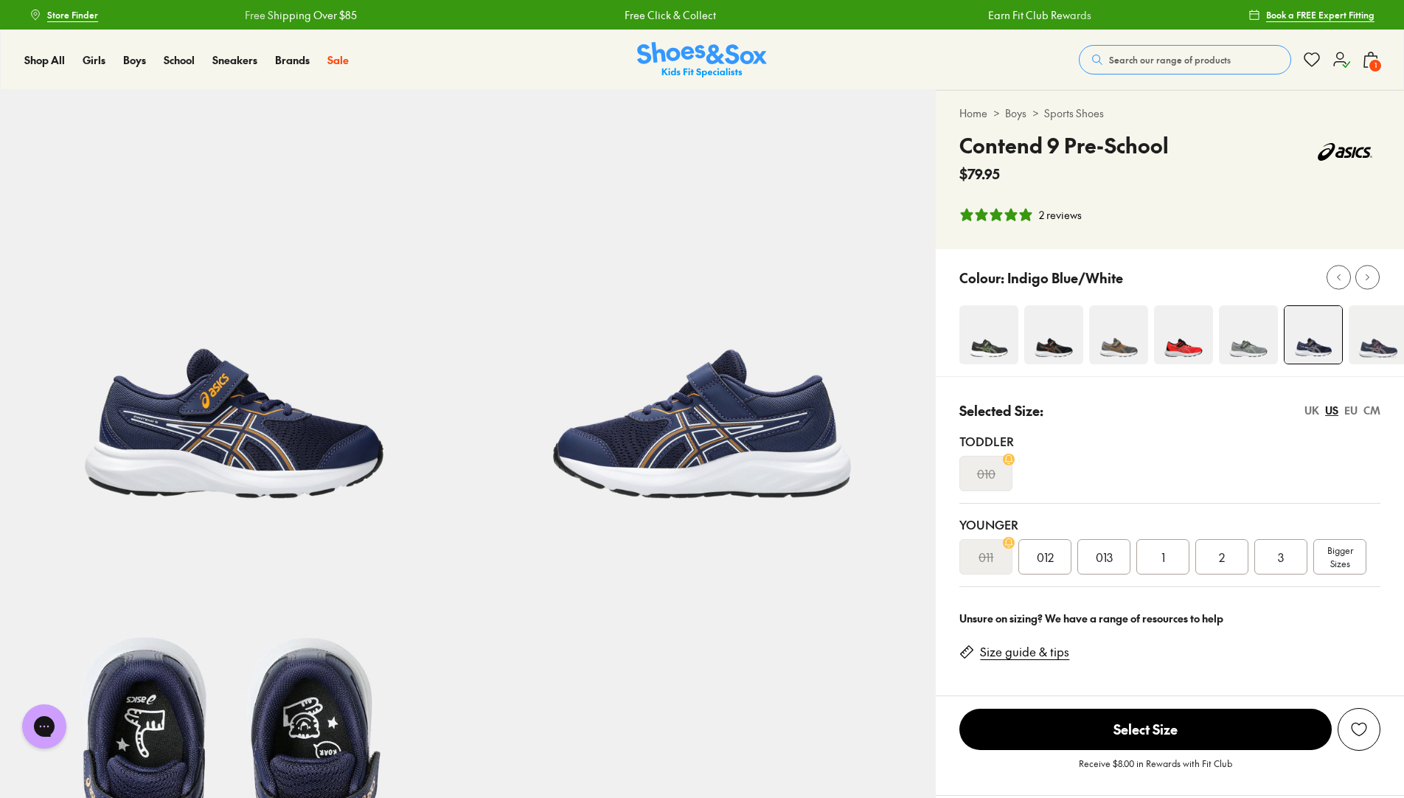
click at [1259, 345] on img at bounding box center [1248, 334] width 59 height 59
click at [1244, 345] on img at bounding box center [1248, 334] width 59 height 59
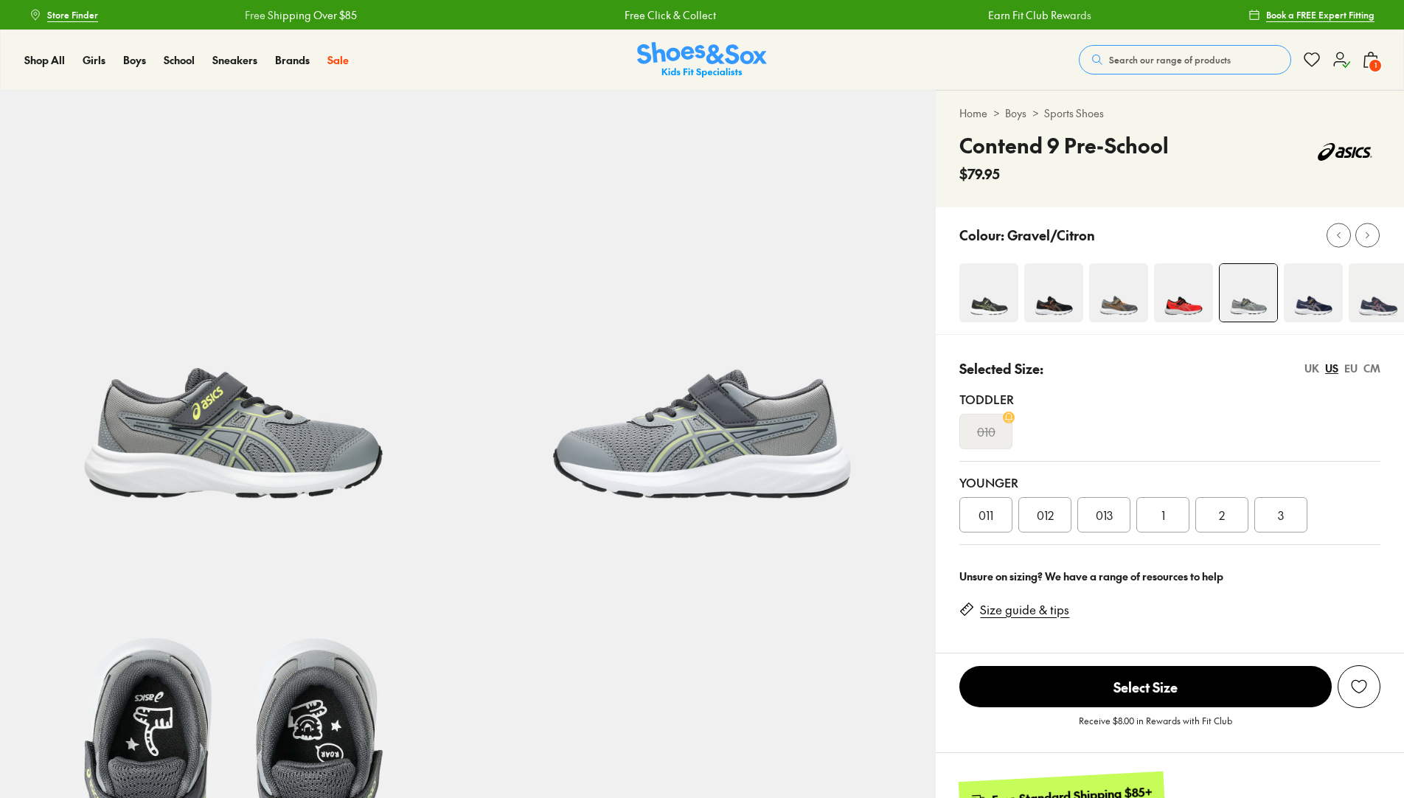
select select "*"
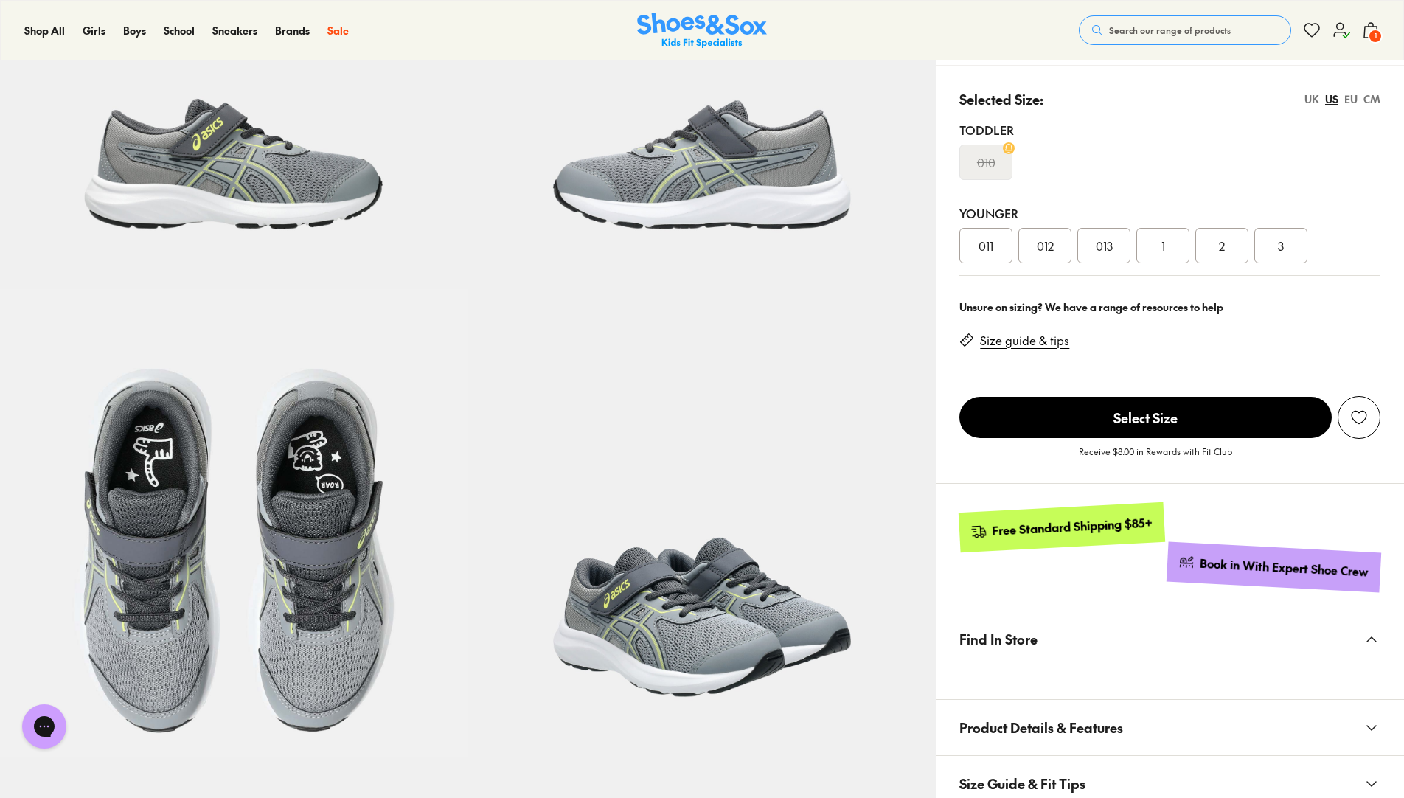
scroll to position [147, 0]
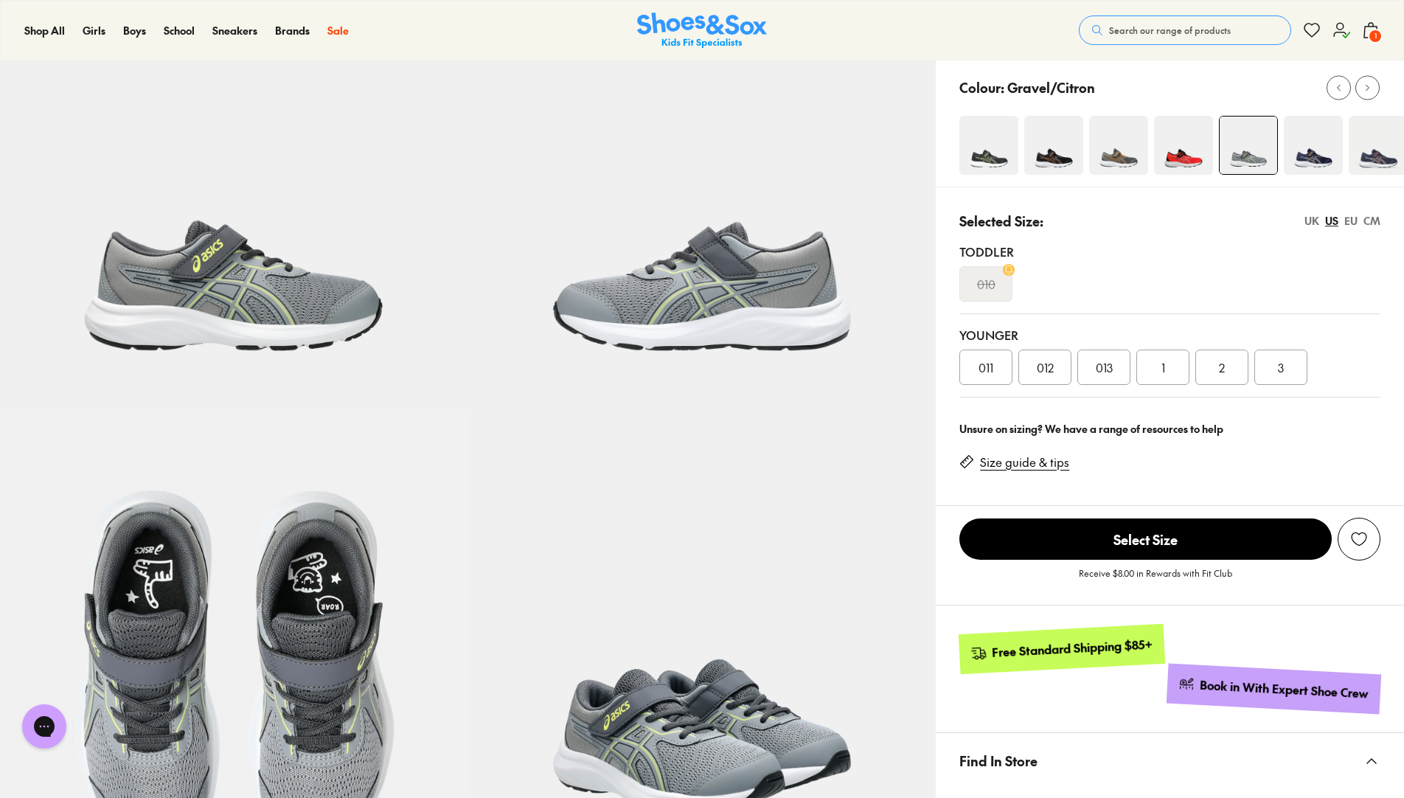
click at [1134, 154] on img at bounding box center [1118, 145] width 59 height 59
click at [1362, 86] on icon at bounding box center [1367, 87] width 11 height 11
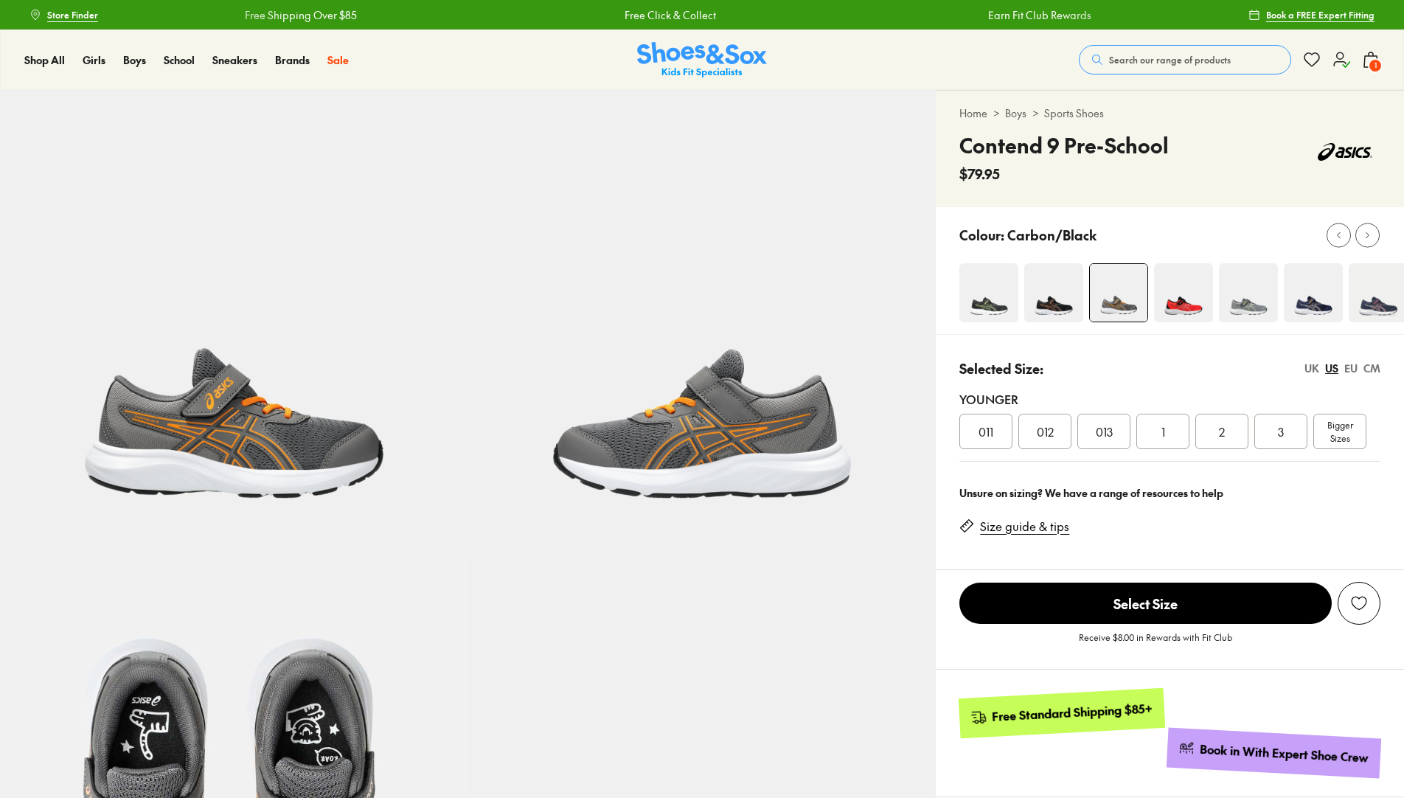
click at [1294, 156] on div "Contend 9 Pre-School $79.95" at bounding box center [1169, 157] width 421 height 54
select select "*"
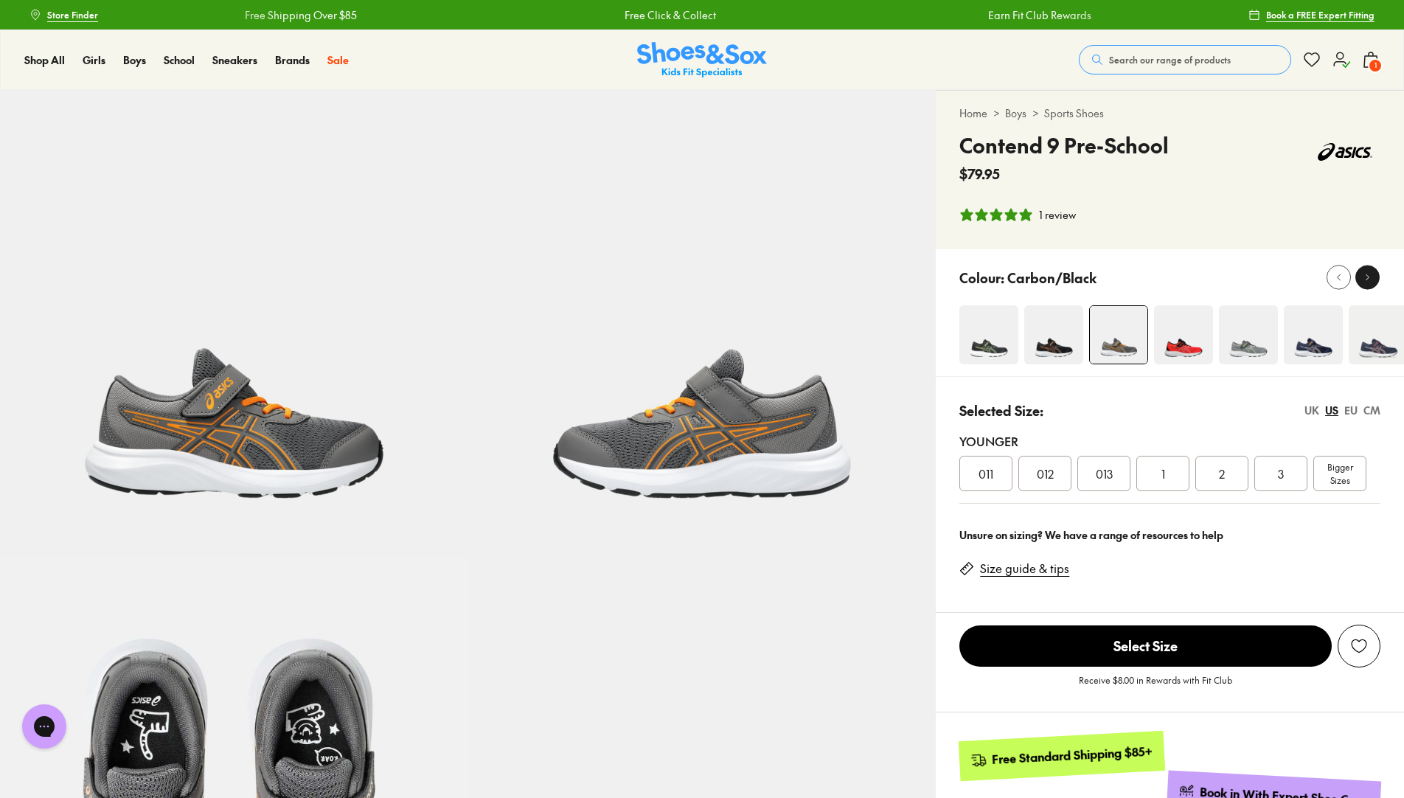
click at [1371, 282] on icon at bounding box center [1367, 277] width 11 height 11
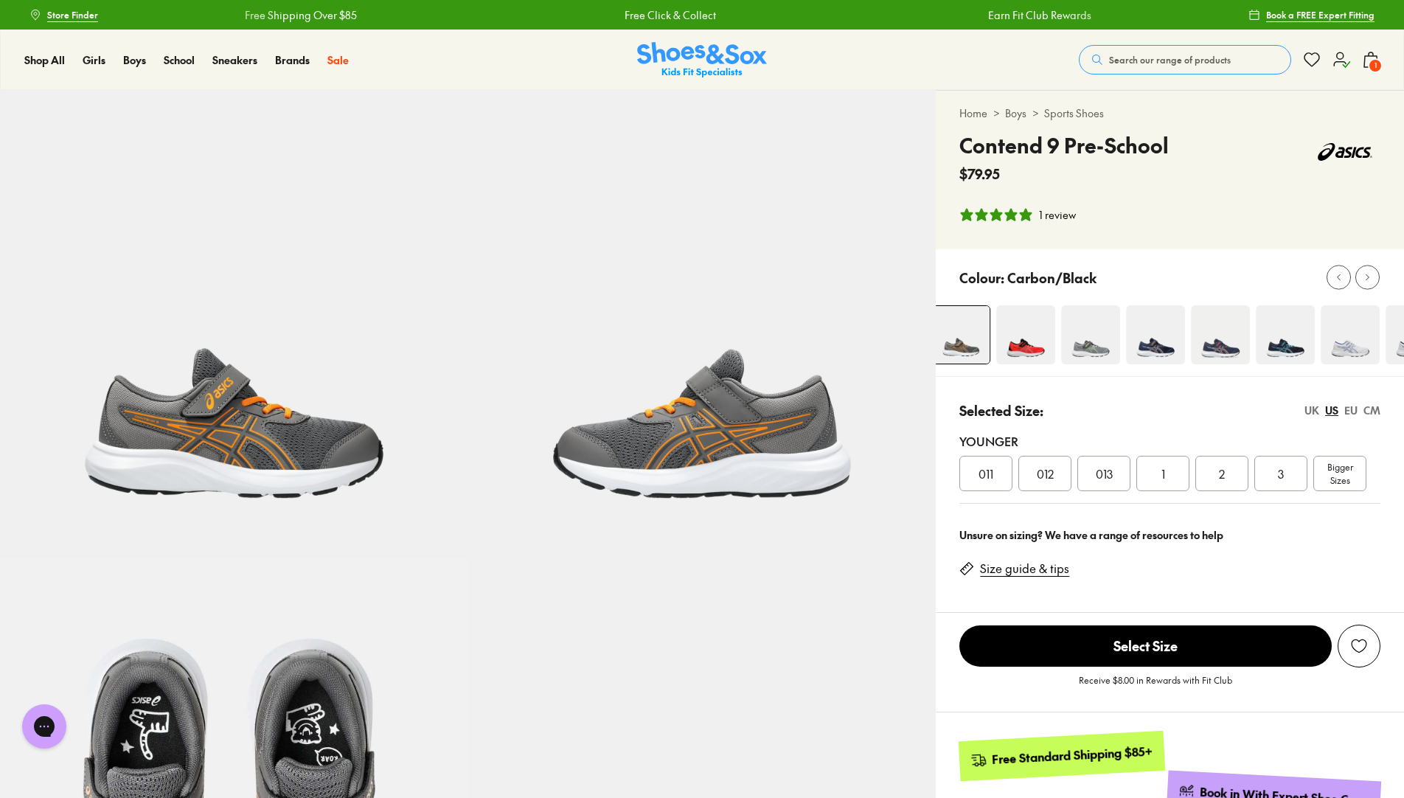
click at [1235, 481] on div "2" at bounding box center [1221, 473] width 53 height 35
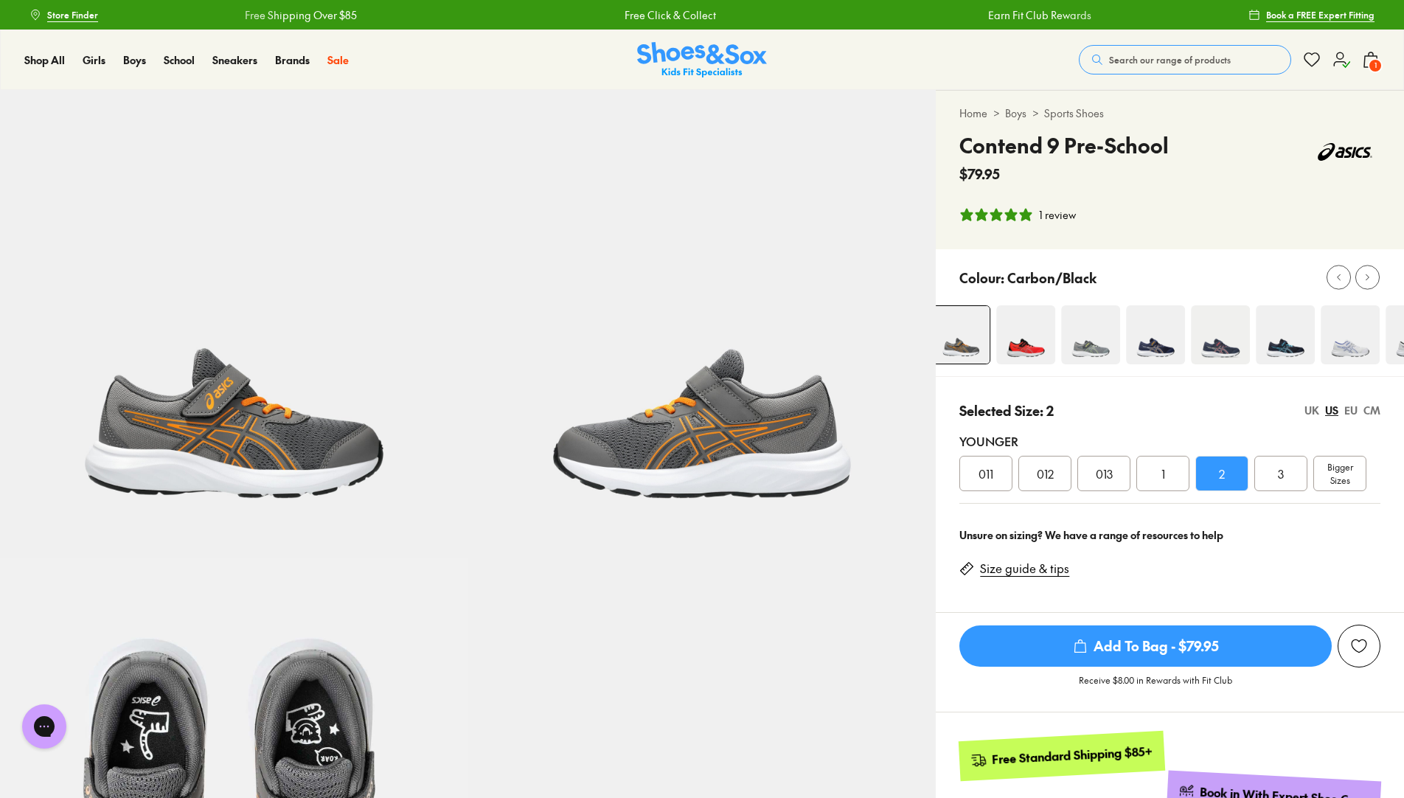
click at [1310, 408] on div "UK" at bounding box center [1311, 409] width 15 height 15
click at [1286, 473] on div "2" at bounding box center [1280, 473] width 53 height 35
click at [1137, 651] on span "Add To Bag - $79.95" at bounding box center [1145, 645] width 372 height 41
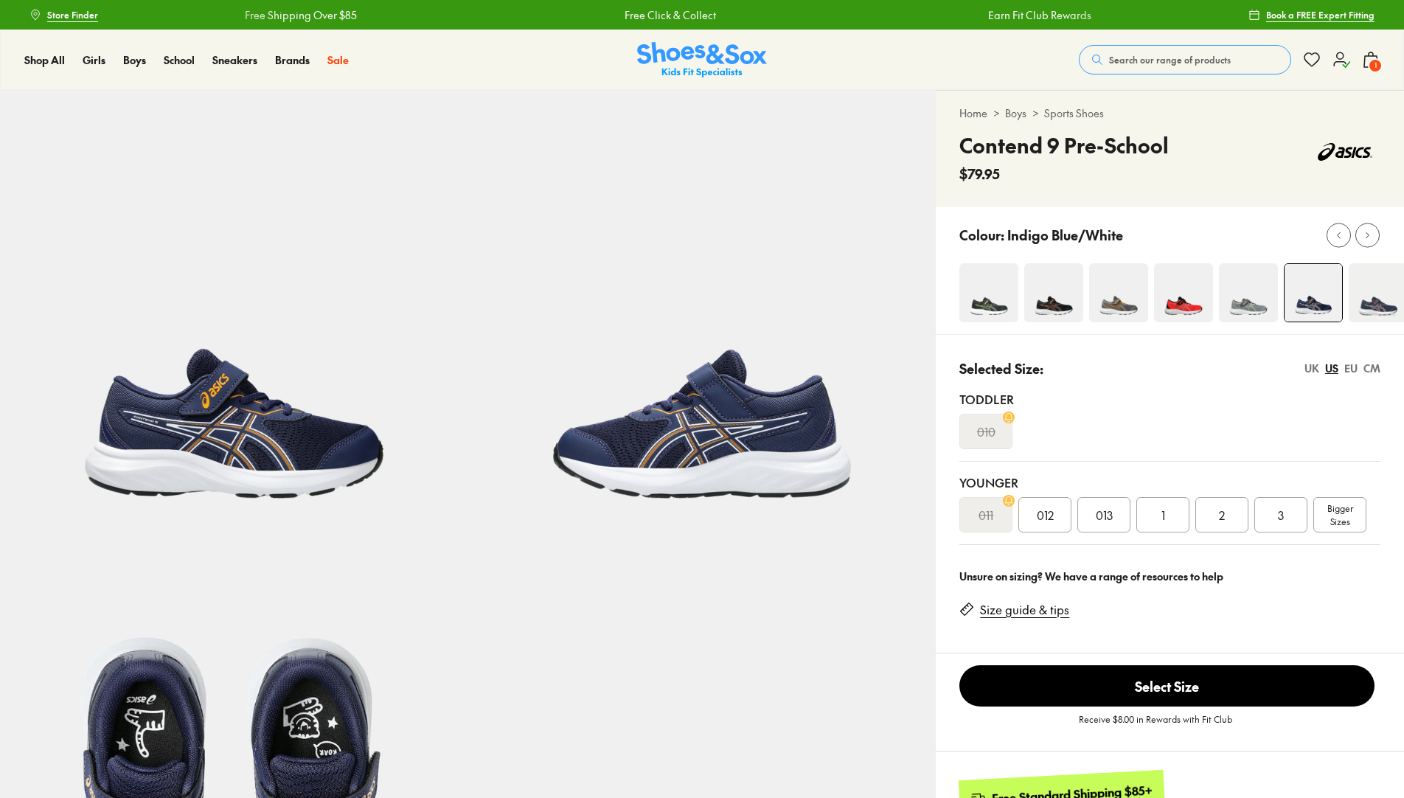
select select "*"
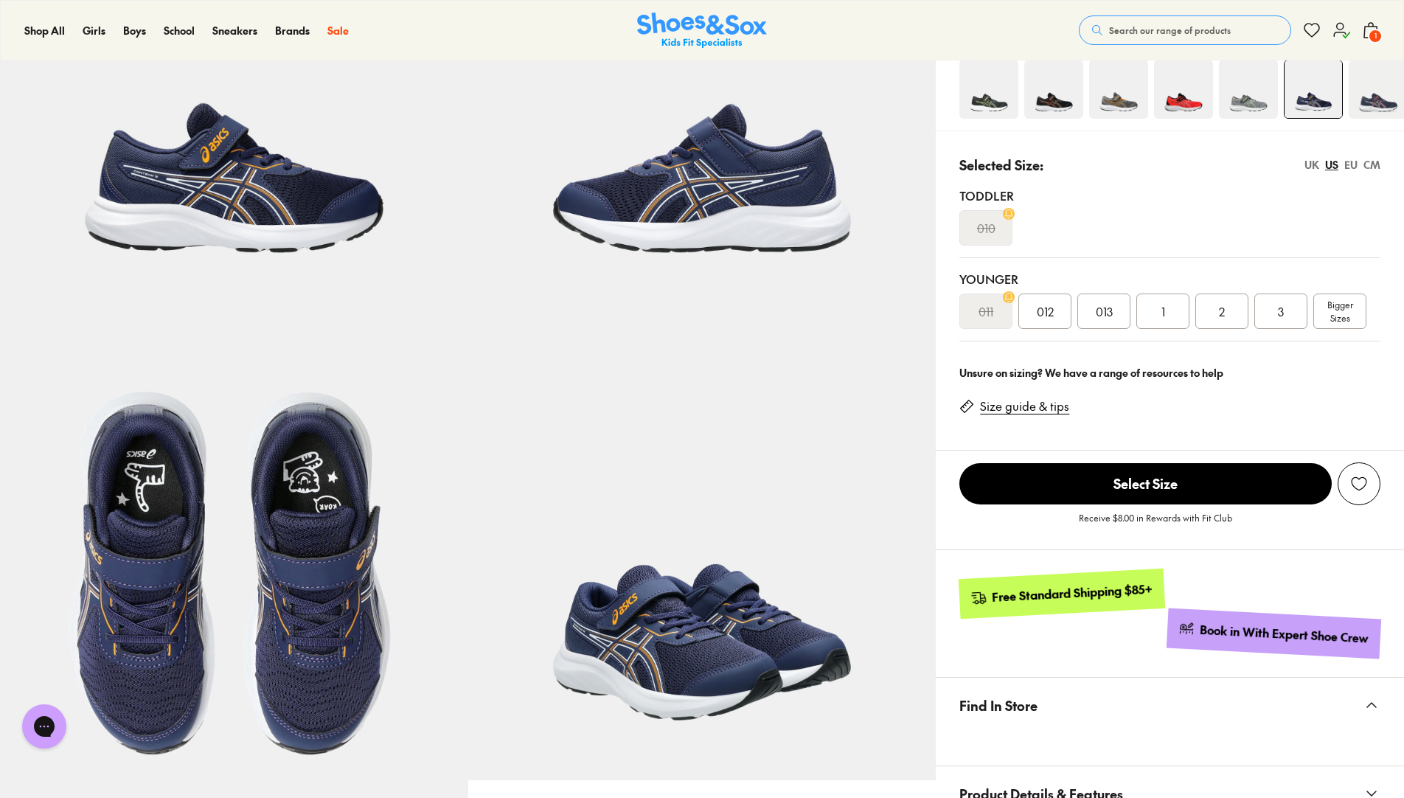
scroll to position [74, 0]
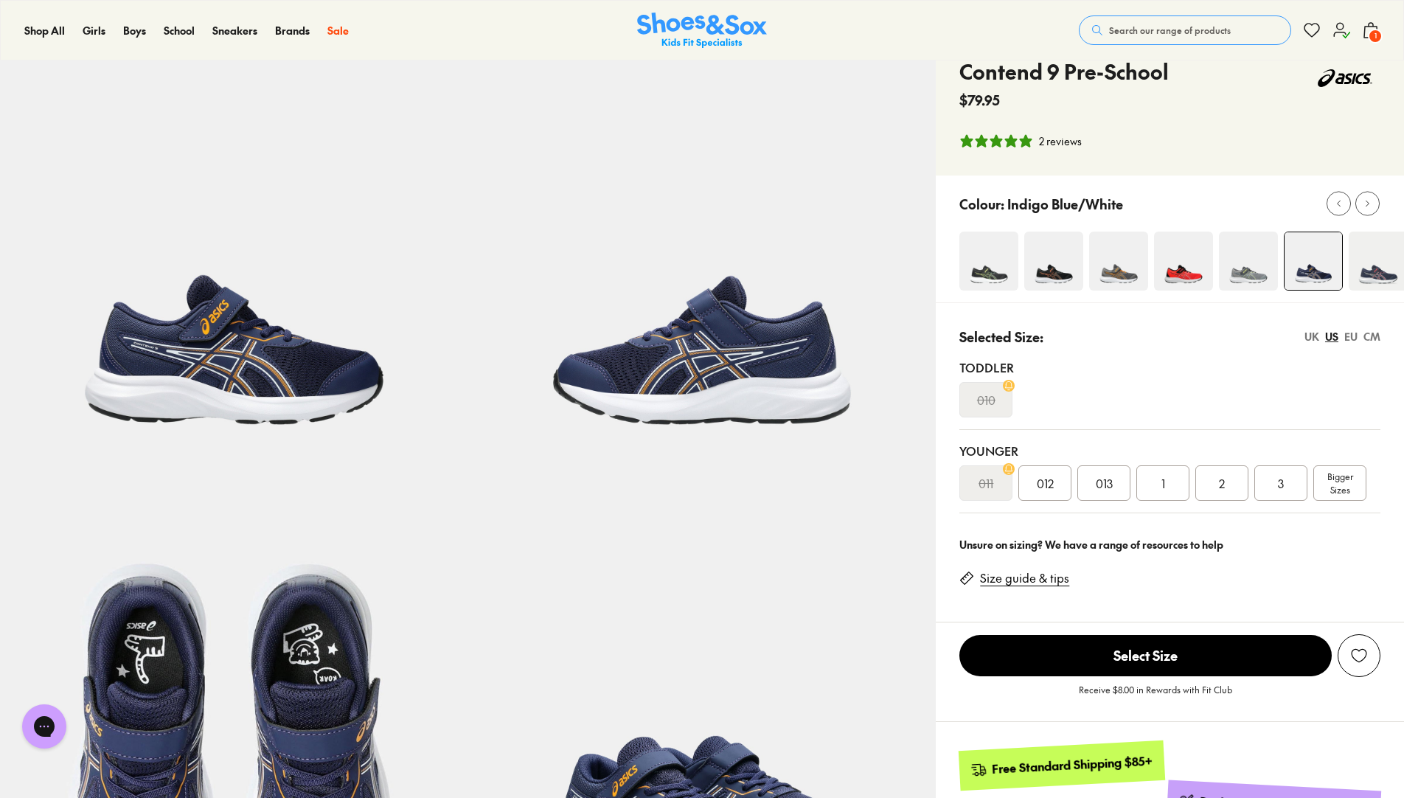
click at [1378, 265] on img at bounding box center [1377, 260] width 59 height 59
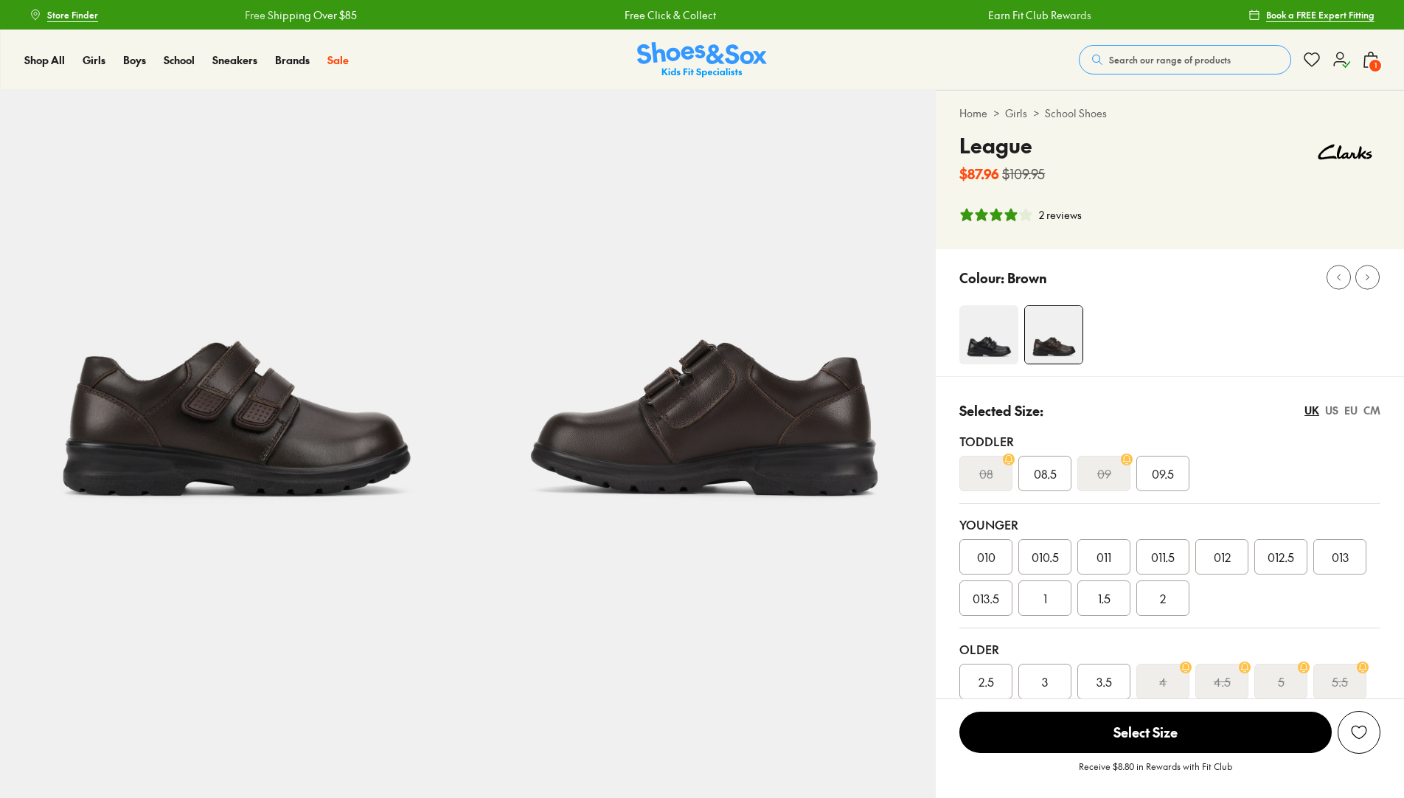
select select "*"
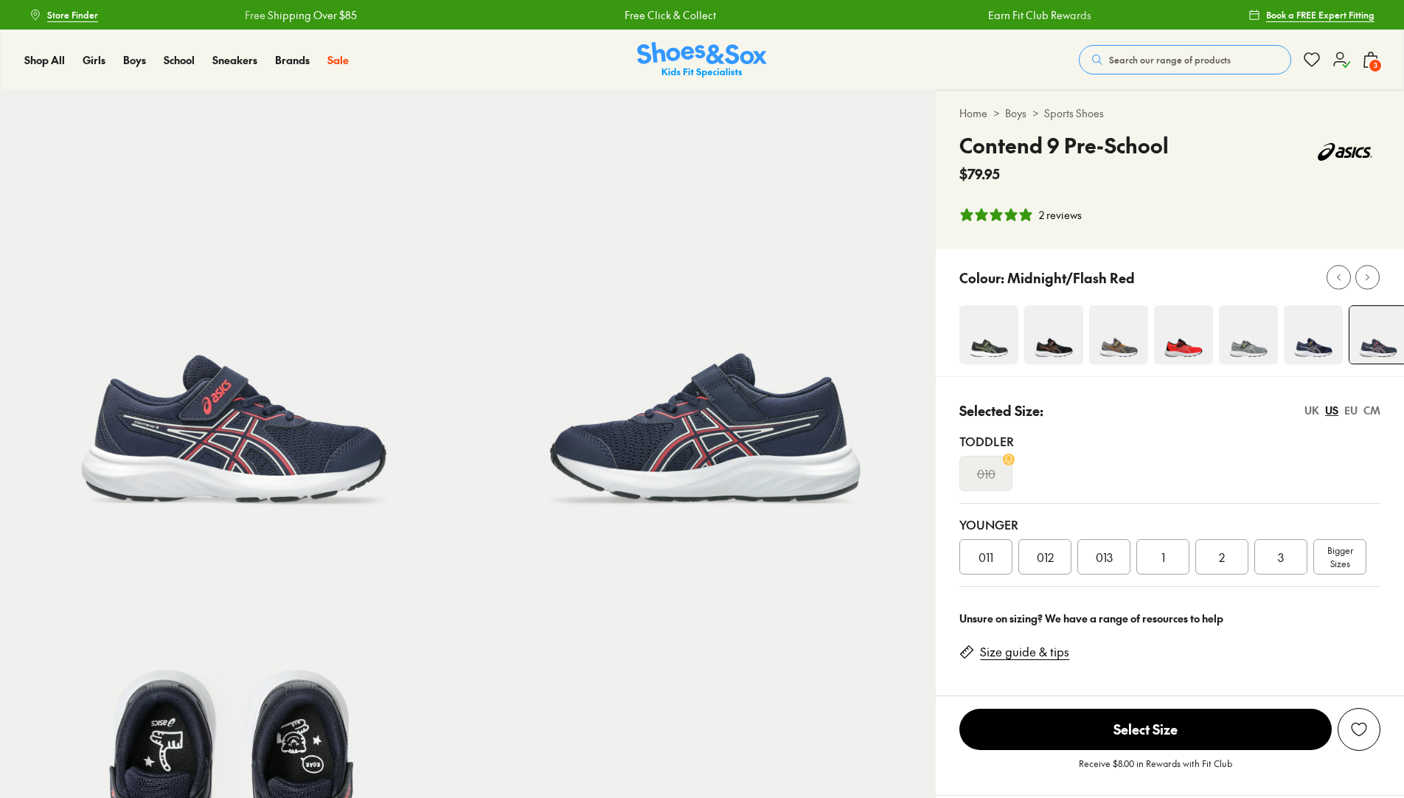
select select "*"
click at [984, 335] on img at bounding box center [988, 334] width 59 height 59
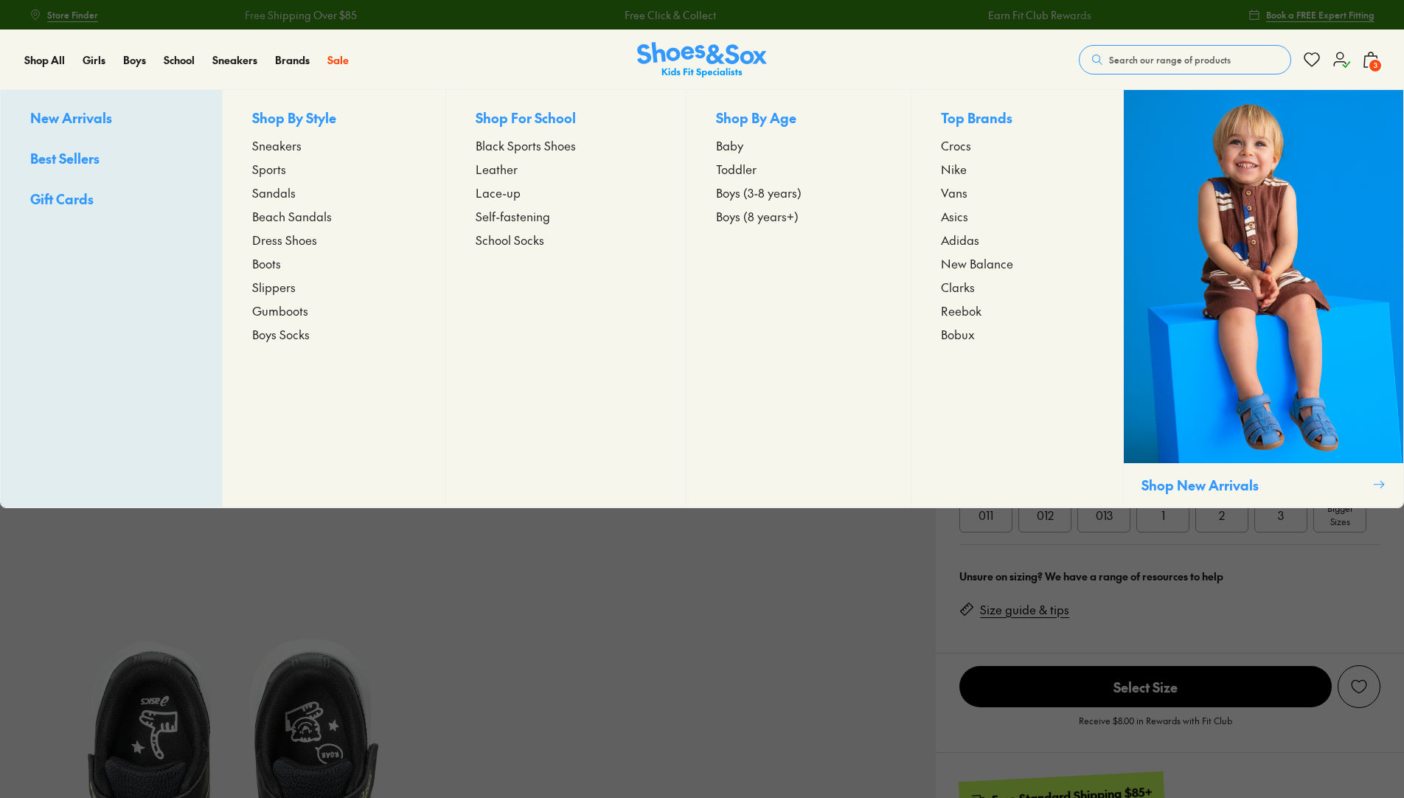
select select "*"
click at [269, 170] on span "Sports" at bounding box center [269, 169] width 34 height 18
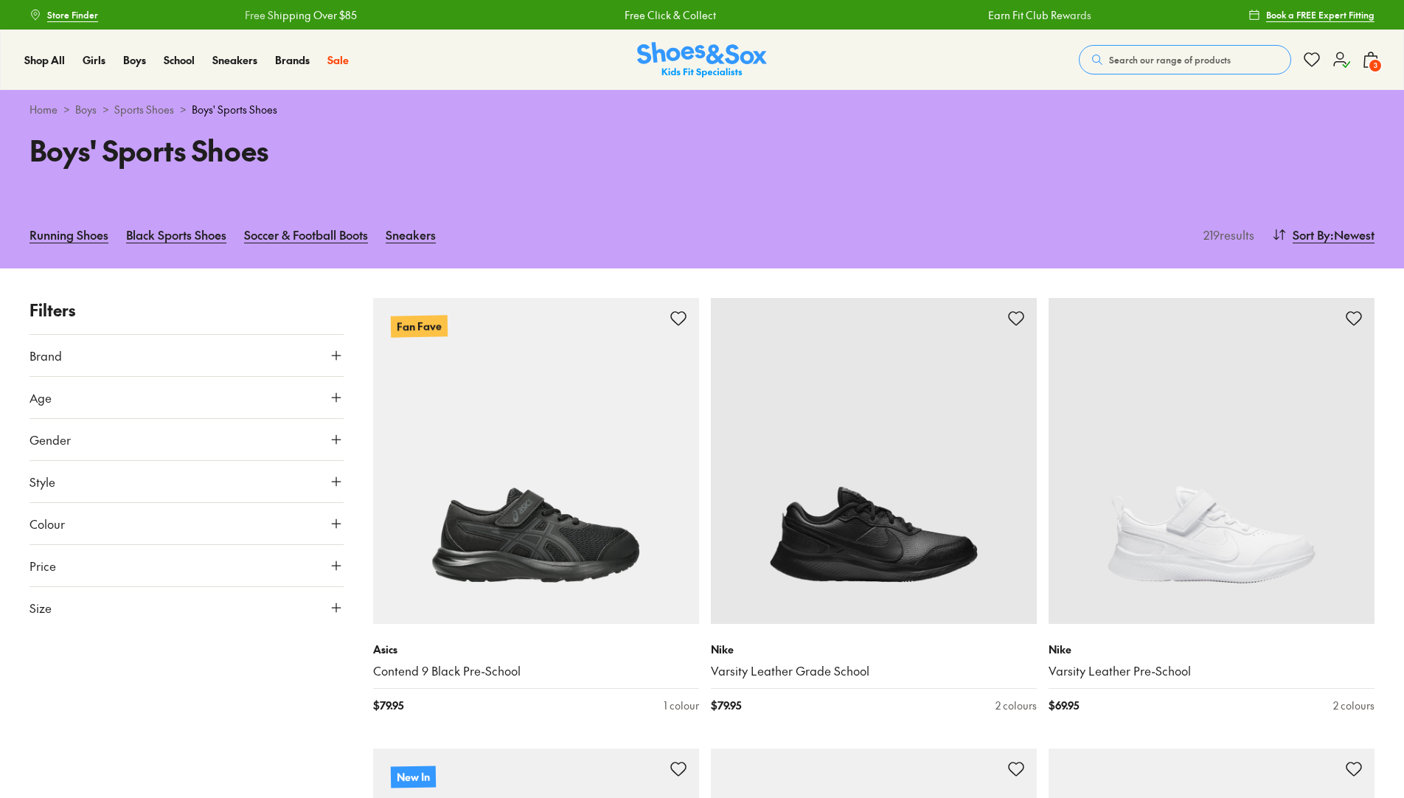
click at [52, 352] on span "Brand" at bounding box center [45, 355] width 32 height 18
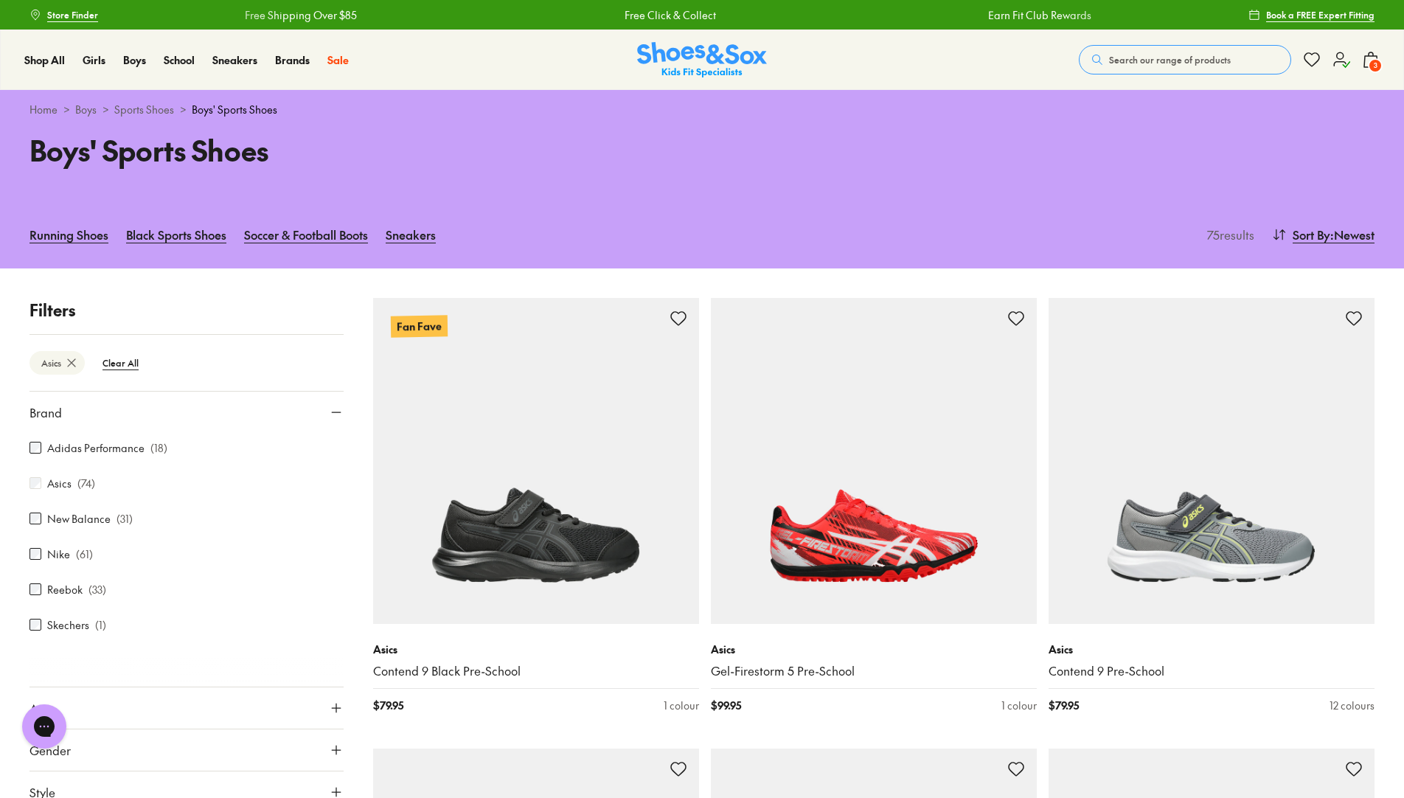
scroll to position [295, 0]
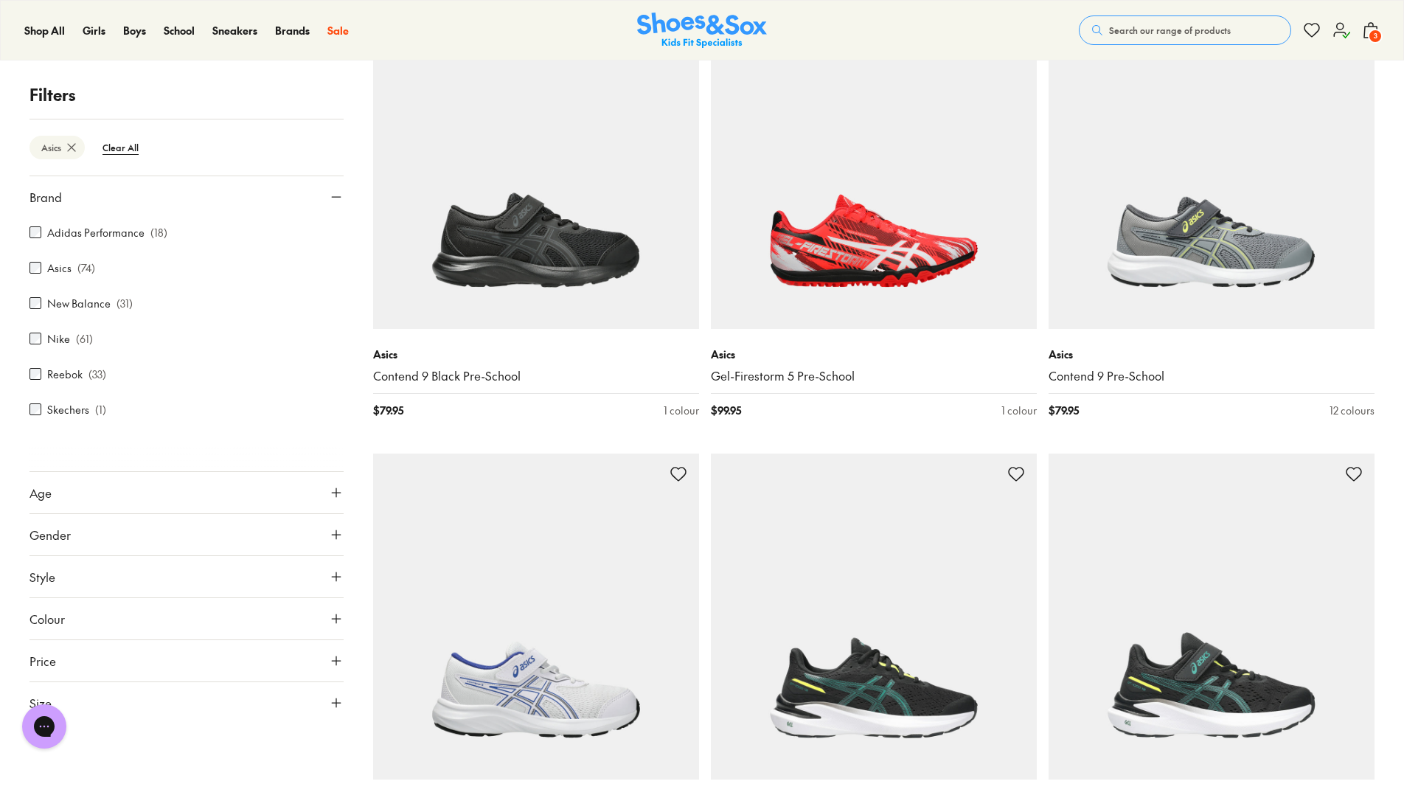
click at [71, 474] on button "Age" at bounding box center [186, 492] width 314 height 41
click at [79, 483] on button "Age" at bounding box center [186, 492] width 314 height 41
click at [73, 523] on button "Gender" at bounding box center [186, 534] width 314 height 41
click at [184, 581] on label "Boys" at bounding box center [186, 577] width 102 height 27
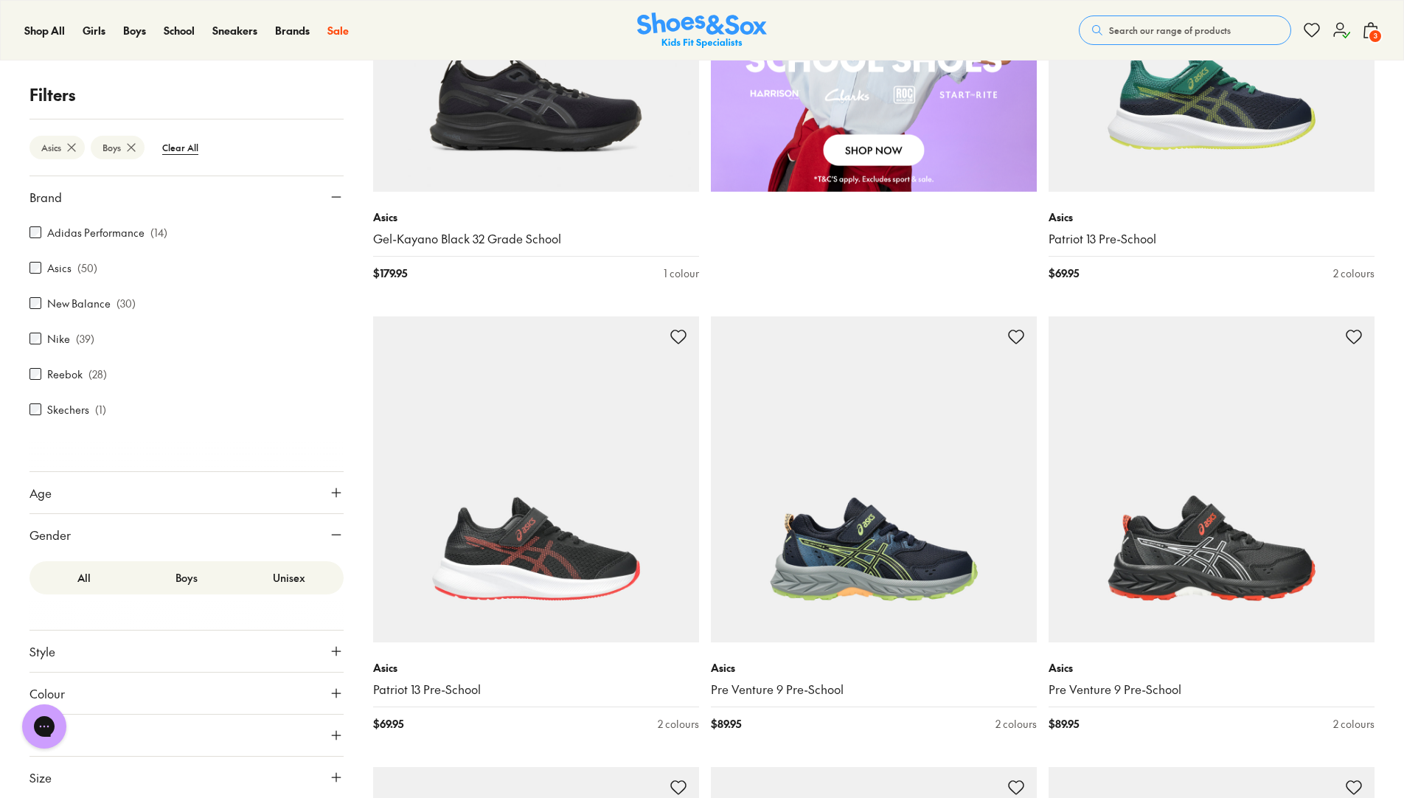
scroll to position [1448, 0]
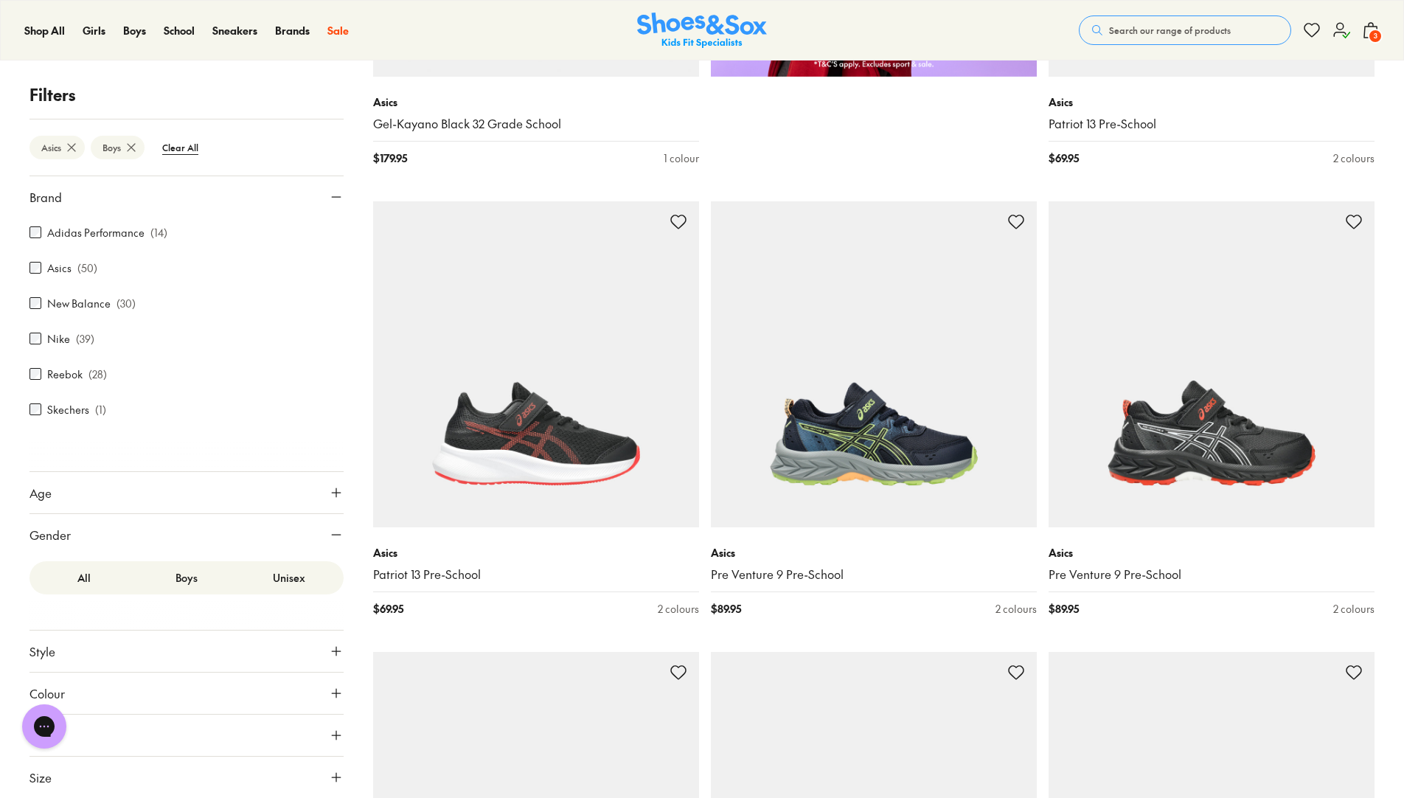
click at [256, 772] on button "Size" at bounding box center [186, 776] width 314 height 41
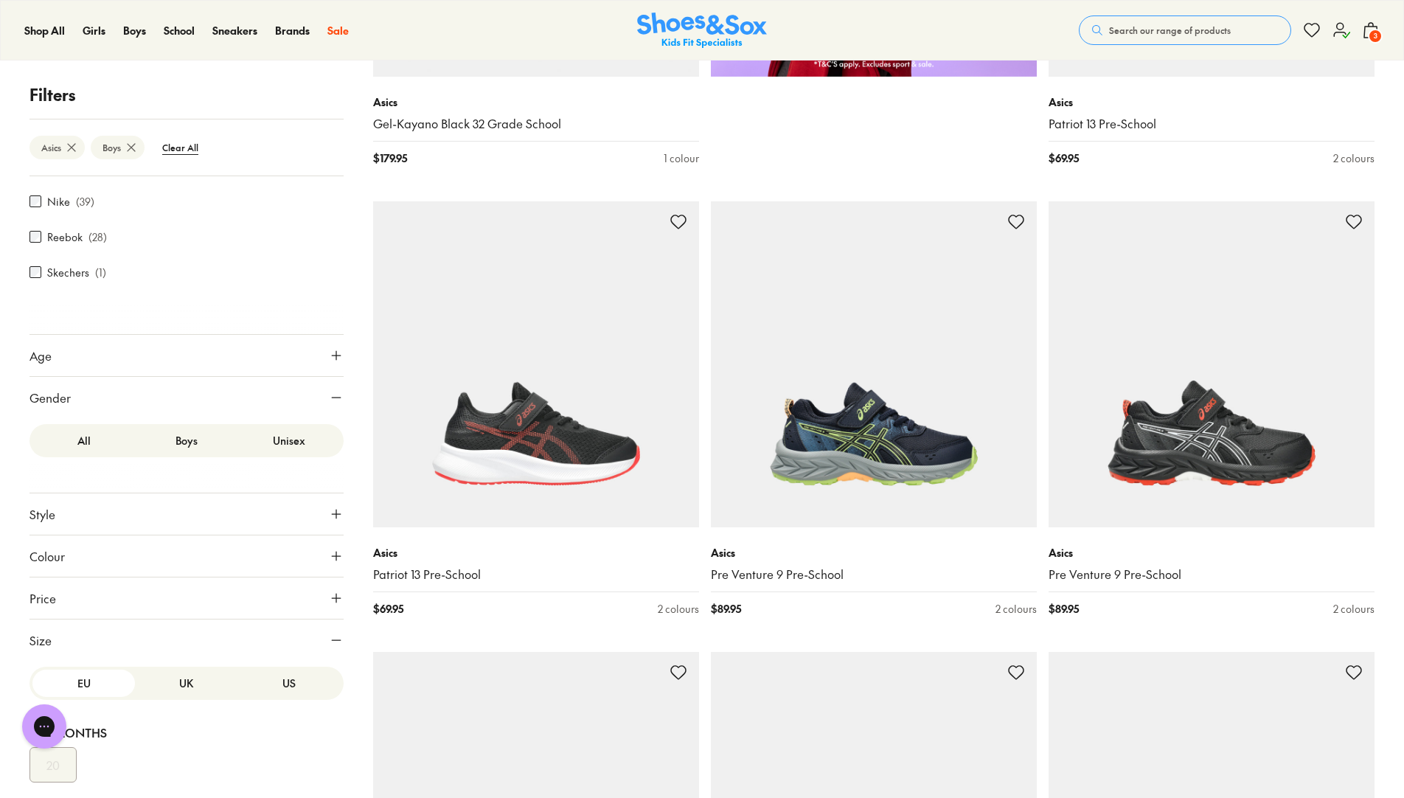
scroll to position [283, 0]
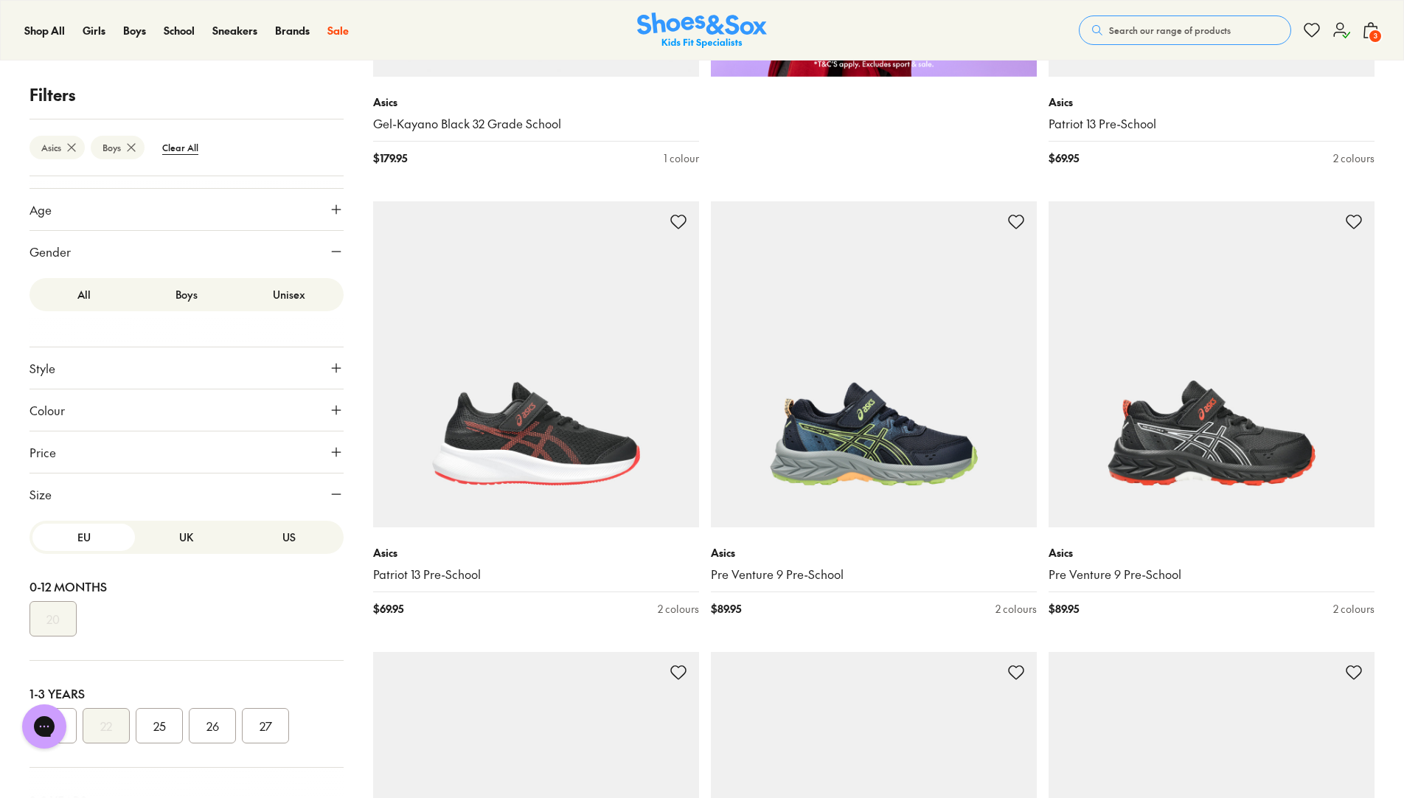
click at [175, 535] on button "UK" at bounding box center [186, 536] width 102 height 27
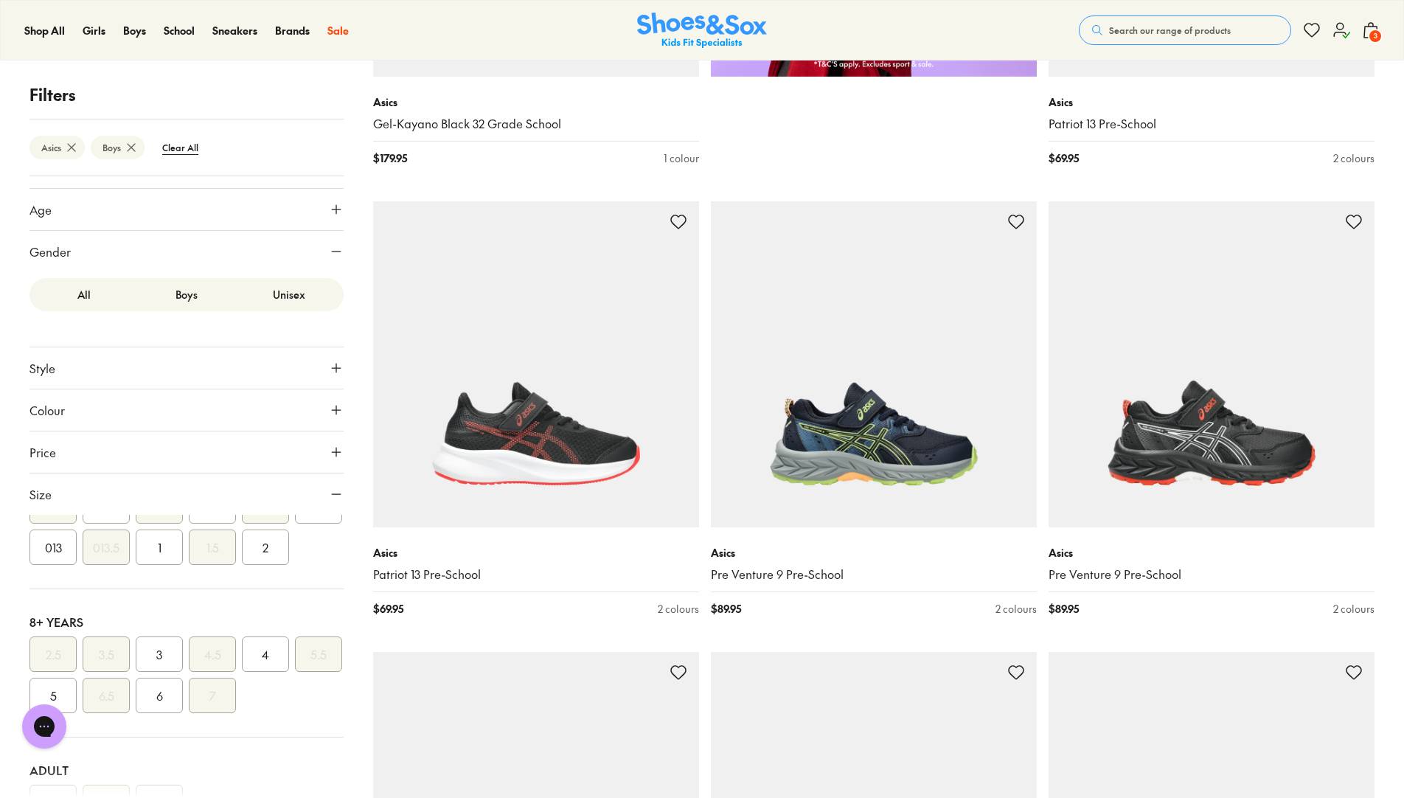
scroll to position [369, 0]
click at [242, 564] on button "2" at bounding box center [265, 546] width 47 height 35
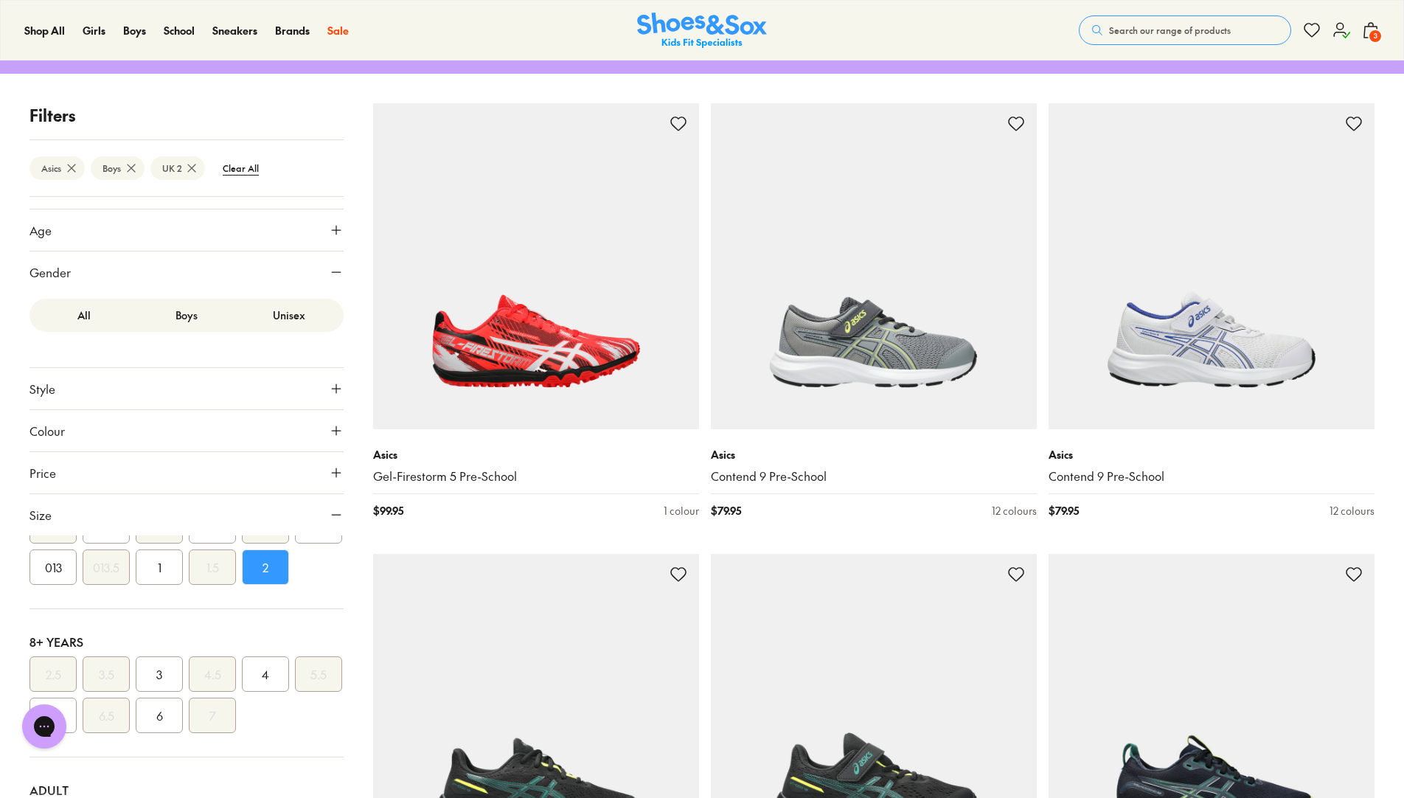
click at [330, 270] on icon at bounding box center [336, 272] width 15 height 15
click at [329, 517] on icon at bounding box center [336, 514] width 15 height 15
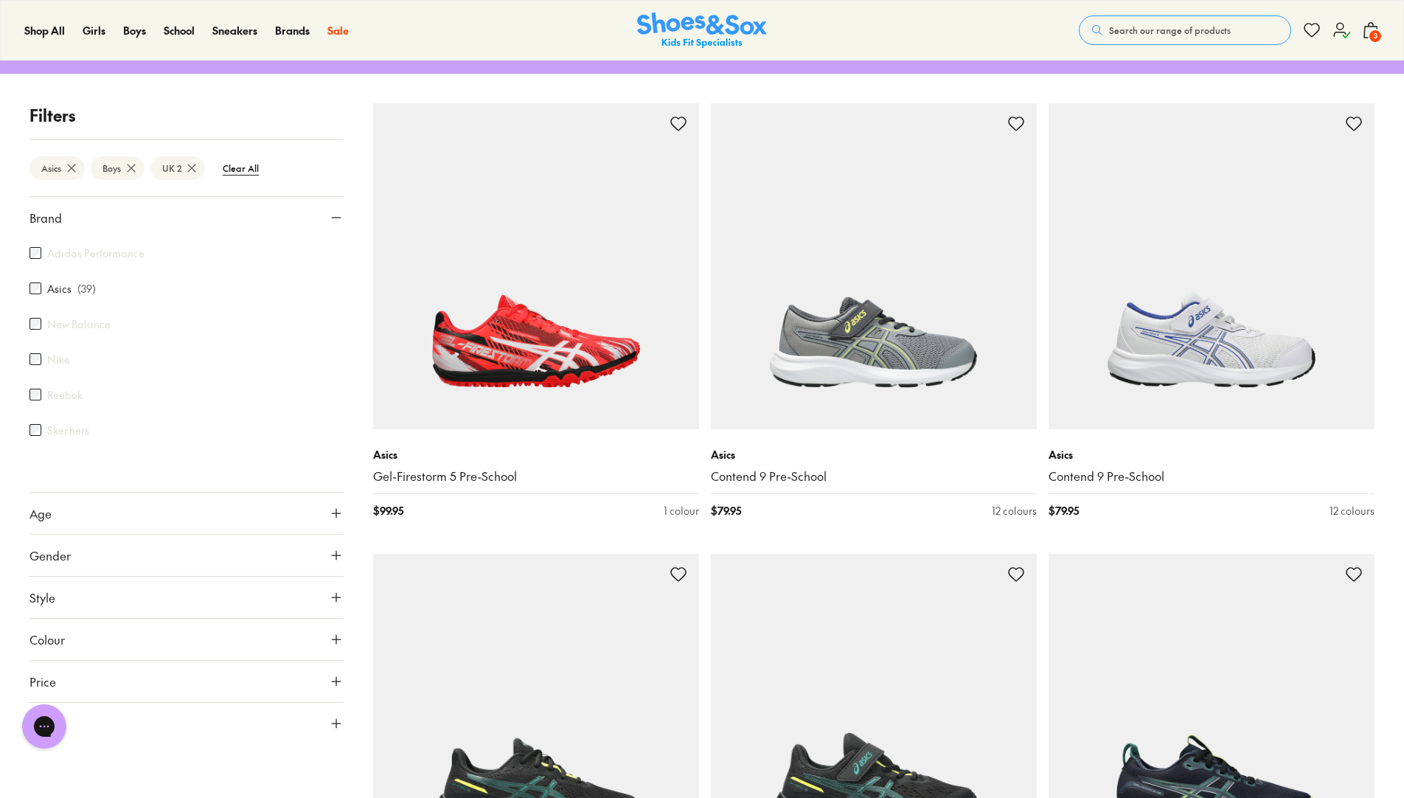
click at [241, 683] on button "Price" at bounding box center [186, 680] width 314 height 41
click at [192, 742] on div "Min $ 40 Max $ 200" at bounding box center [186, 723] width 314 height 47
drag, startPoint x: 332, startPoint y: 736, endPoint x: 274, endPoint y: 737, distance: 57.5
click at [274, 737] on div "Min $ 40 Max $ 200" at bounding box center [186, 722] width 314 height 35
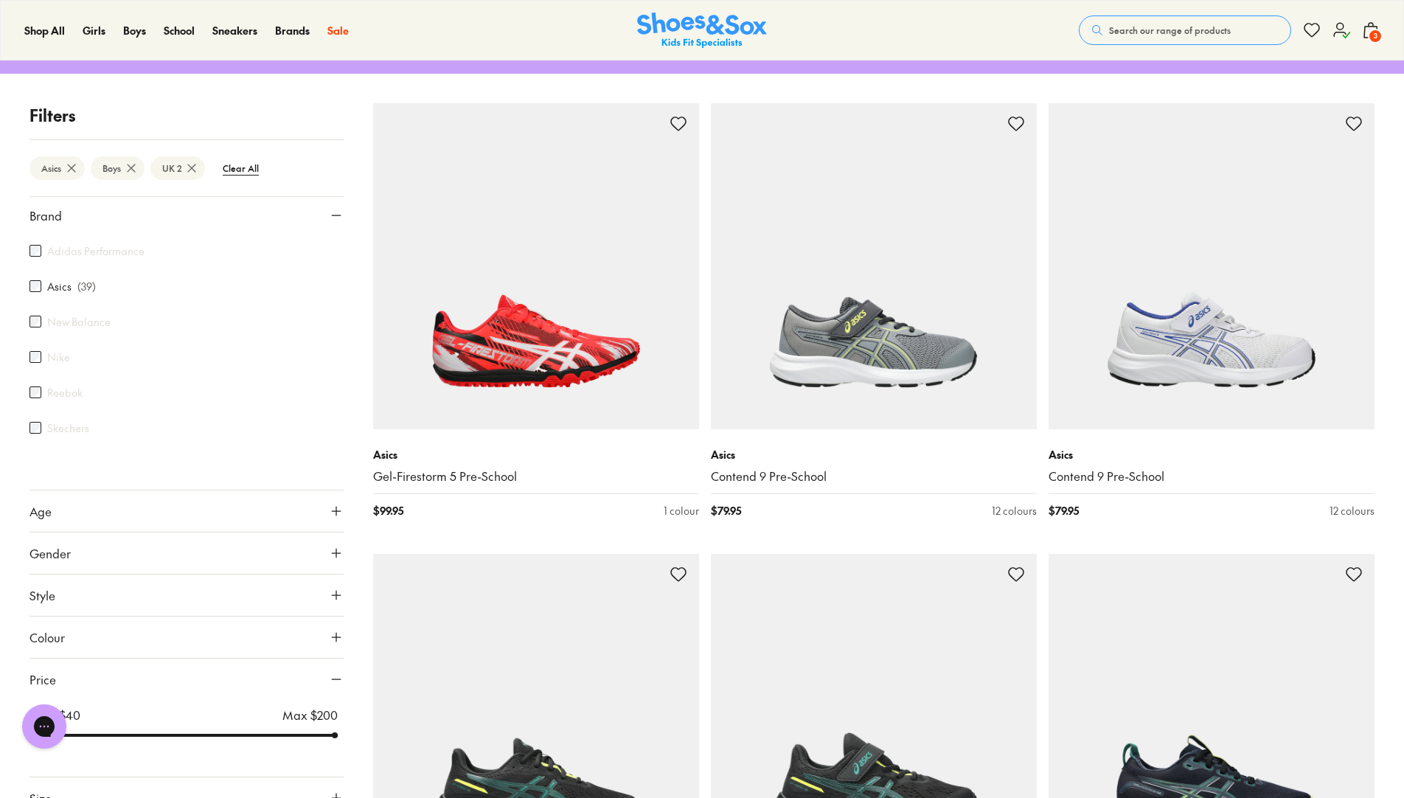
drag, startPoint x: 274, startPoint y: 737, endPoint x: 210, endPoint y: 730, distance: 64.6
click at [210, 730] on div "Min $ 40 Max $ 200" at bounding box center [186, 722] width 314 height 35
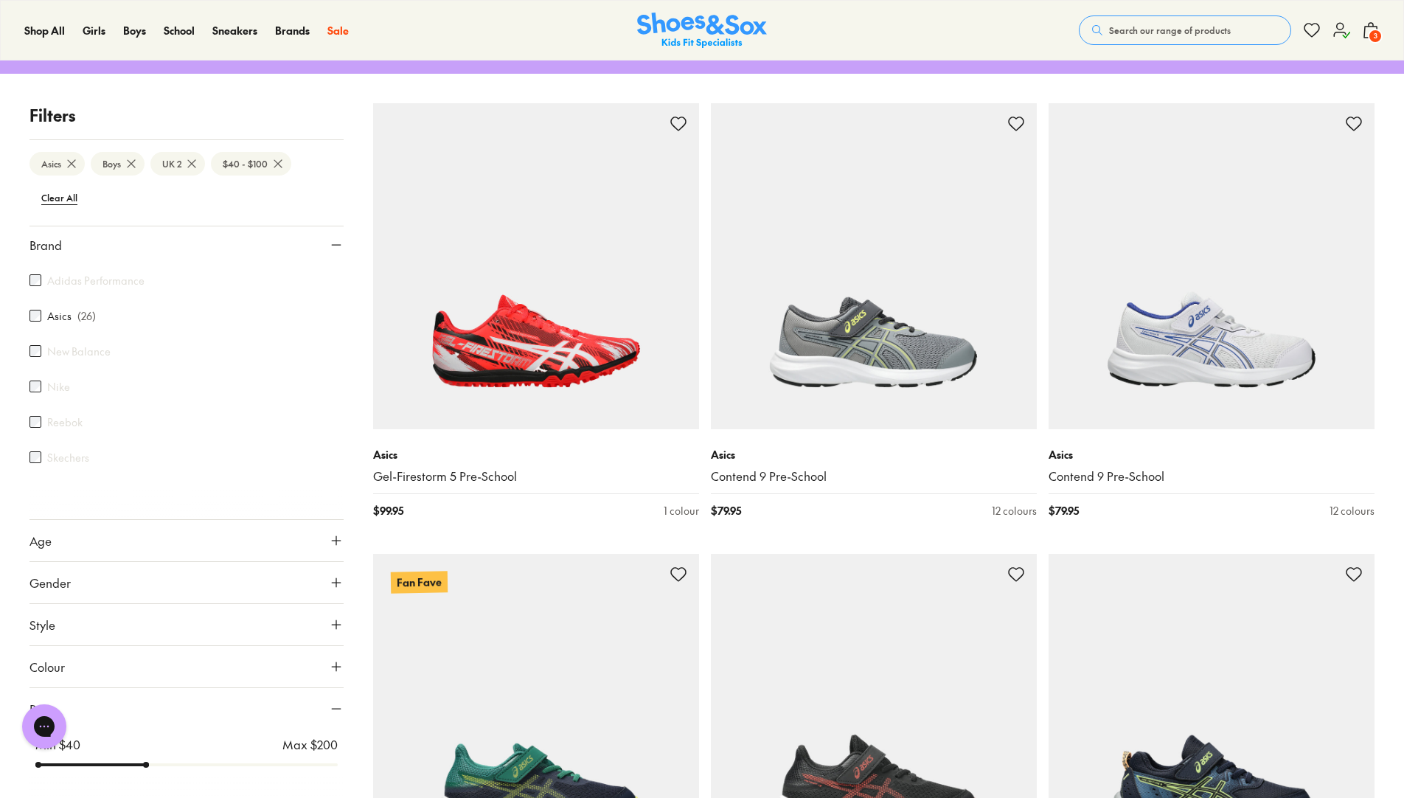
drag, startPoint x: 331, startPoint y: 739, endPoint x: 144, endPoint y: 748, distance: 186.7
type input "***"
click at [144, 761] on input "range" at bounding box center [186, 764] width 302 height 6
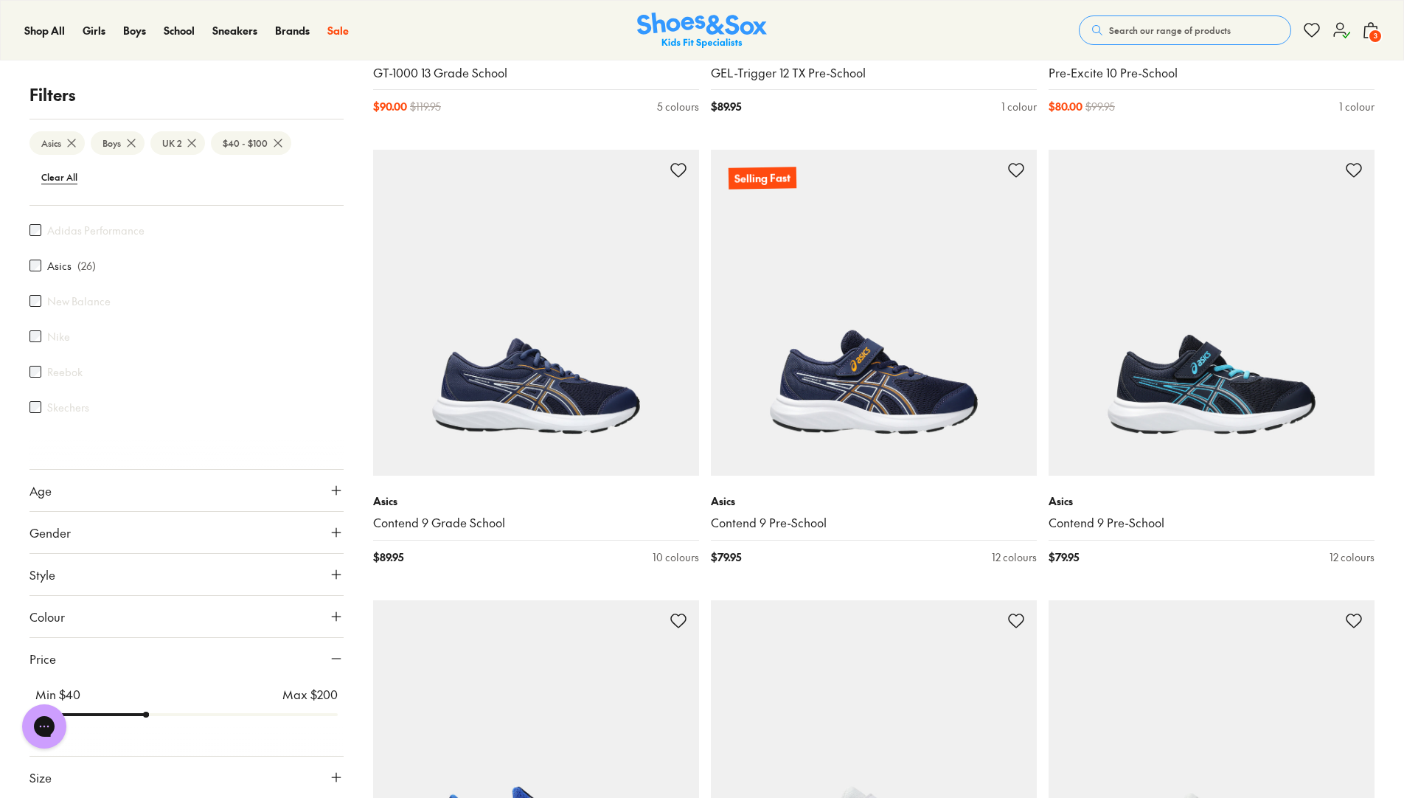
scroll to position [3586, 0]
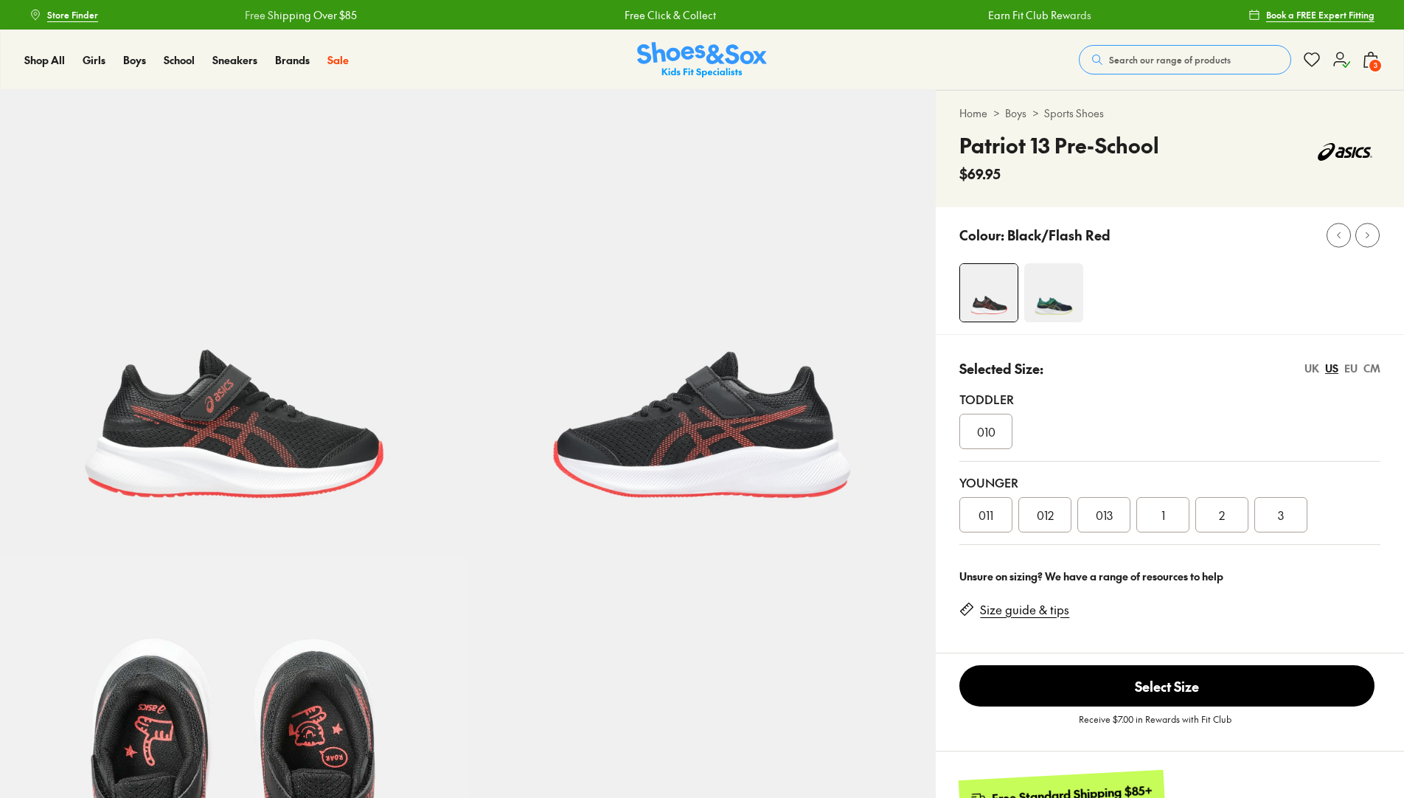
select select "*"
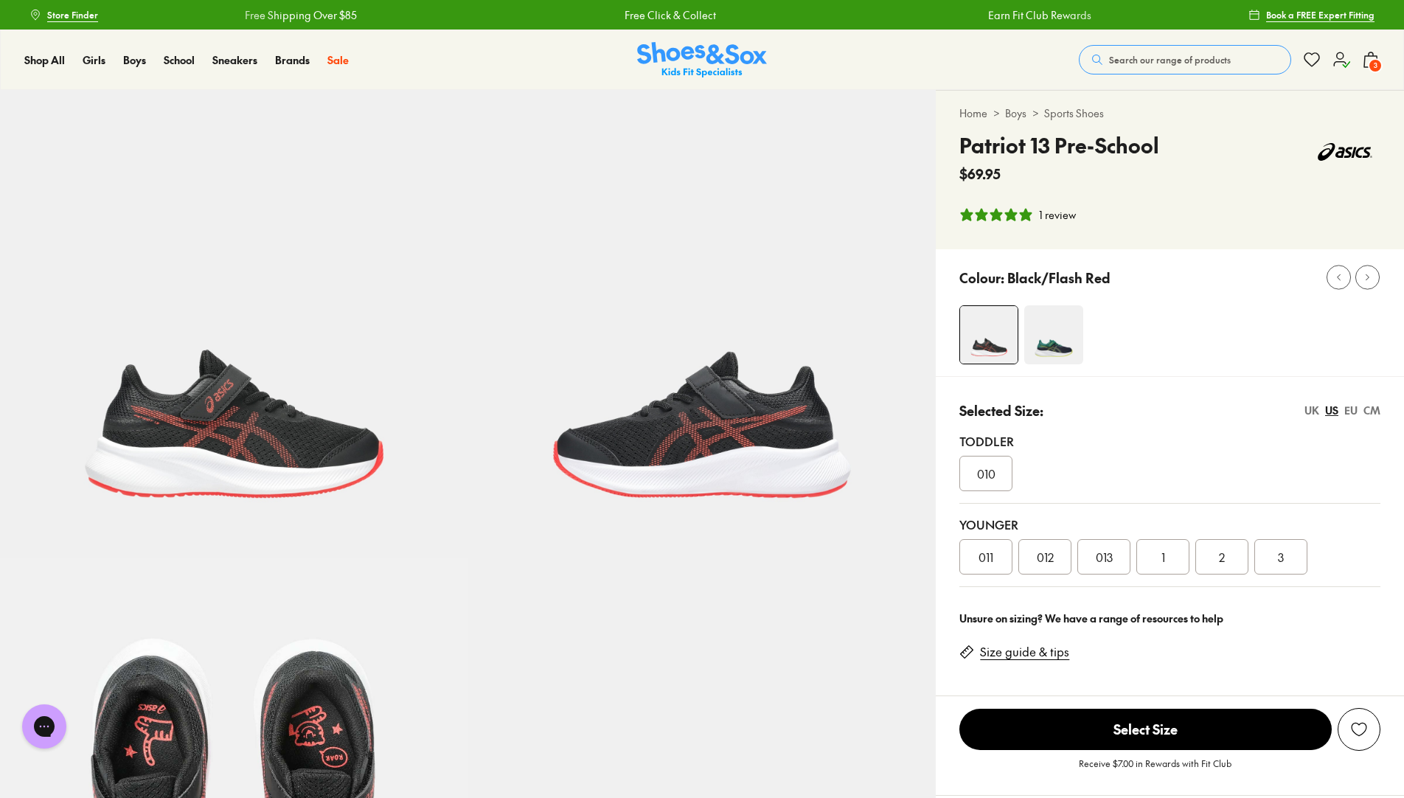
click at [1311, 408] on div "UK" at bounding box center [1311, 409] width 15 height 15
click at [1271, 565] on div "2" at bounding box center [1280, 556] width 53 height 35
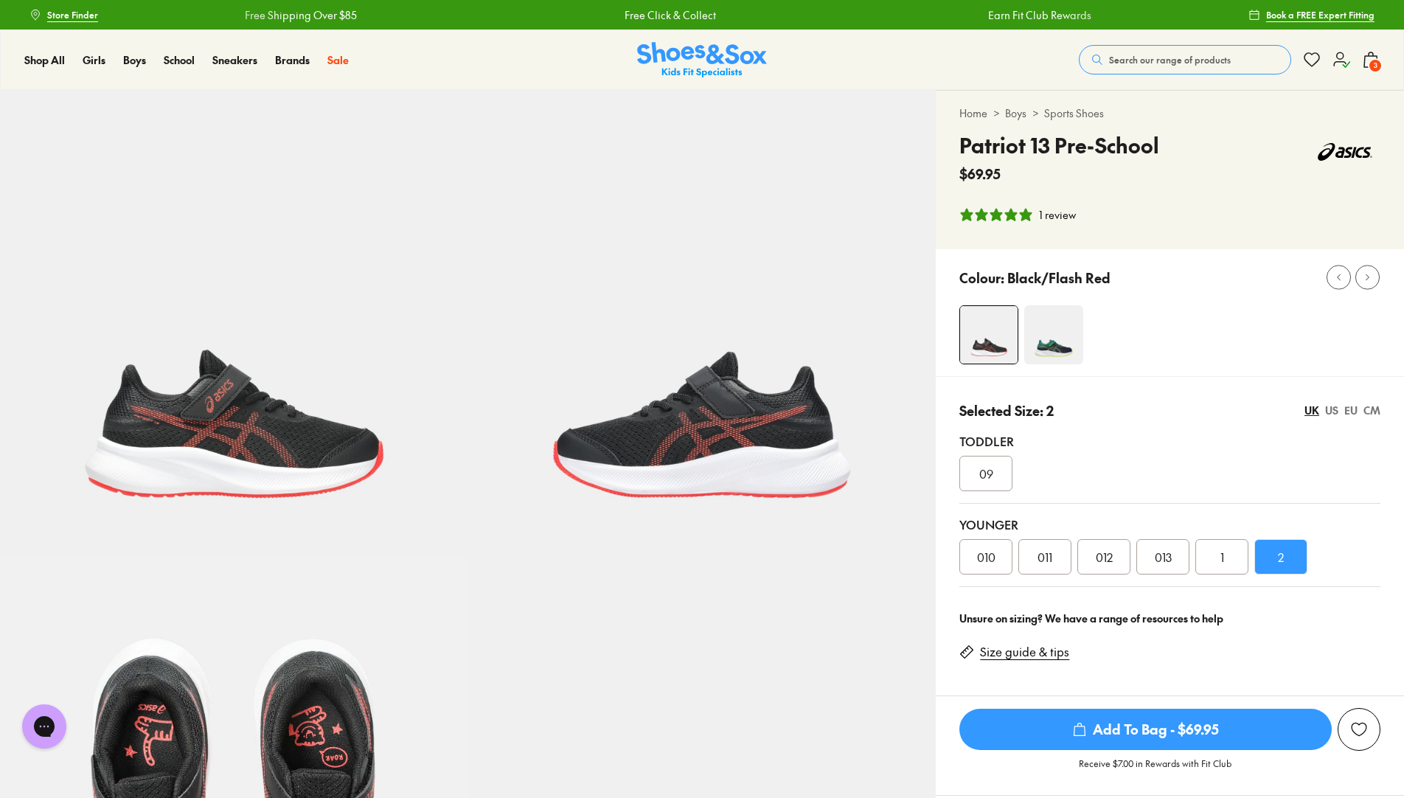
click at [1104, 725] on span "Add To Bag - $69.95" at bounding box center [1145, 728] width 372 height 41
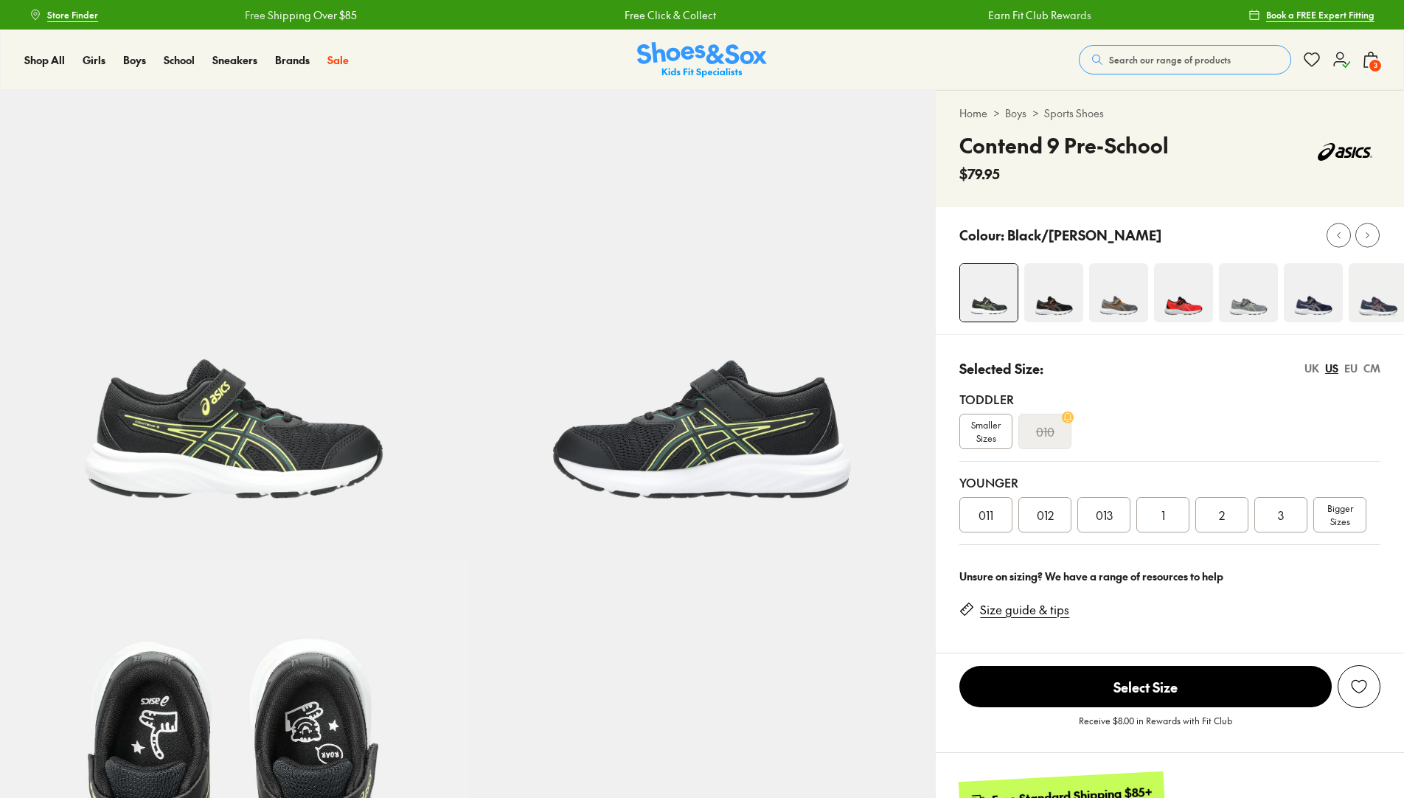
select select "*"
click at [1314, 368] on div "UK" at bounding box center [1311, 367] width 15 height 15
click at [1286, 514] on div "2" at bounding box center [1280, 514] width 53 height 35
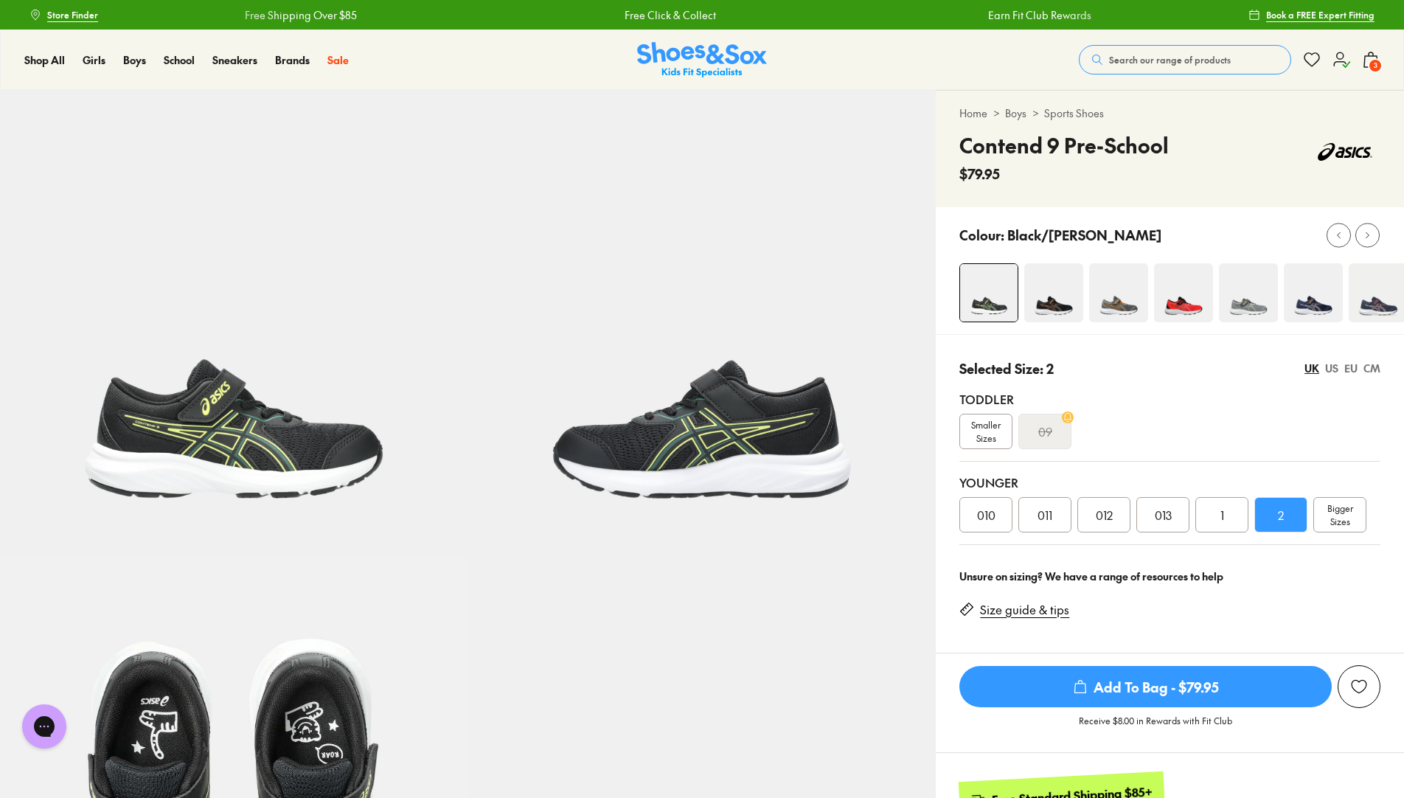
click at [1149, 690] on span "Add To Bag - $79.95" at bounding box center [1145, 686] width 372 height 41
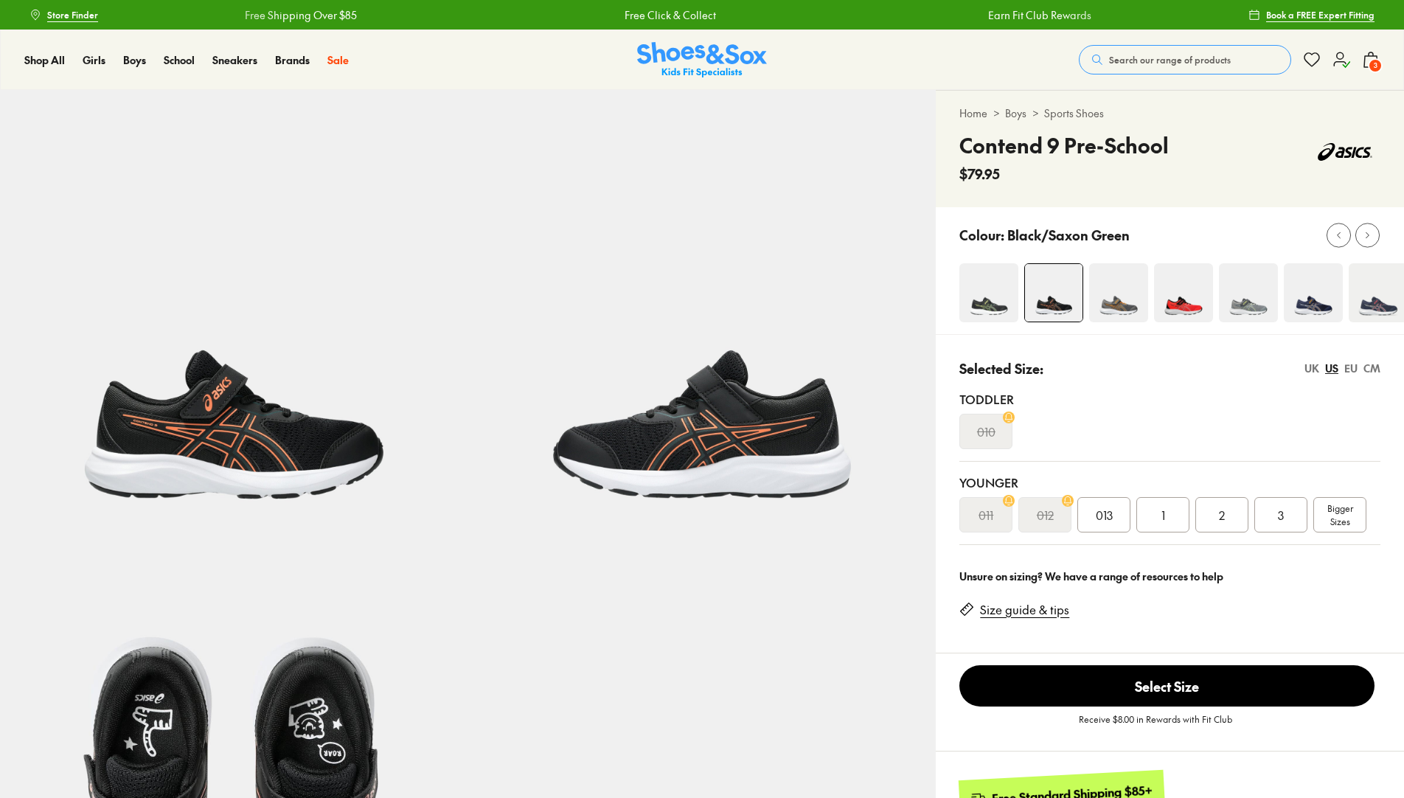
select select "*"
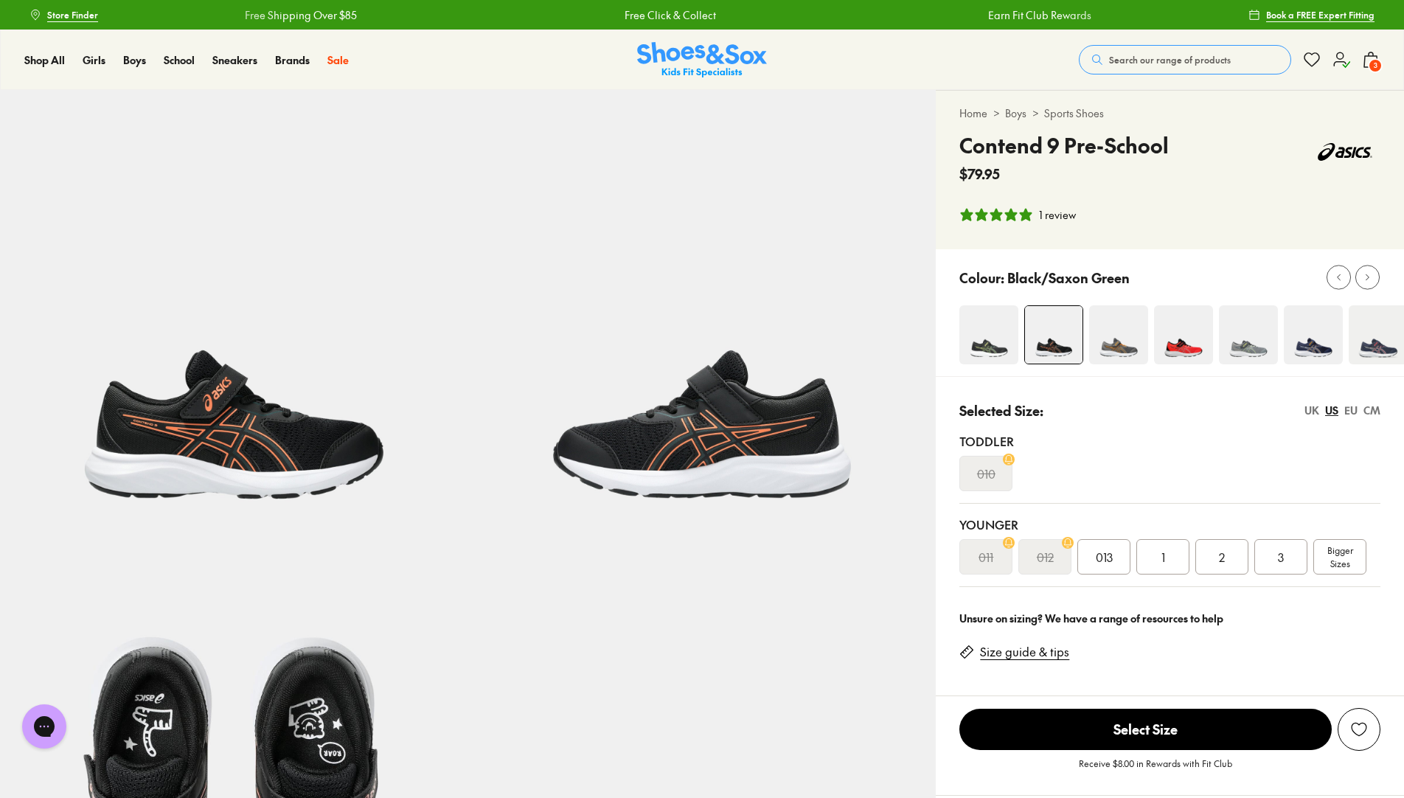
click at [1311, 409] on div "UK" at bounding box center [1311, 409] width 15 height 15
click at [1283, 553] on span "2" at bounding box center [1280, 557] width 6 height 18
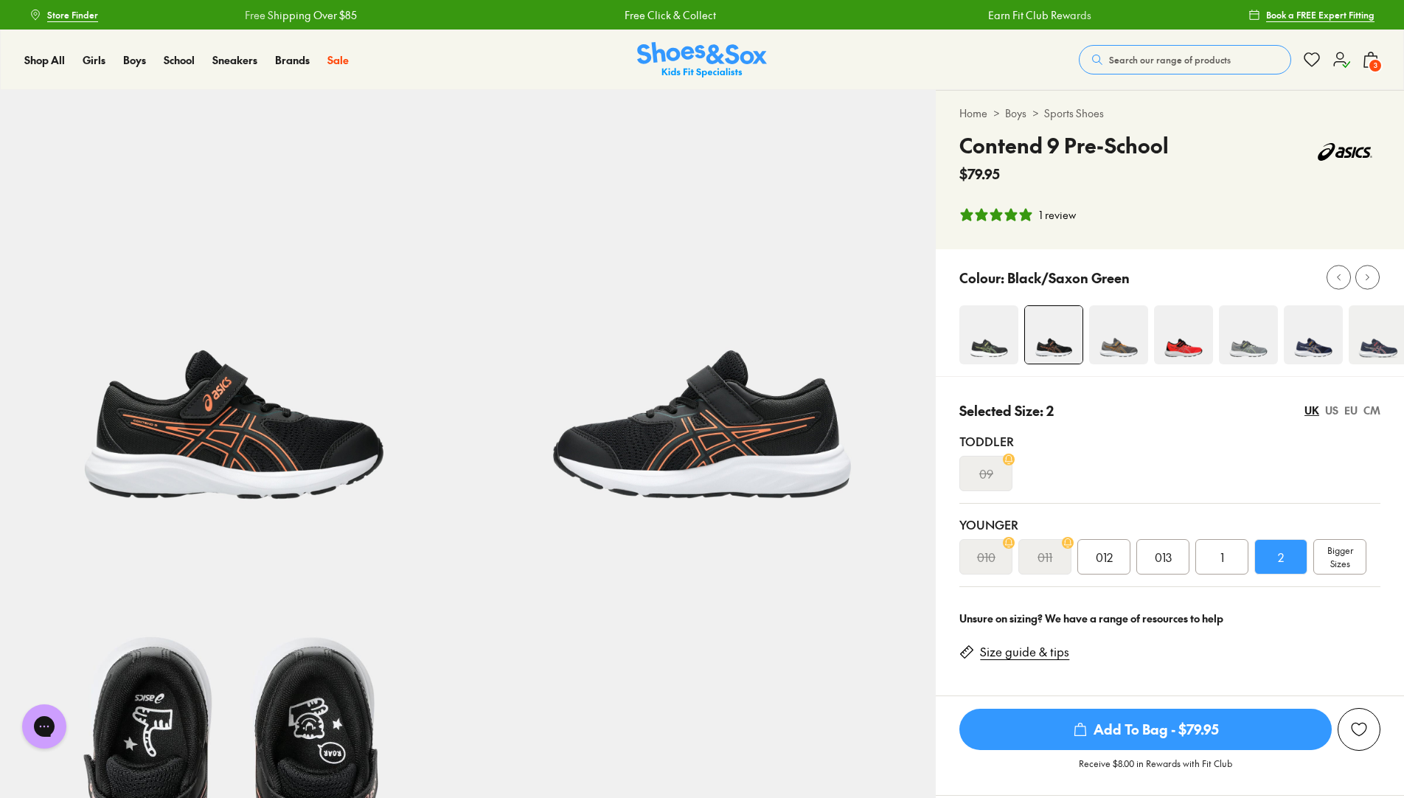
click at [1127, 722] on span "Add To Bag - $79.95" at bounding box center [1145, 728] width 372 height 41
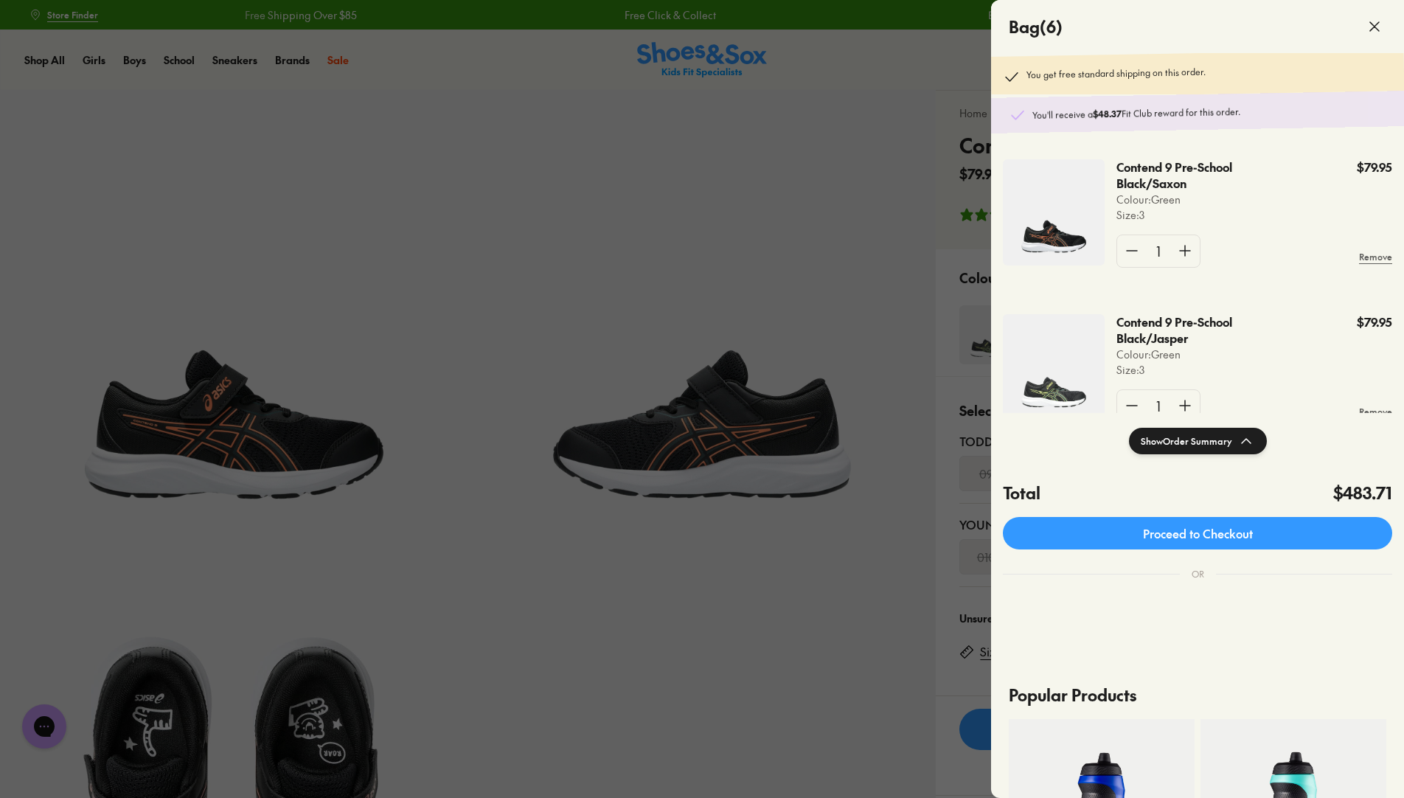
click at [1371, 29] on use at bounding box center [1374, 26] width 9 height 9
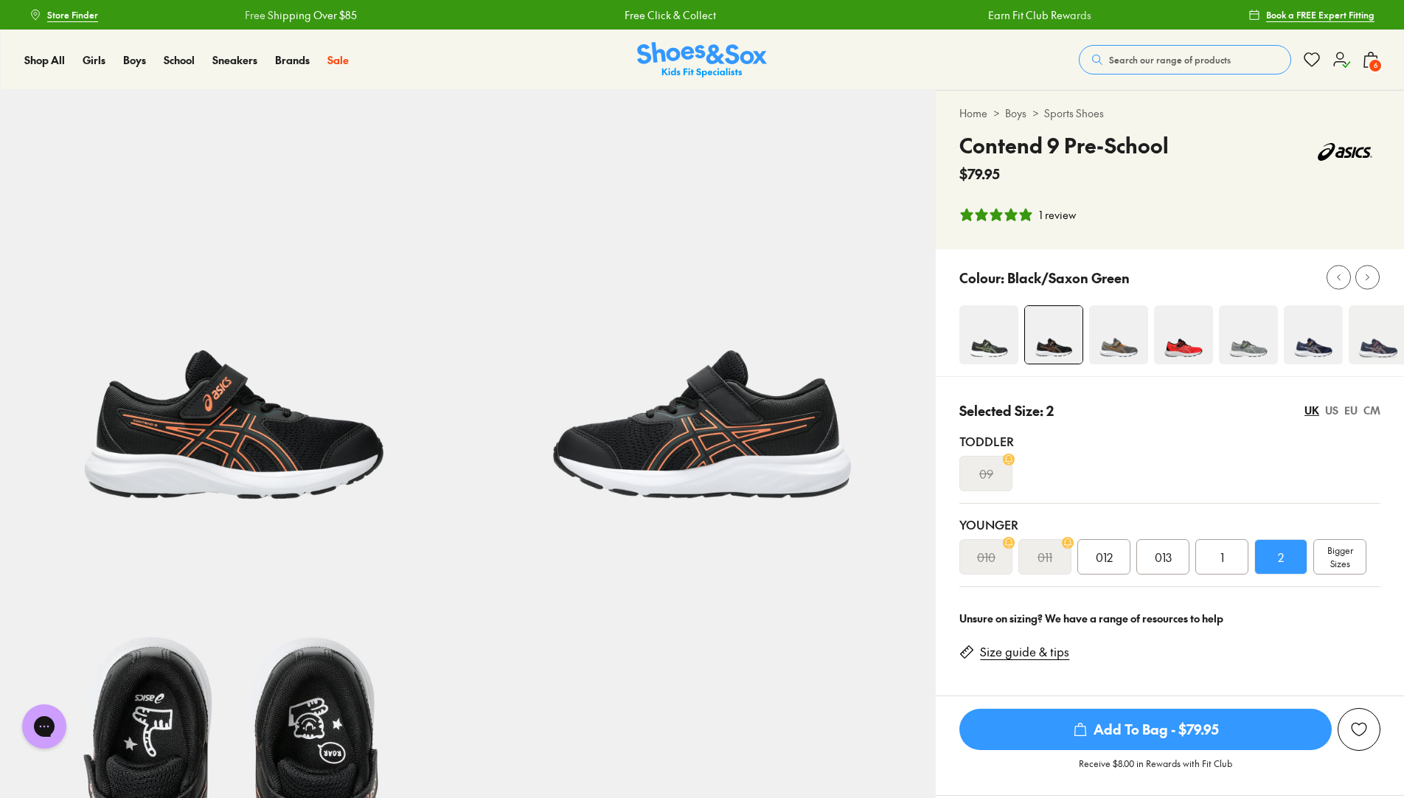
click at [1371, 60] on span "6" at bounding box center [1374, 65] width 15 height 15
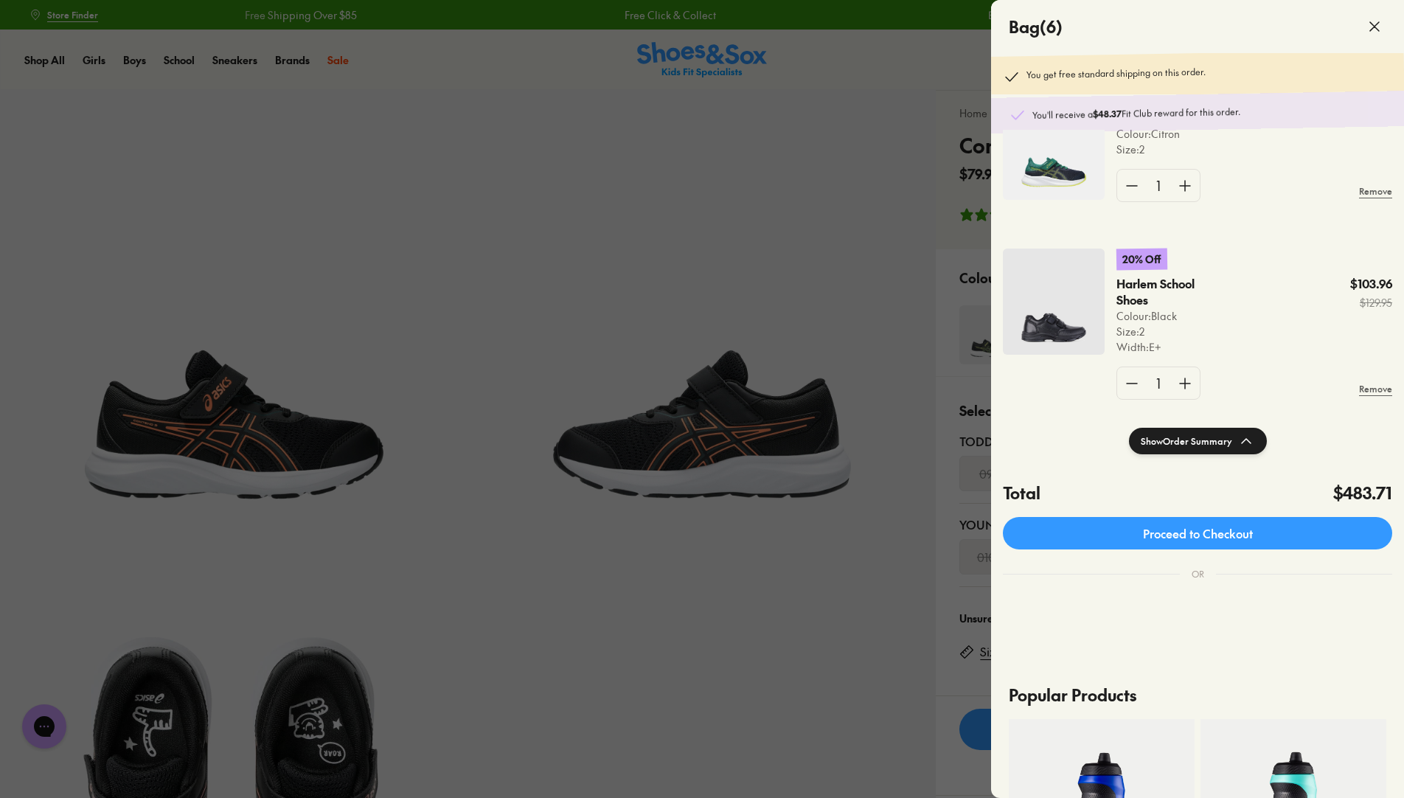
scroll to position [705, 0]
